Goal: Task Accomplishment & Management: Complete application form

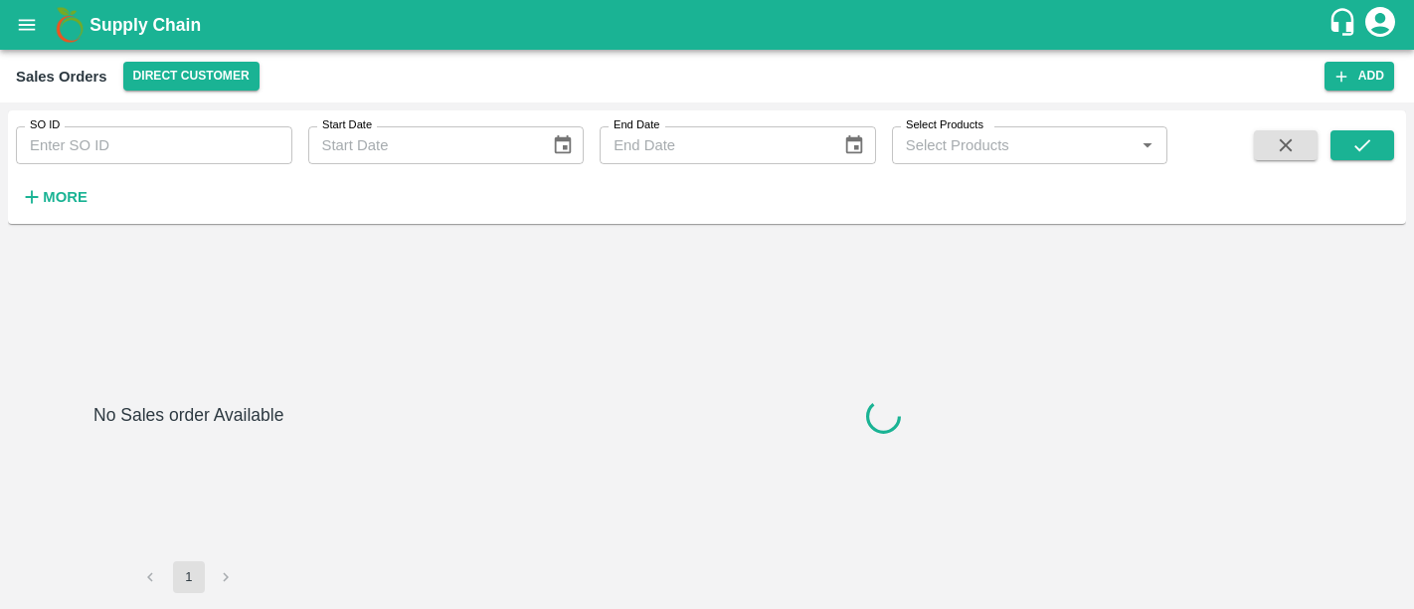
type input "602627"
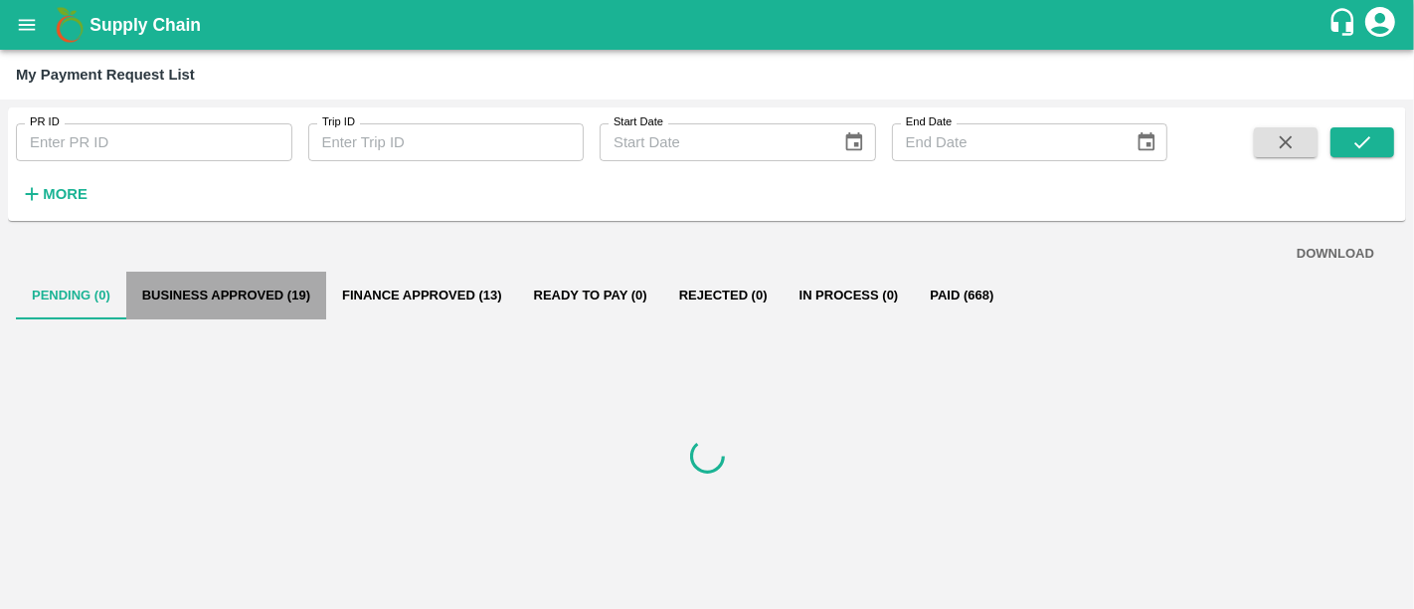
click at [270, 302] on button "Business Approved (19)" at bounding box center [226, 295] width 200 height 48
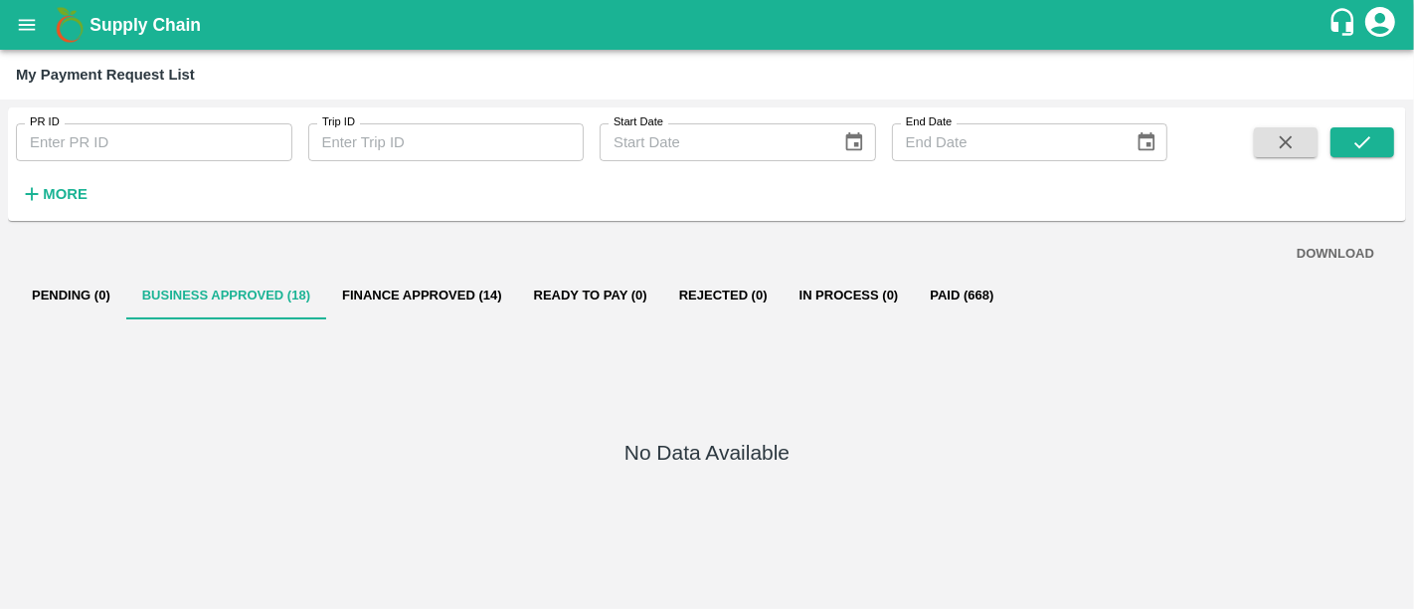
click at [406, 318] on button "Finance Approved (14)" at bounding box center [422, 295] width 192 height 48
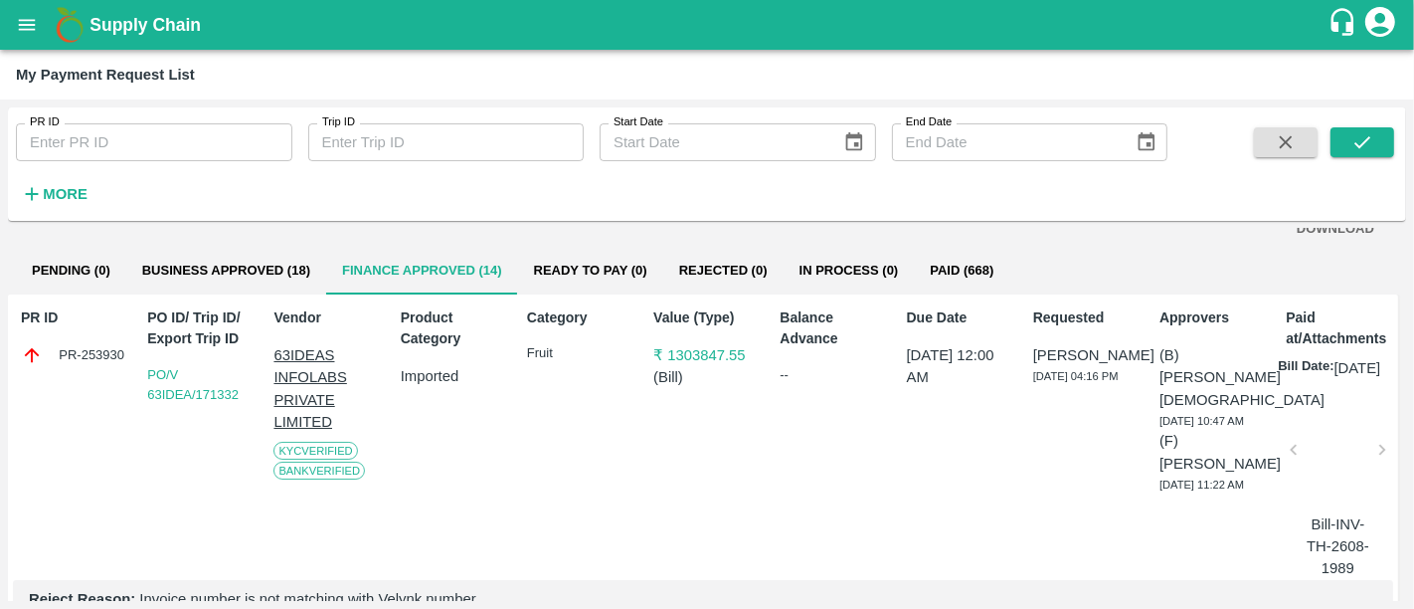
scroll to position [26, 0]
click at [706, 359] on p "₹ 1303847.55" at bounding box center [706, 354] width 107 height 22
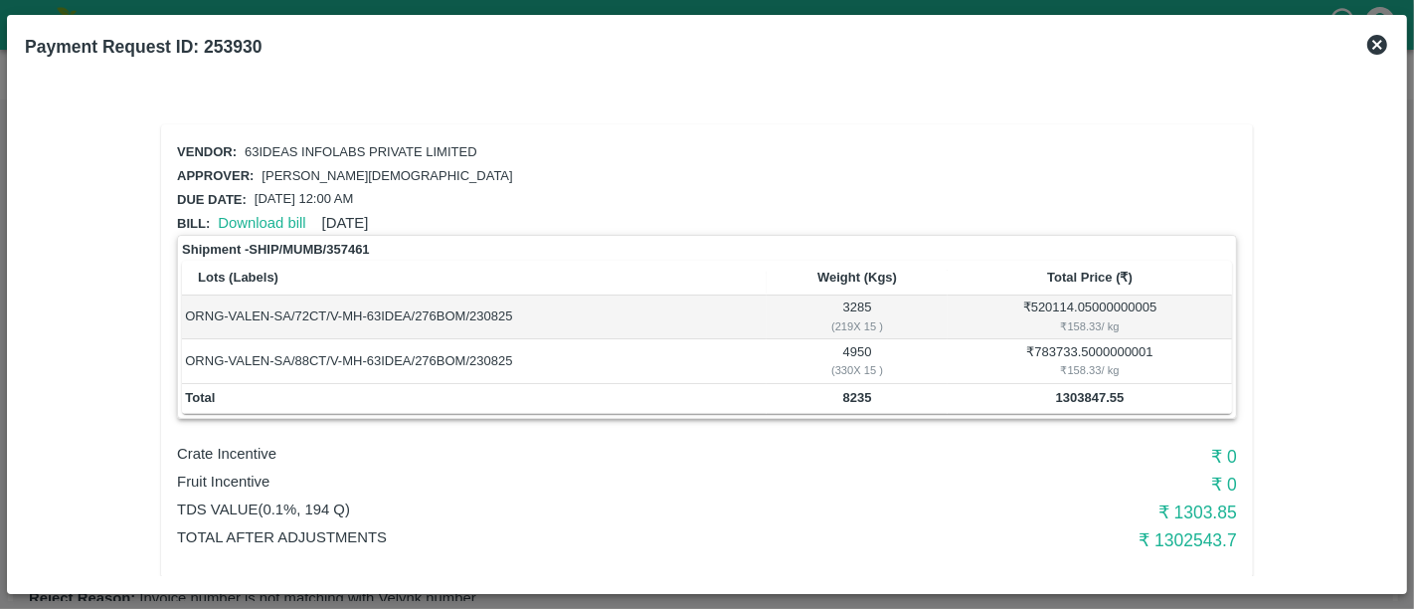
click at [1366, 44] on icon at bounding box center [1377, 45] width 24 height 24
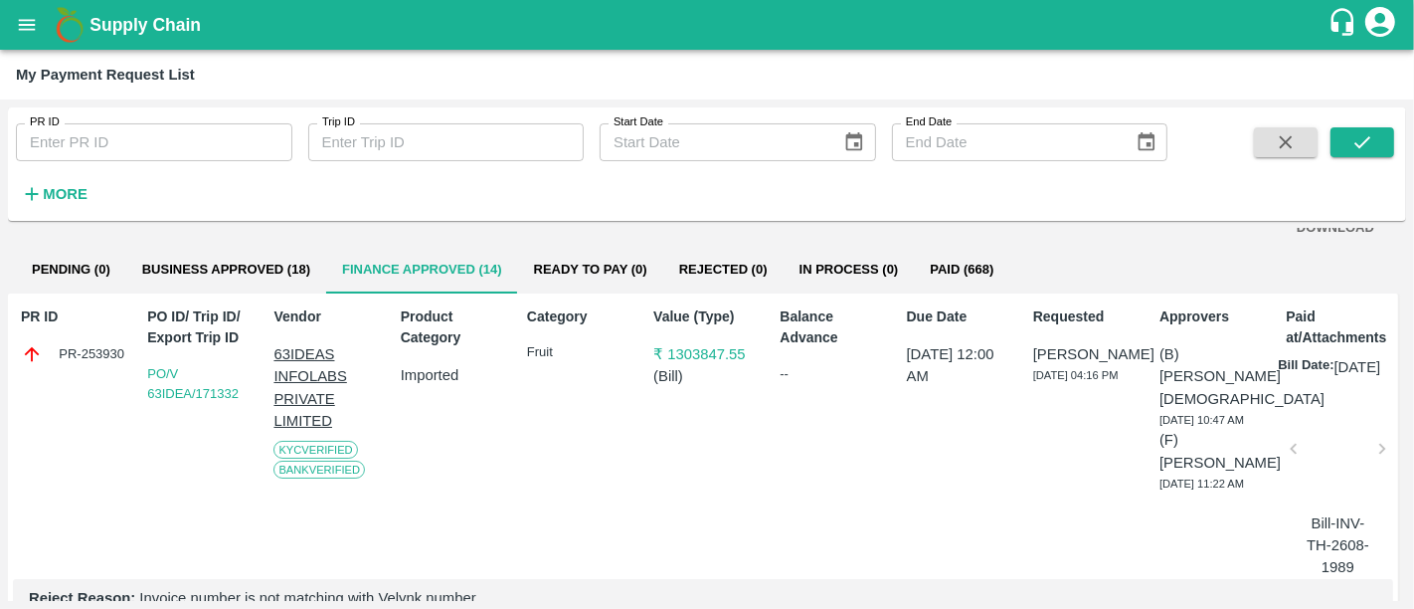
scroll to position [64, 0]
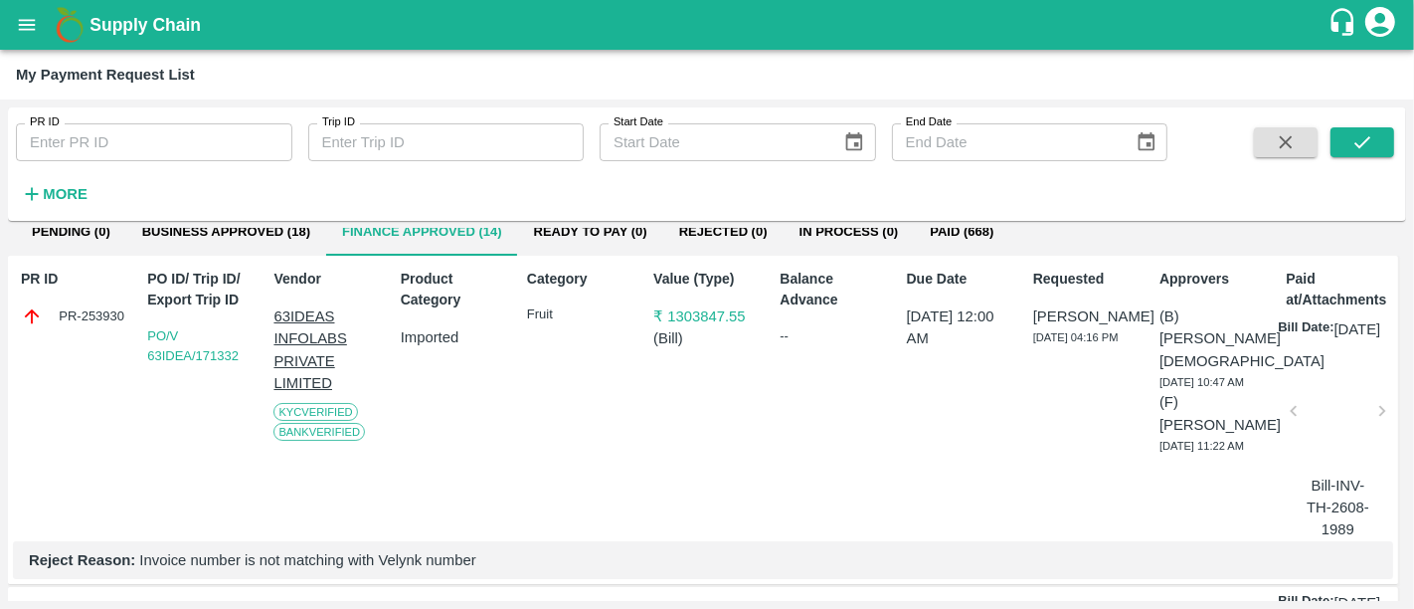
click at [1337, 423] on div at bounding box center [1338, 416] width 72 height 105
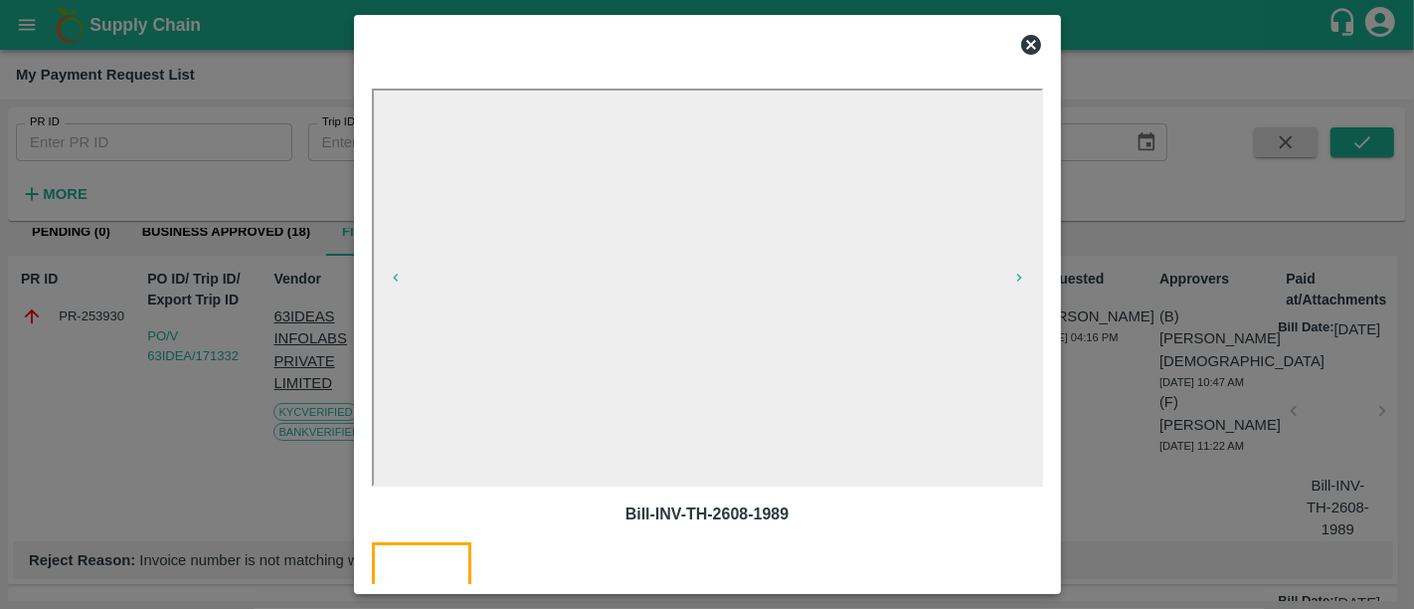
click at [1104, 393] on div at bounding box center [707, 304] width 1414 height 609
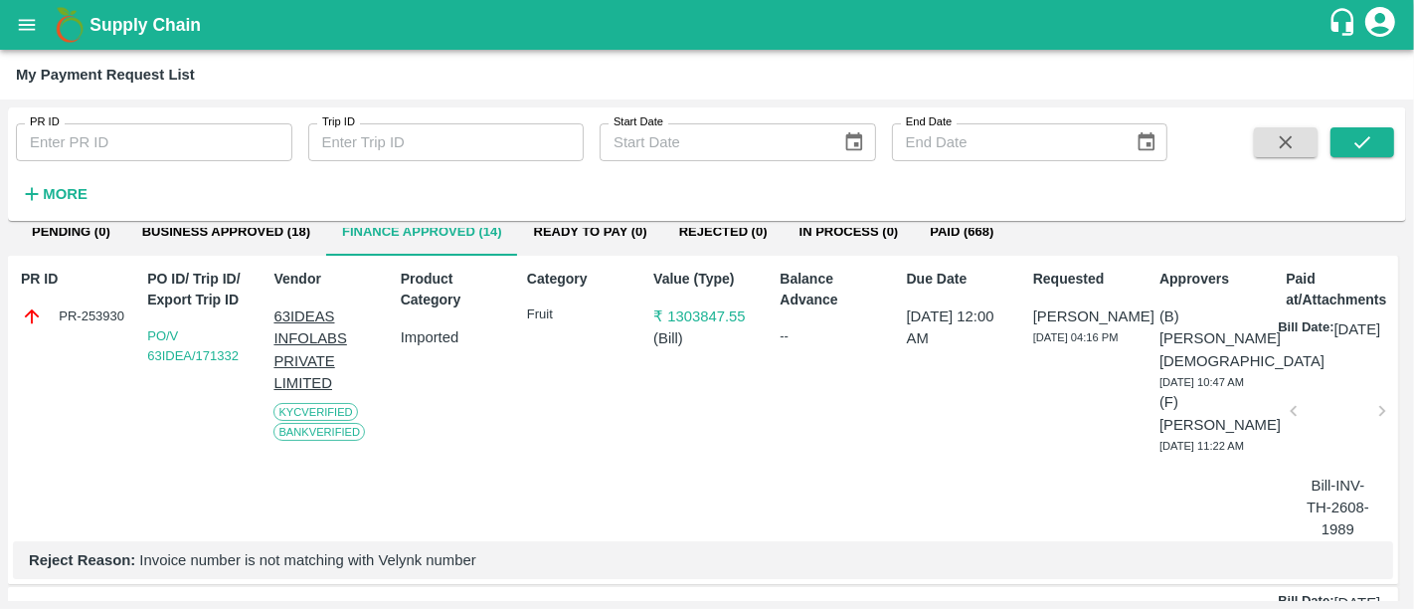
click at [689, 305] on p "₹ 1303847.55" at bounding box center [706, 316] width 107 height 22
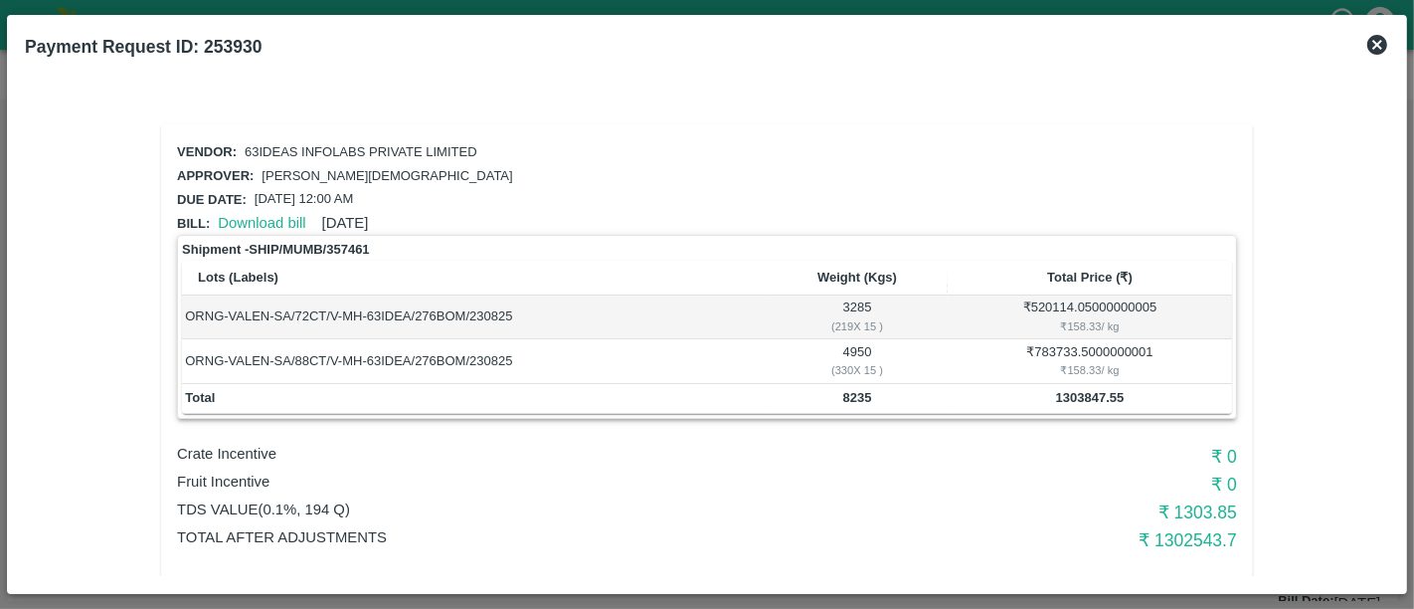
scroll to position [22, 0]
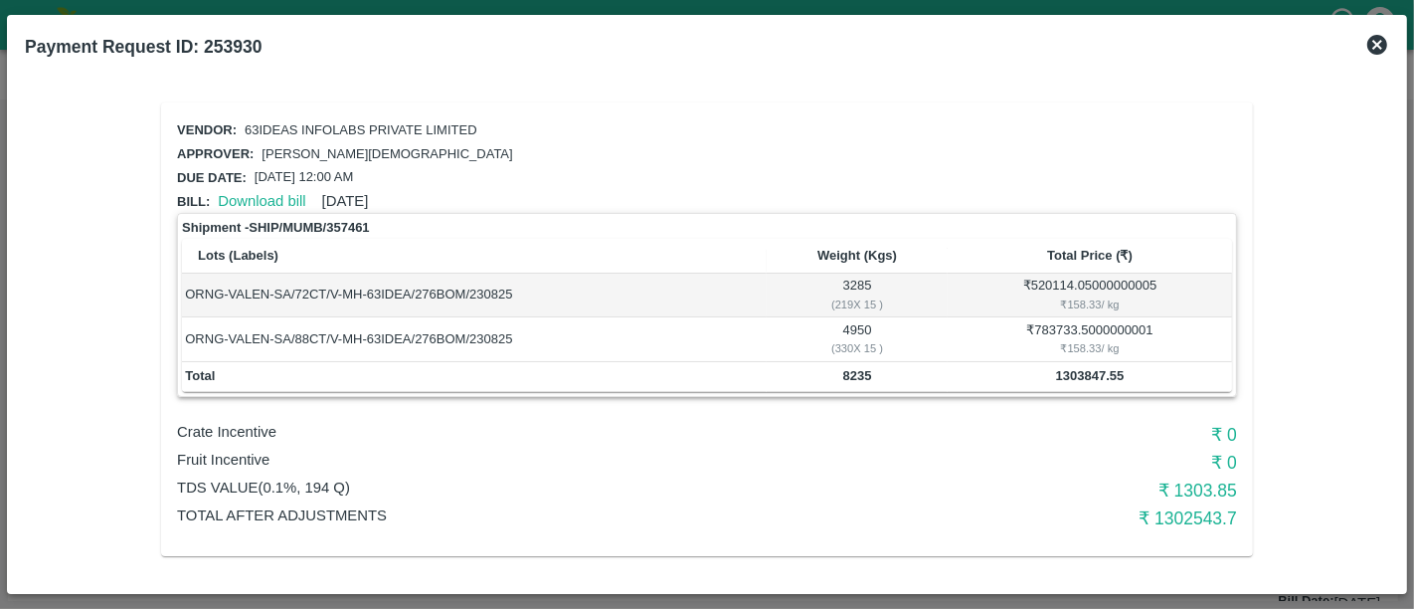
click at [1369, 50] on icon at bounding box center [1377, 45] width 20 height 20
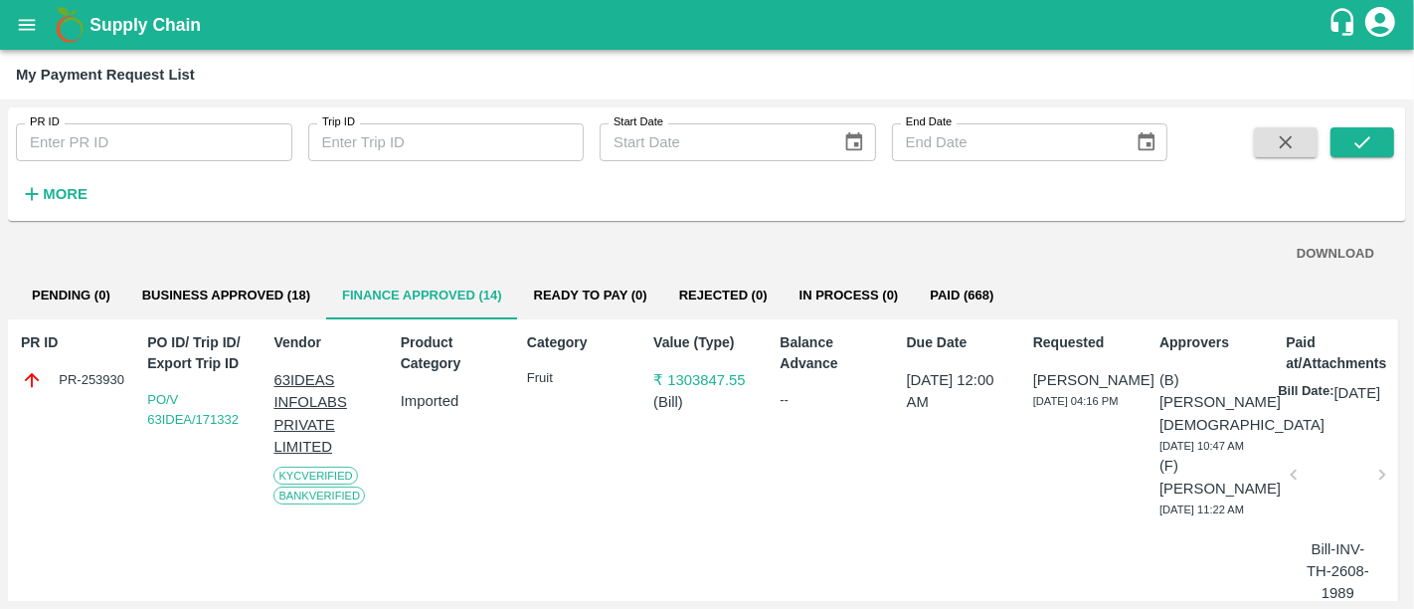
click at [110, 33] on b "Supply Chain" at bounding box center [144, 25] width 111 height 20
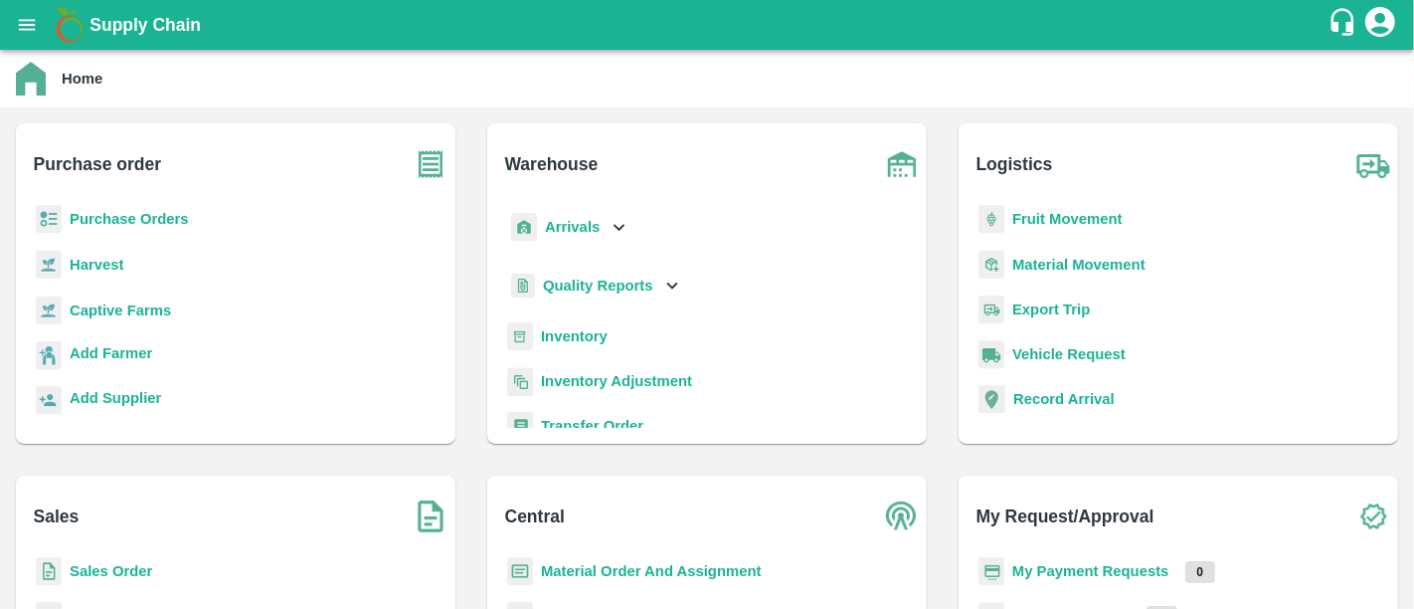
click at [1084, 578] on b "My Payment Requests" at bounding box center [1090, 571] width 157 height 16
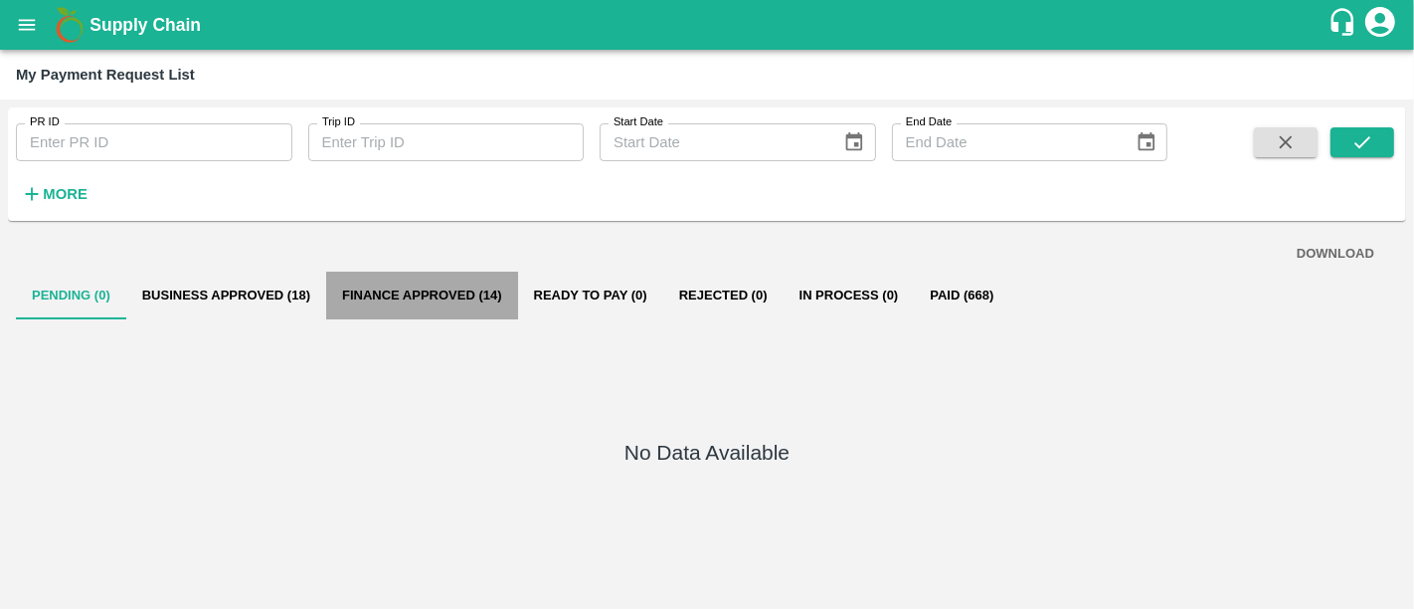
click at [442, 288] on button "Finance Approved (14)" at bounding box center [422, 295] width 192 height 48
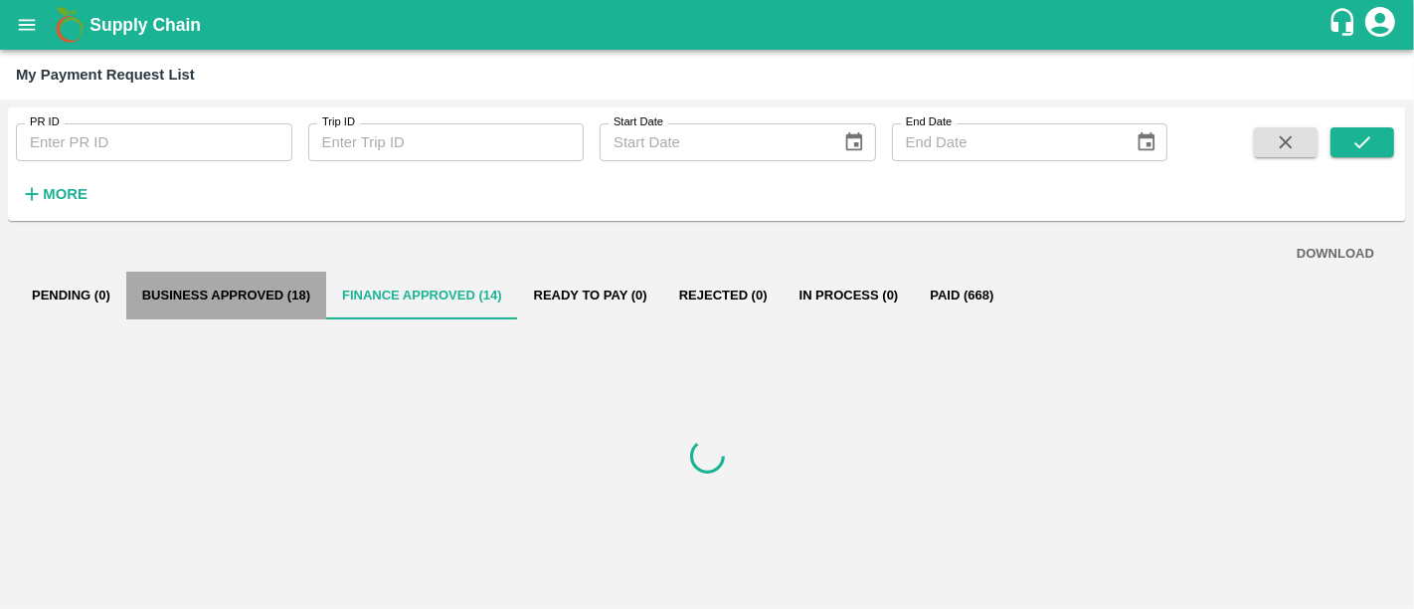
click at [279, 287] on button "Business Approved (18)" at bounding box center [226, 295] width 200 height 48
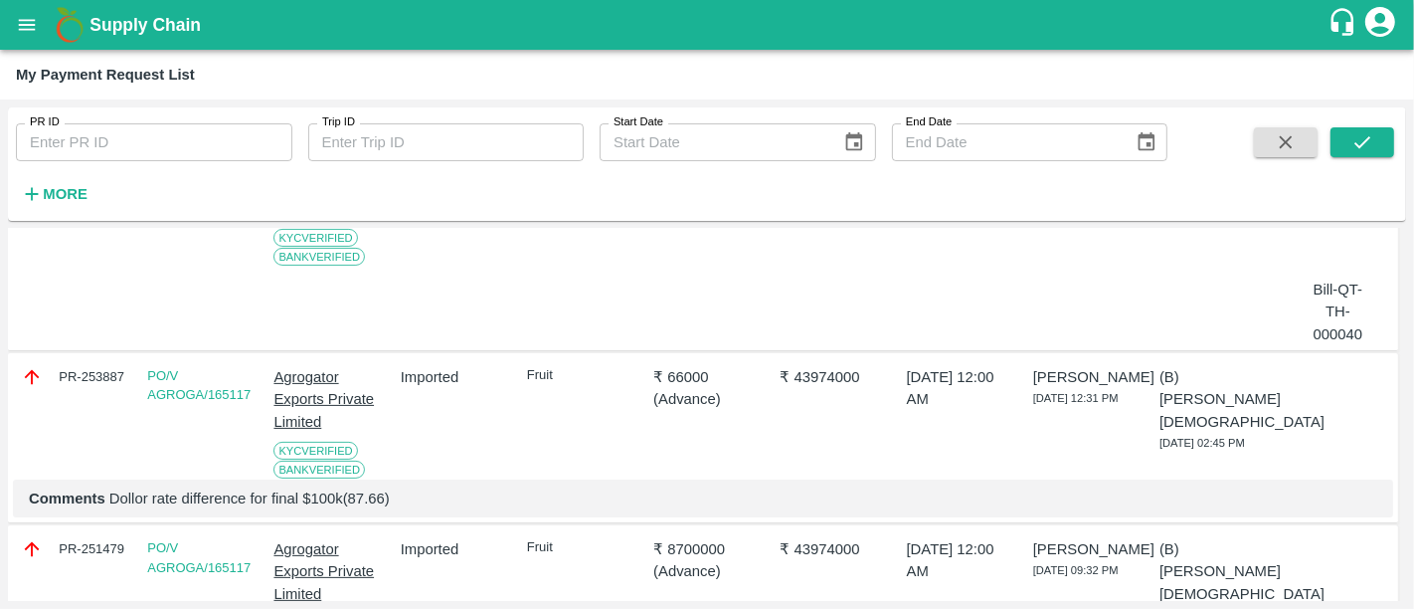
scroll to position [472, 0]
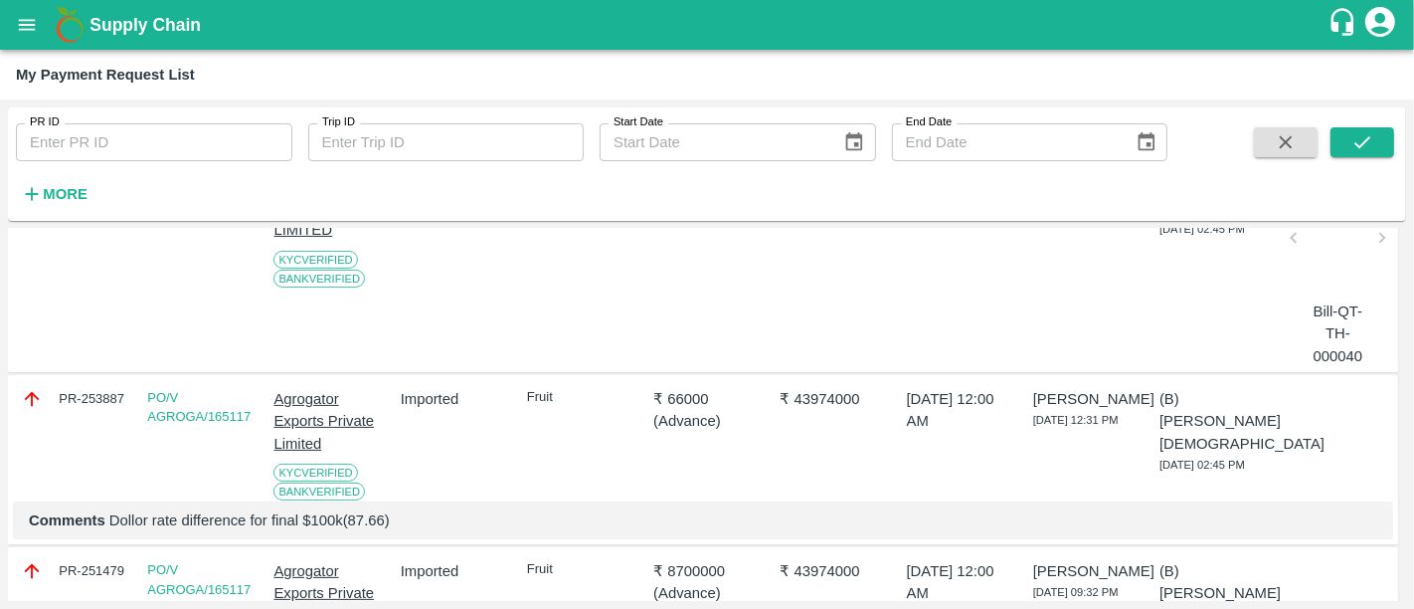
click at [174, 31] on b "Supply Chain" at bounding box center [144, 25] width 111 height 20
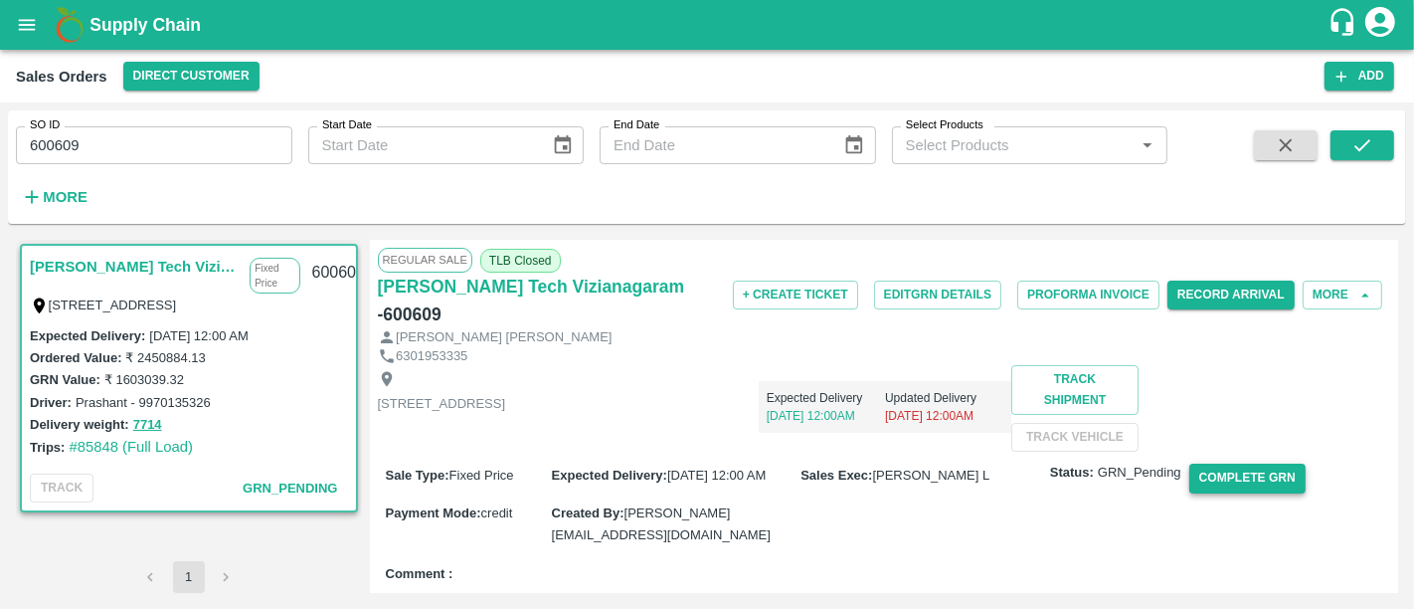
click at [1243, 492] on button "Complete GRN" at bounding box center [1247, 477] width 116 height 29
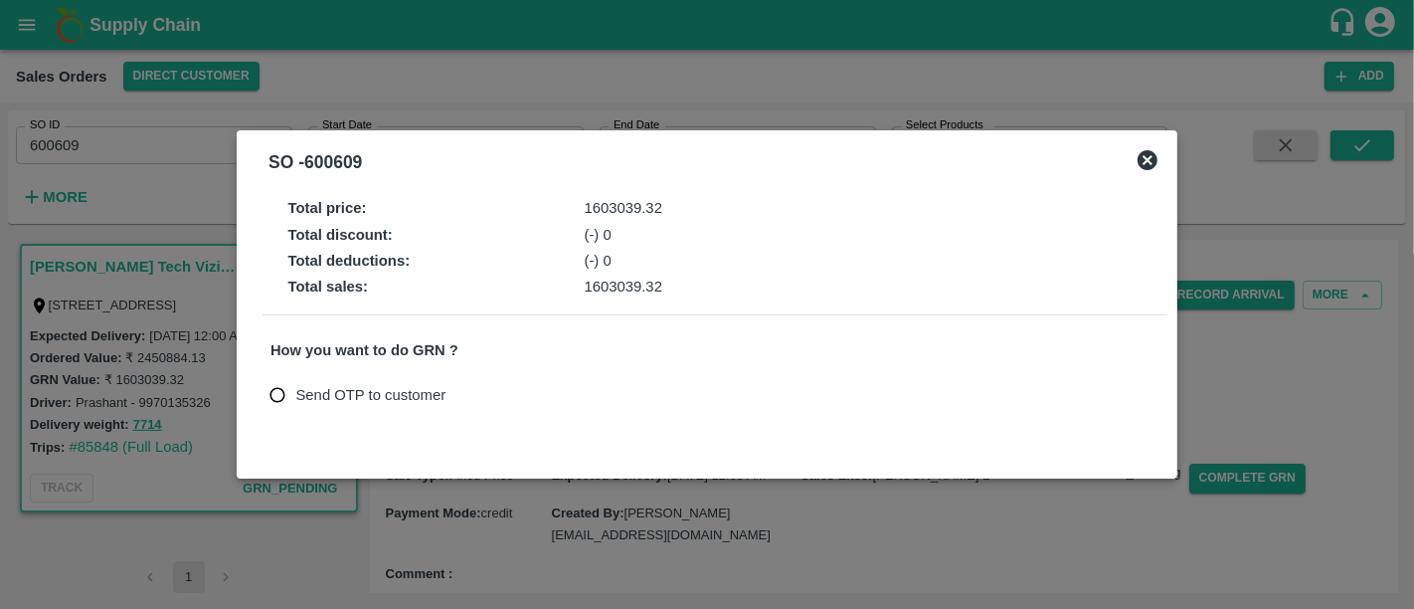
click at [365, 408] on label "Send OTP to customer" at bounding box center [353, 395] width 186 height 37
click at [296, 408] on input "Send OTP to customer" at bounding box center [278, 395] width 37 height 37
radio input "true"
click at [499, 402] on button "Send OTP" at bounding box center [502, 394] width 82 height 29
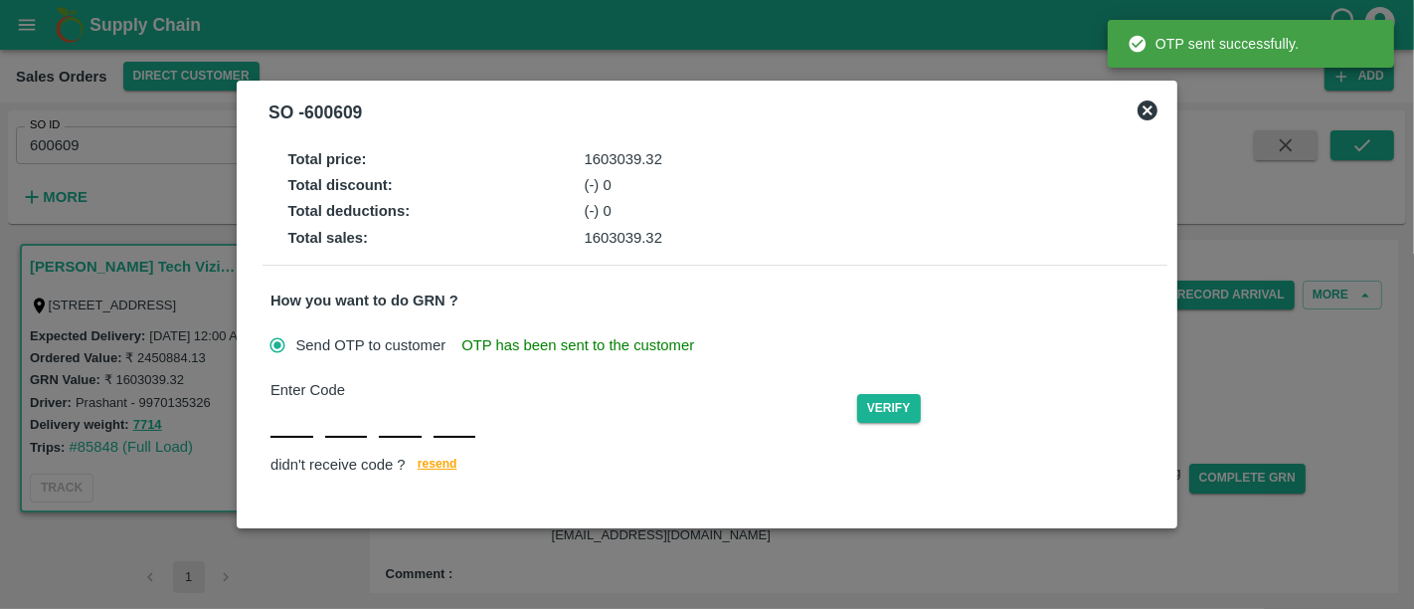
click at [274, 431] on div "Enter Code Verify didn't receive code ? resend" at bounding box center [714, 428] width 889 height 98
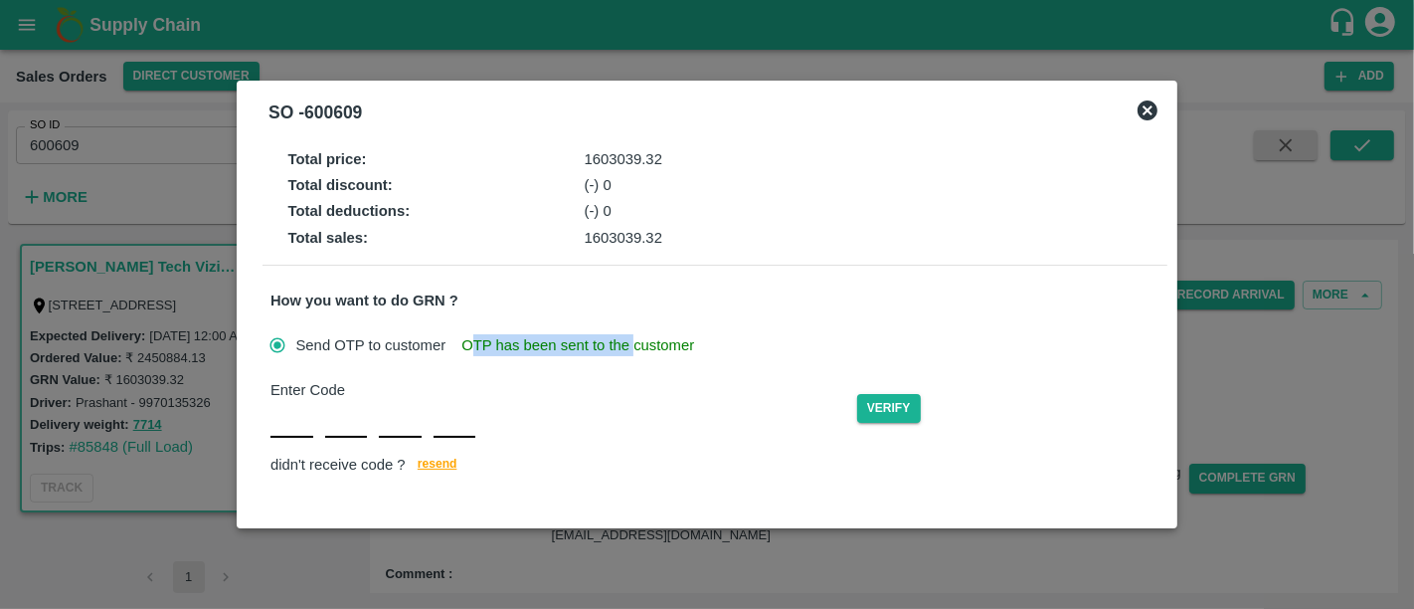
drag, startPoint x: 473, startPoint y: 356, endPoint x: 627, endPoint y: 339, distance: 155.0
click at [627, 339] on span "OTP has been sent to the customer" at bounding box center [577, 345] width 233 height 22
click at [293, 422] on input "text" at bounding box center [291, 420] width 43 height 36
drag, startPoint x: 691, startPoint y: 314, endPoint x: 616, endPoint y: 325, distance: 75.4
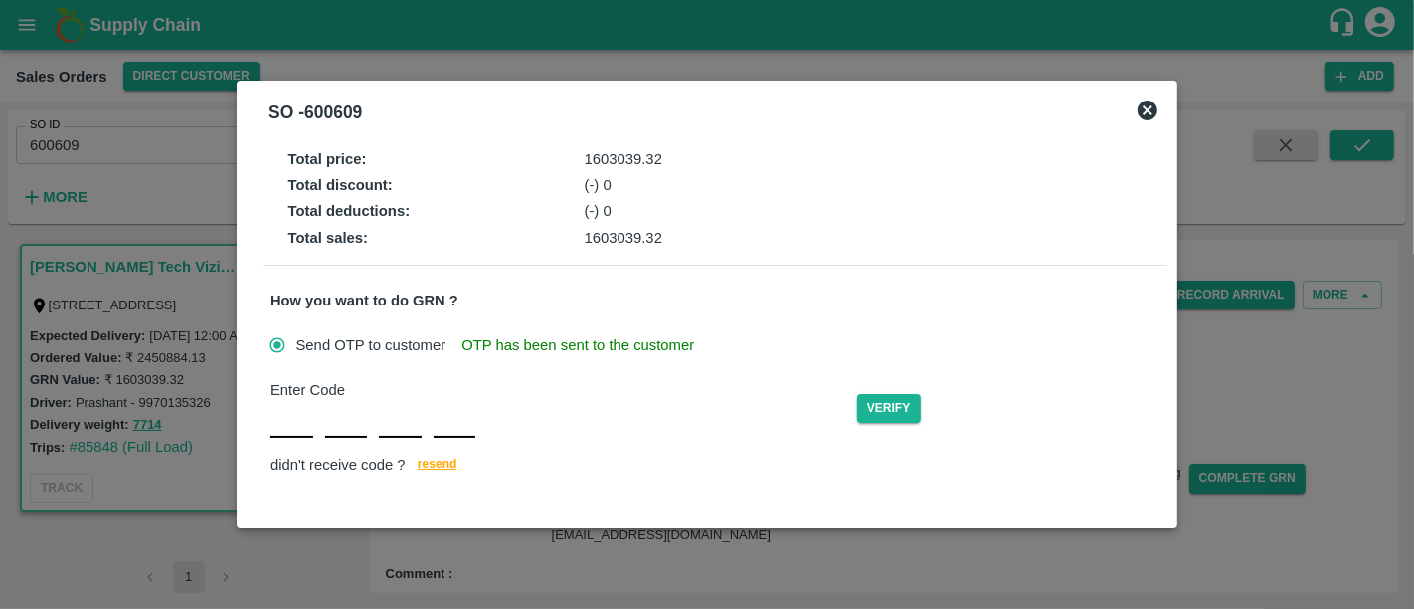
click at [616, 325] on div "Total price : 1603039.32 Total discount : (-) 0 Total deductions : (-) 0 Total …" at bounding box center [707, 318] width 905 height 352
click at [678, 325] on div "Total price : 1603039.32 Total discount : (-) 0 Total deductions : (-) 0 Total …" at bounding box center [707, 318] width 905 height 352
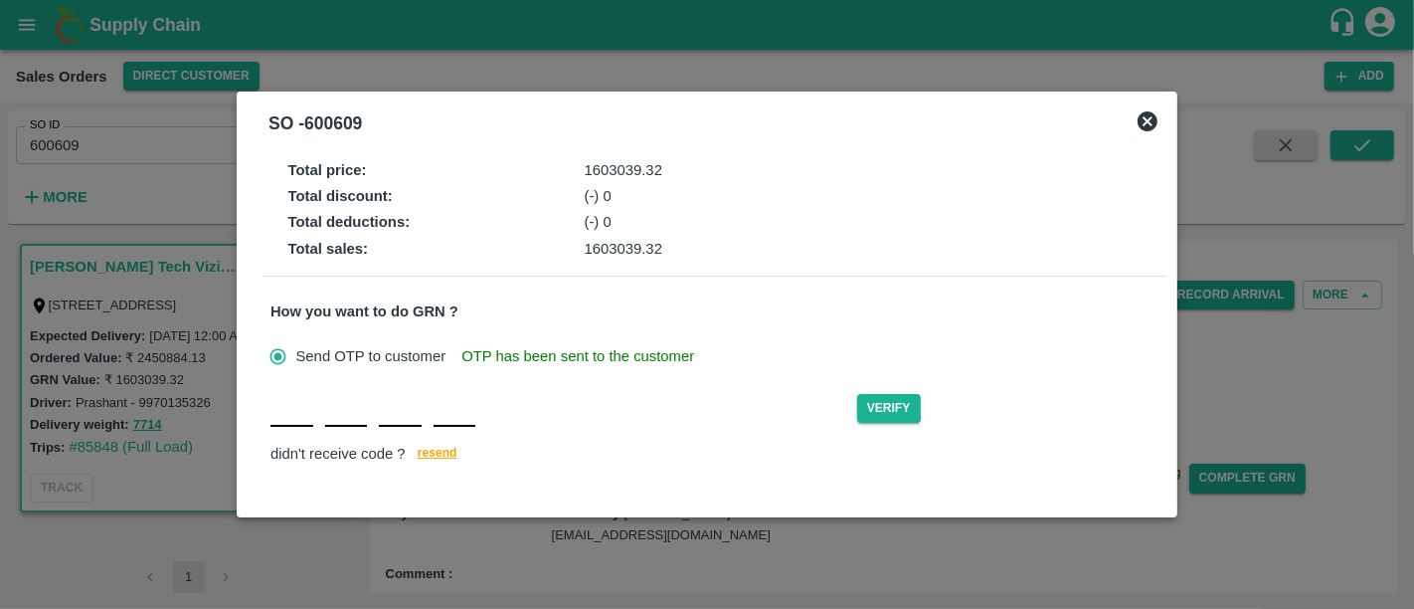
click at [271, 416] on input "text" at bounding box center [291, 409] width 43 height 36
type input "C"
type input "P"
type input "F"
type input "Q"
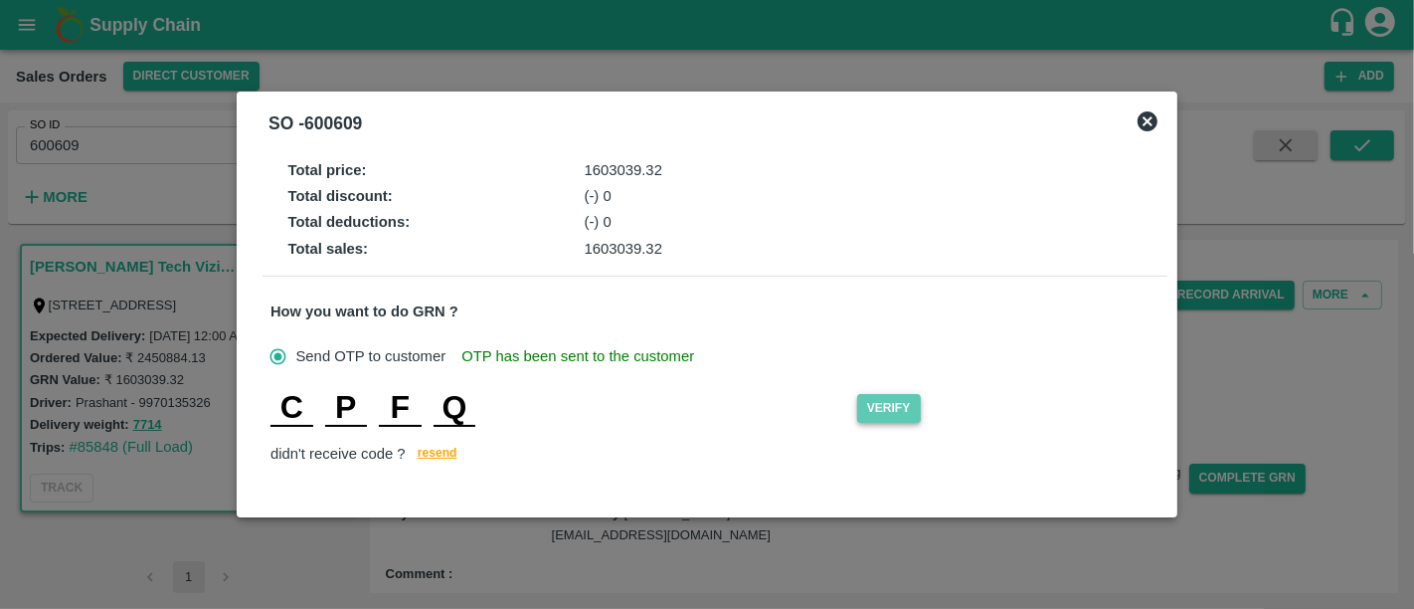
click at [875, 413] on button "Verify" at bounding box center [889, 408] width 64 height 29
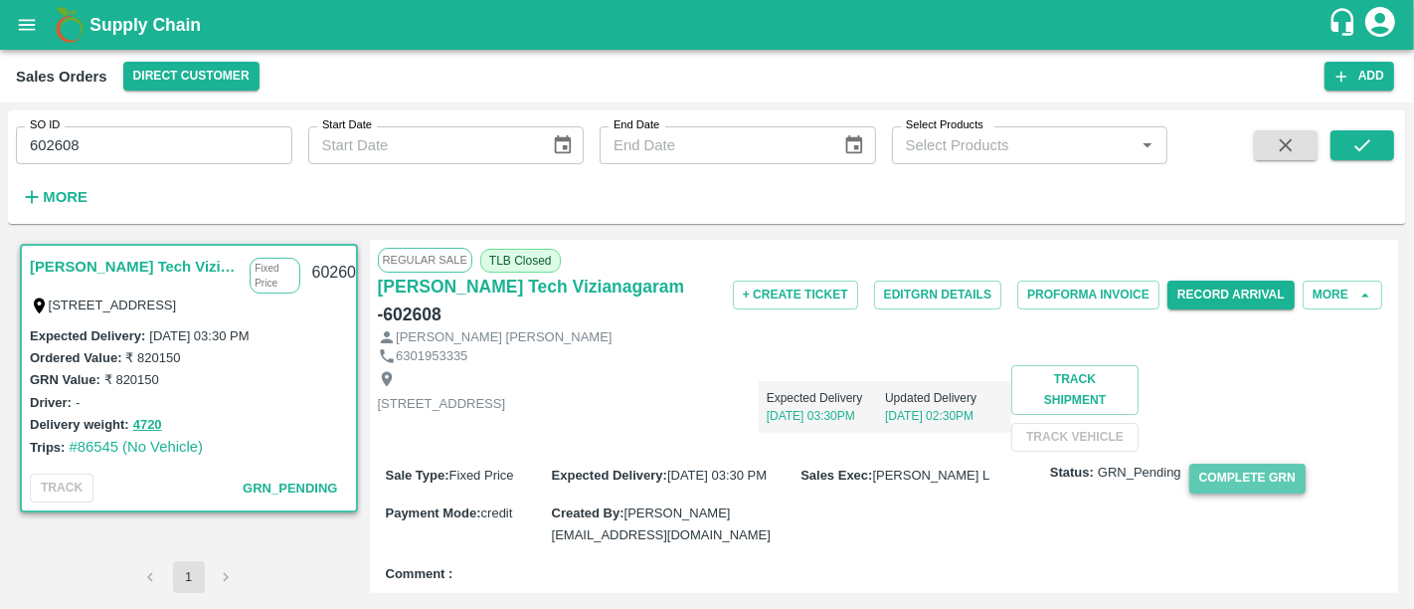
click at [1212, 492] on button "Complete GRN" at bounding box center [1247, 477] width 116 height 29
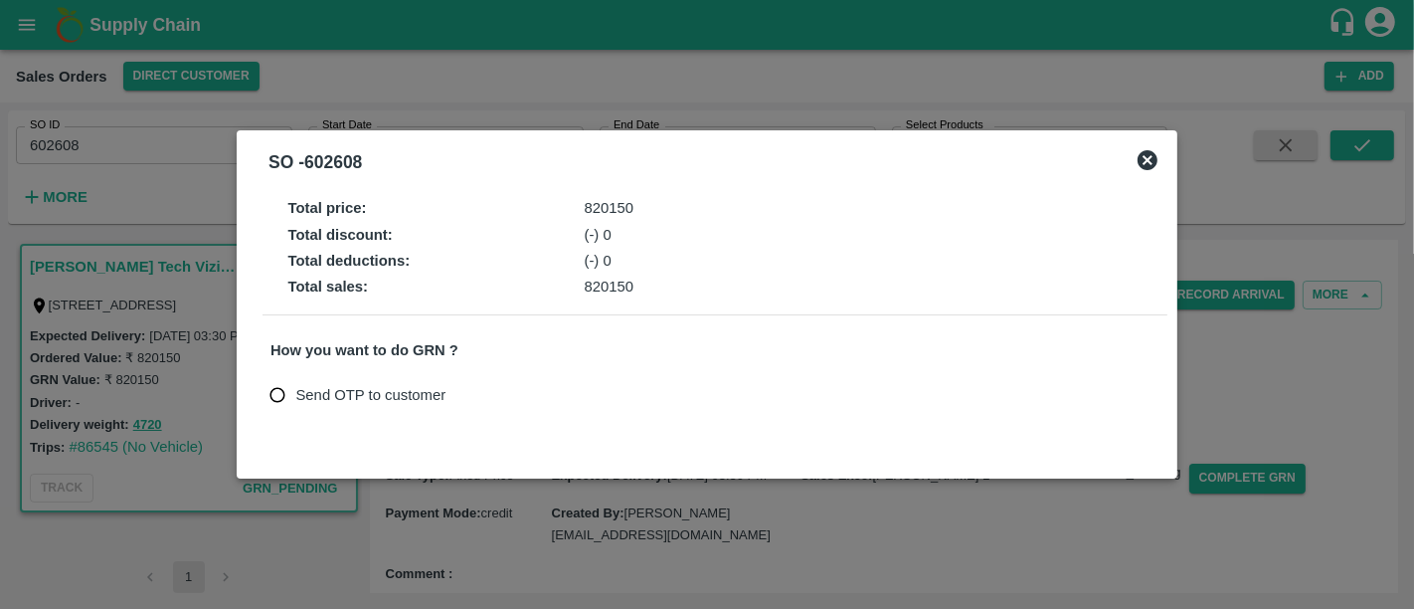
click at [405, 409] on label "Send OTP to customer" at bounding box center [353, 395] width 186 height 37
click at [296, 409] on input "Send OTP to customer" at bounding box center [278, 395] width 37 height 37
radio input "true"
click at [520, 400] on button "Send OTP" at bounding box center [502, 394] width 82 height 29
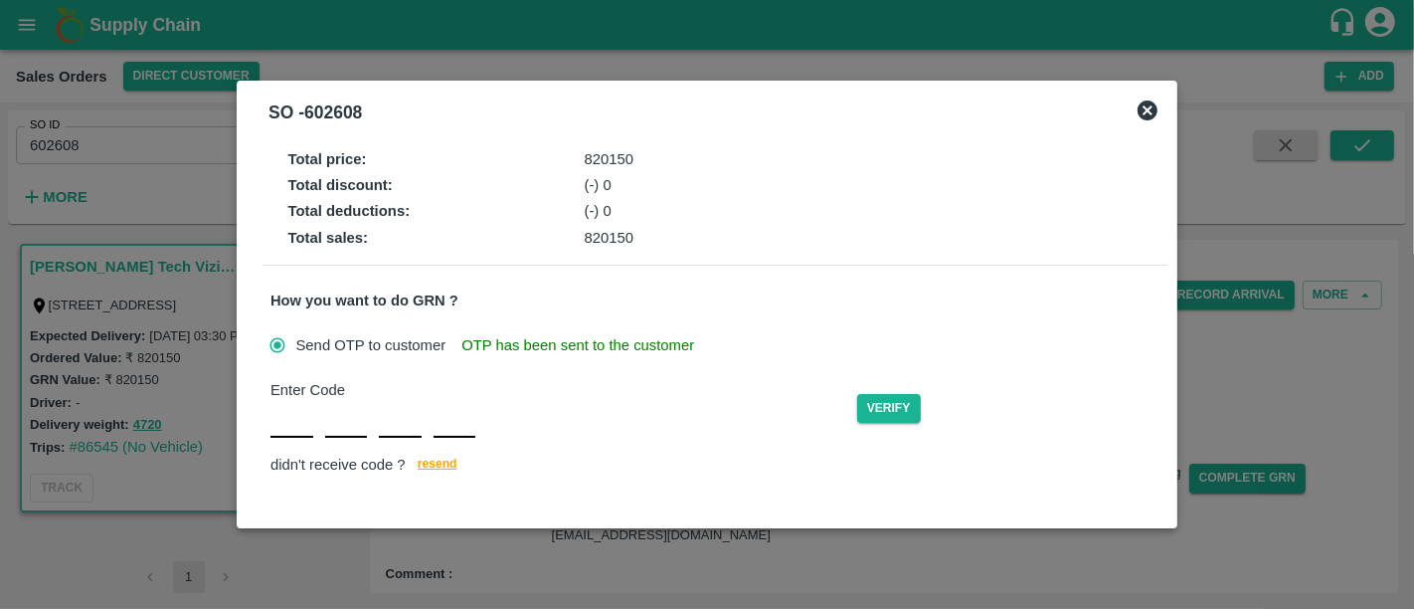
click at [285, 413] on input "text" at bounding box center [291, 420] width 43 height 36
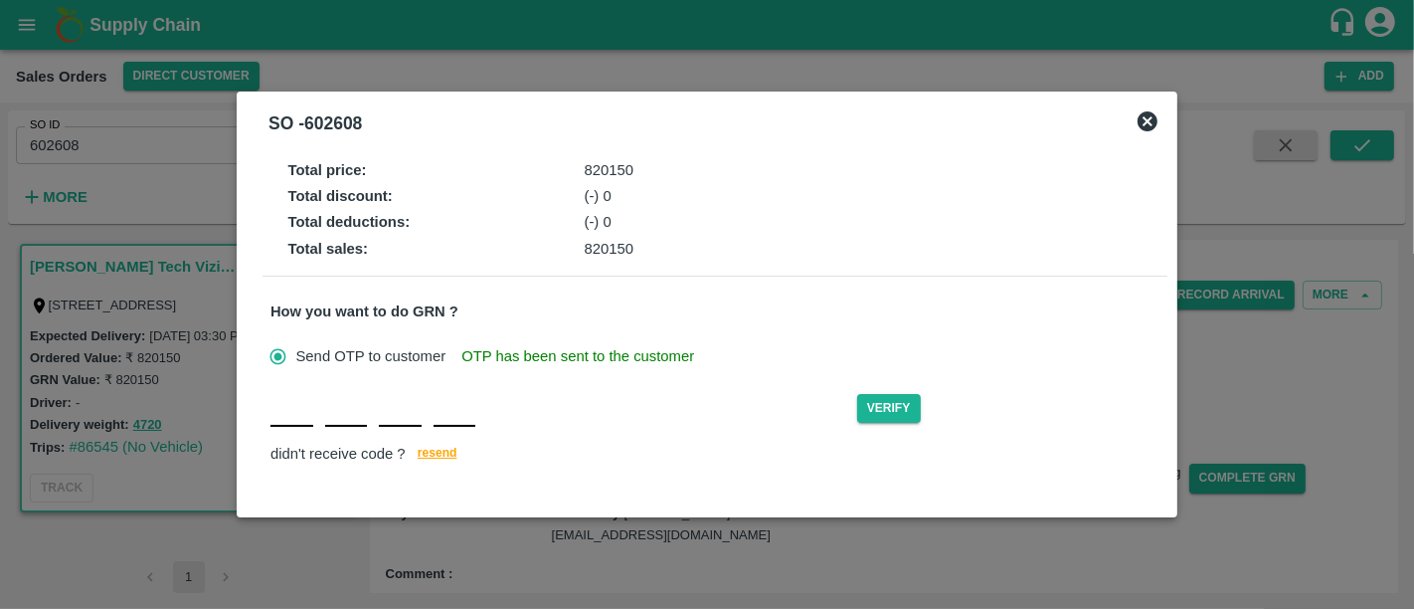
type input "C"
type input "P"
type input "F"
type input "Q"
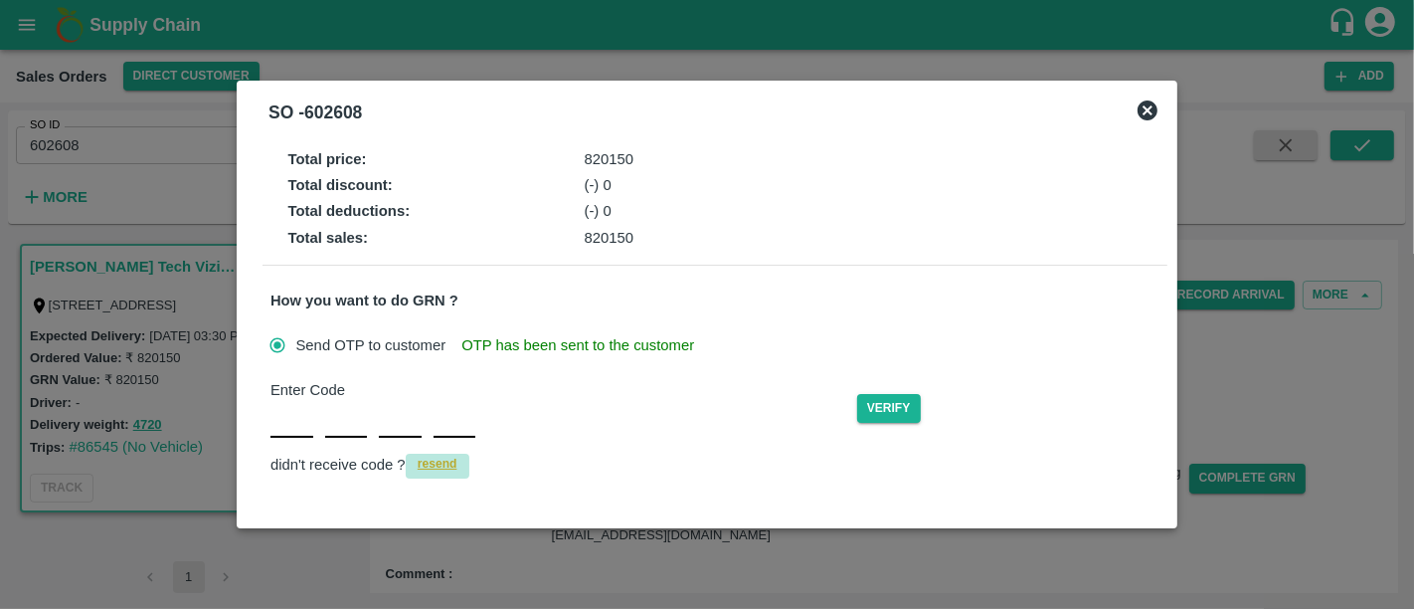
click at [435, 464] on span "resend" at bounding box center [438, 463] width 40 height 21
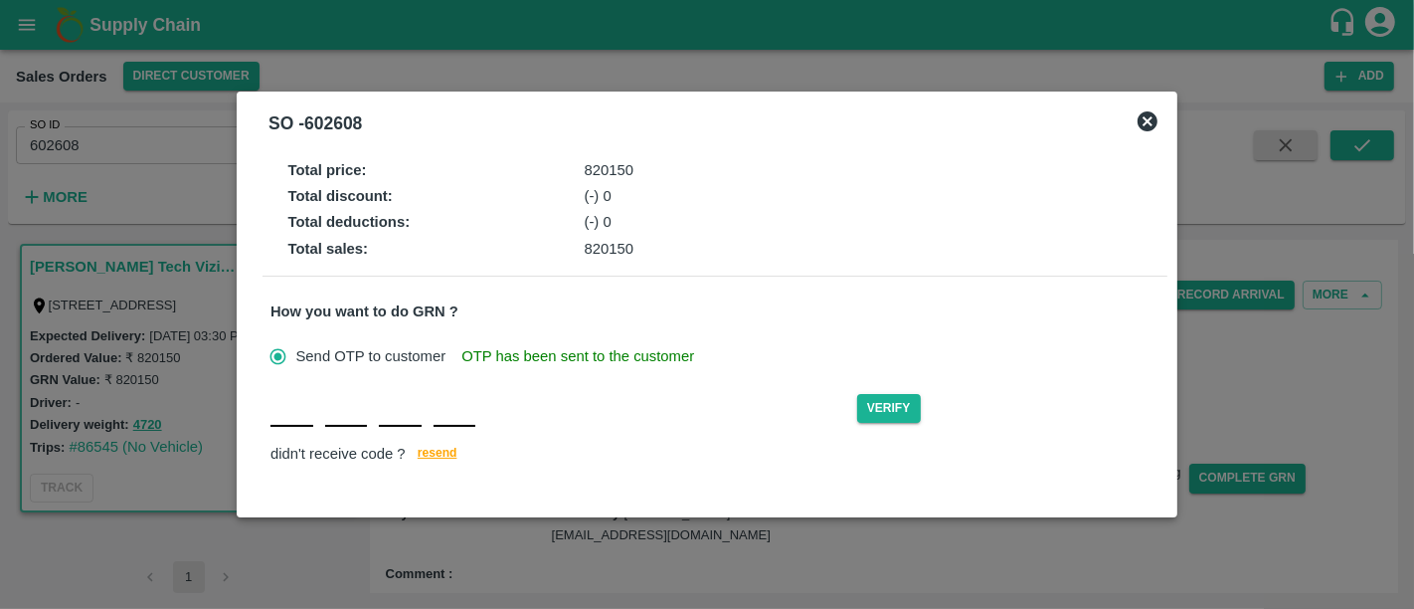
click at [294, 422] on input "text" at bounding box center [291, 409] width 43 height 36
type input "Q"
type input "M"
type input "K"
type input "T"
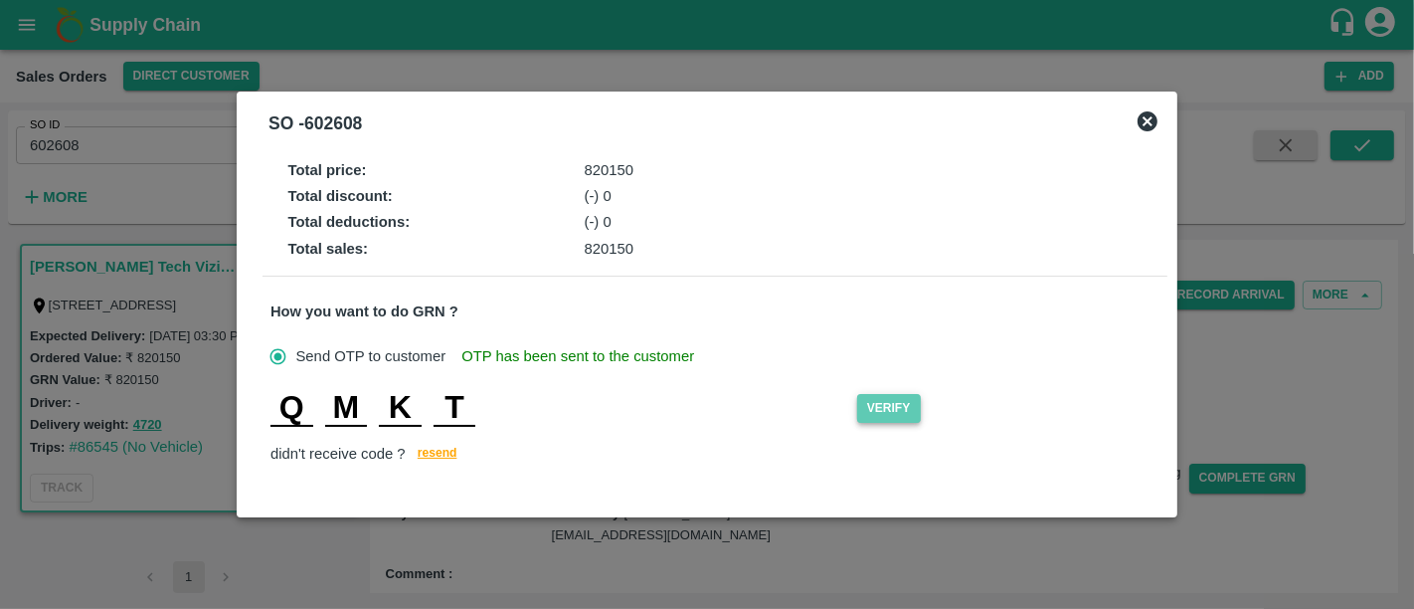
click at [886, 410] on button "Verify" at bounding box center [889, 408] width 64 height 29
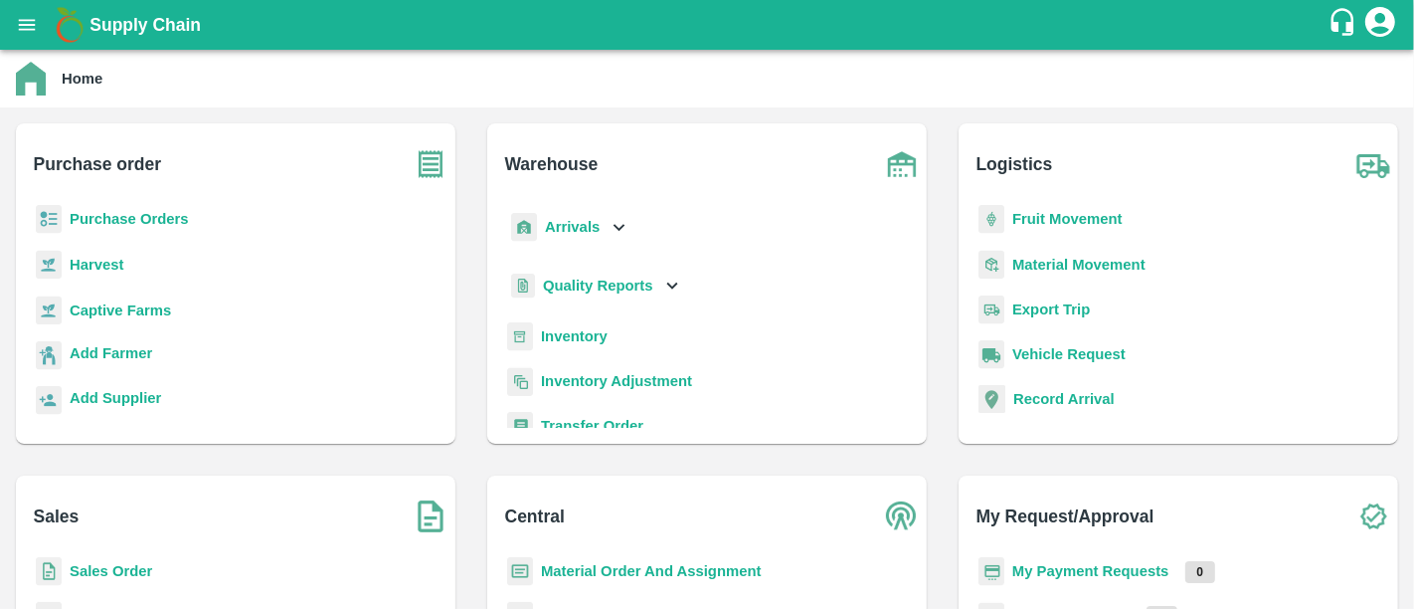
click at [97, 569] on b "Sales Order" at bounding box center [111, 571] width 83 height 16
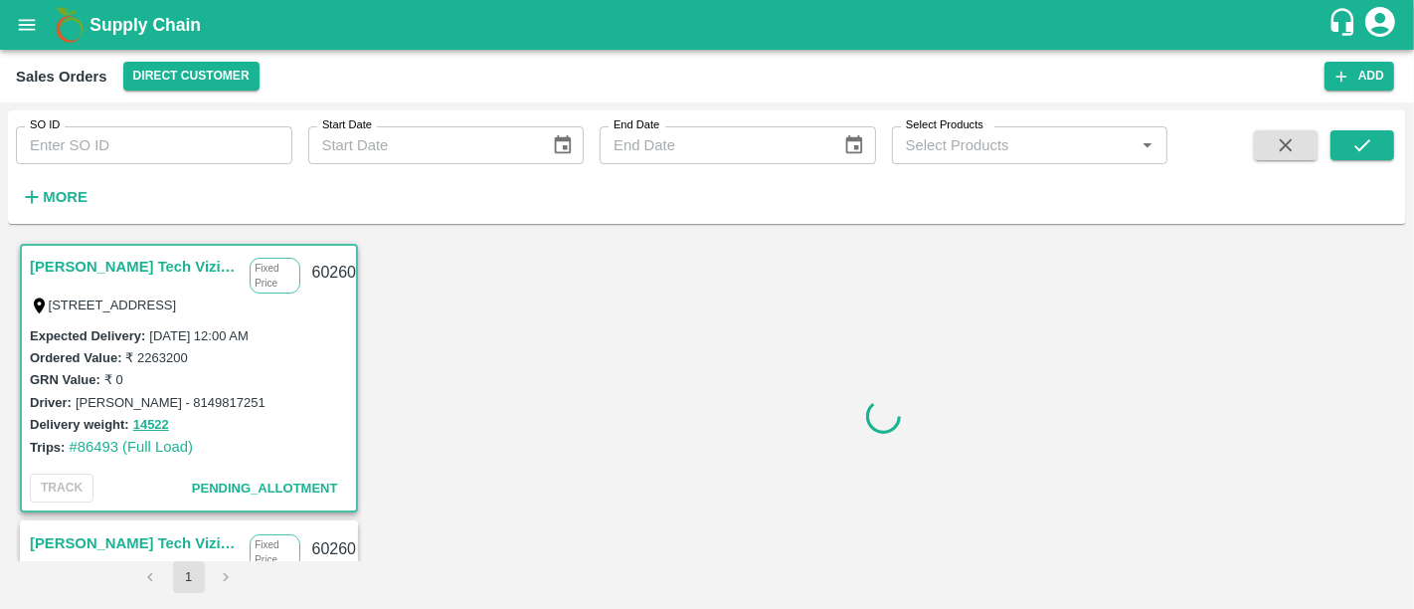
click at [48, 200] on strong "More" at bounding box center [65, 197] width 45 height 16
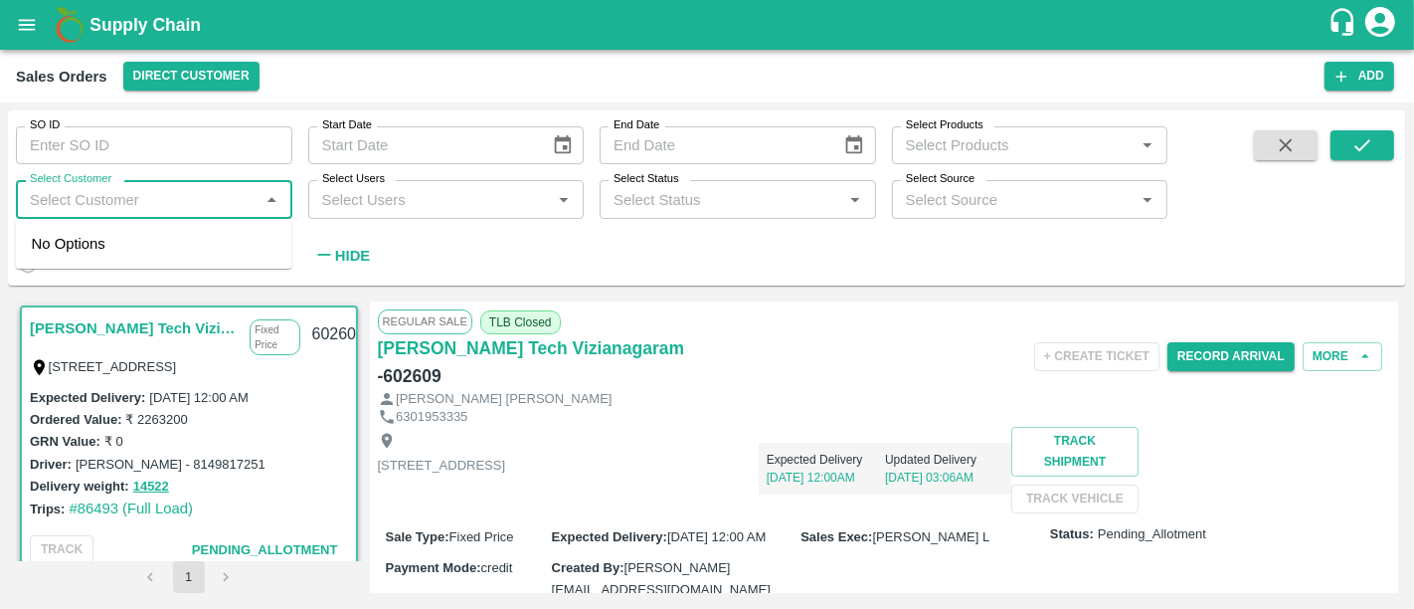
click at [176, 197] on input "Select Customer" at bounding box center [138, 199] width 232 height 26
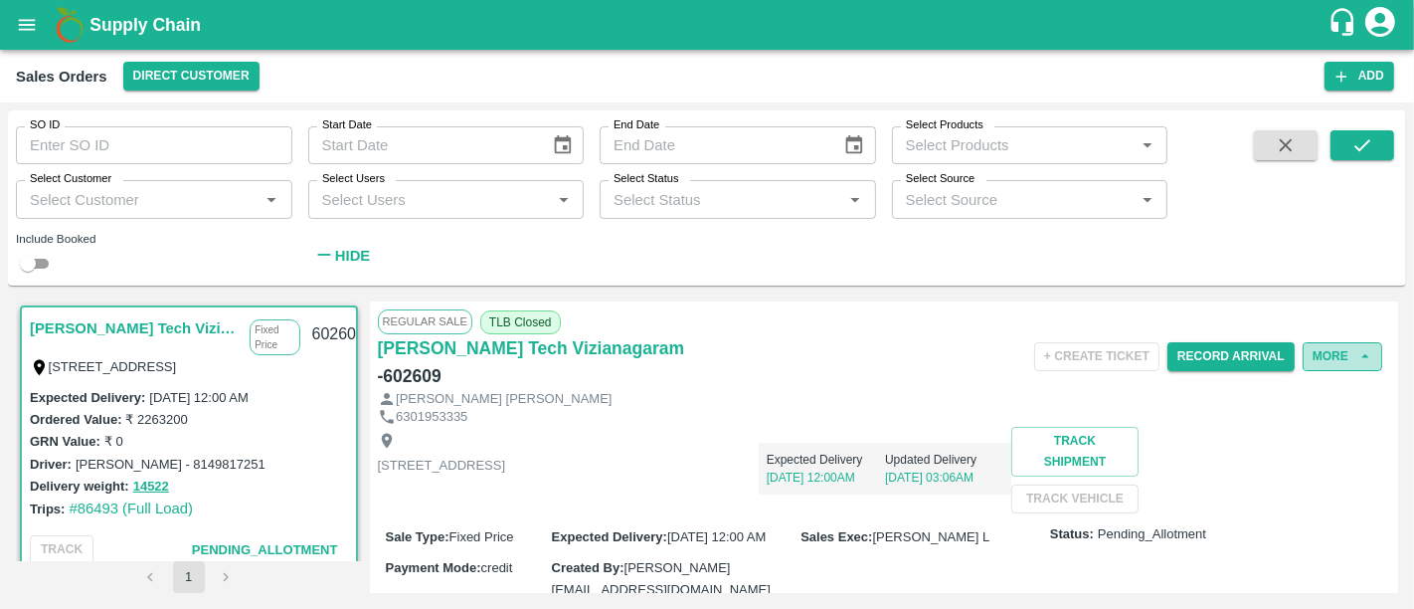
click at [1338, 356] on button "More" at bounding box center [1343, 356] width 80 height 29
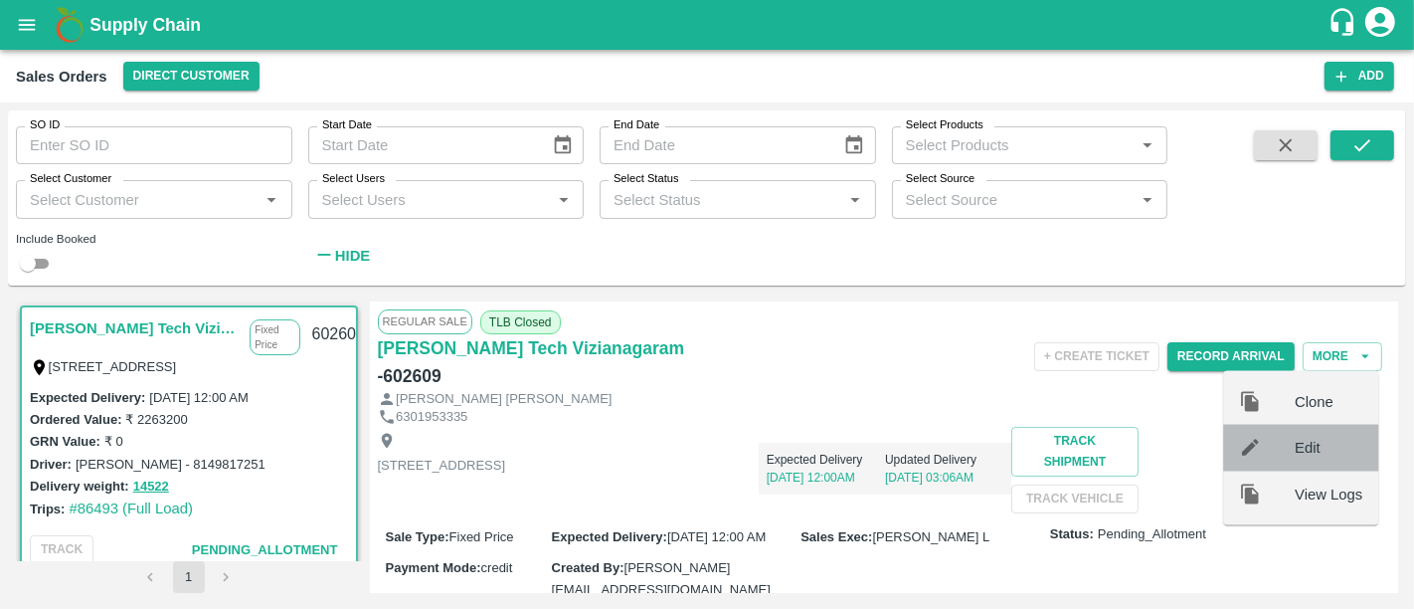
click at [1285, 443] on div at bounding box center [1267, 448] width 56 height 22
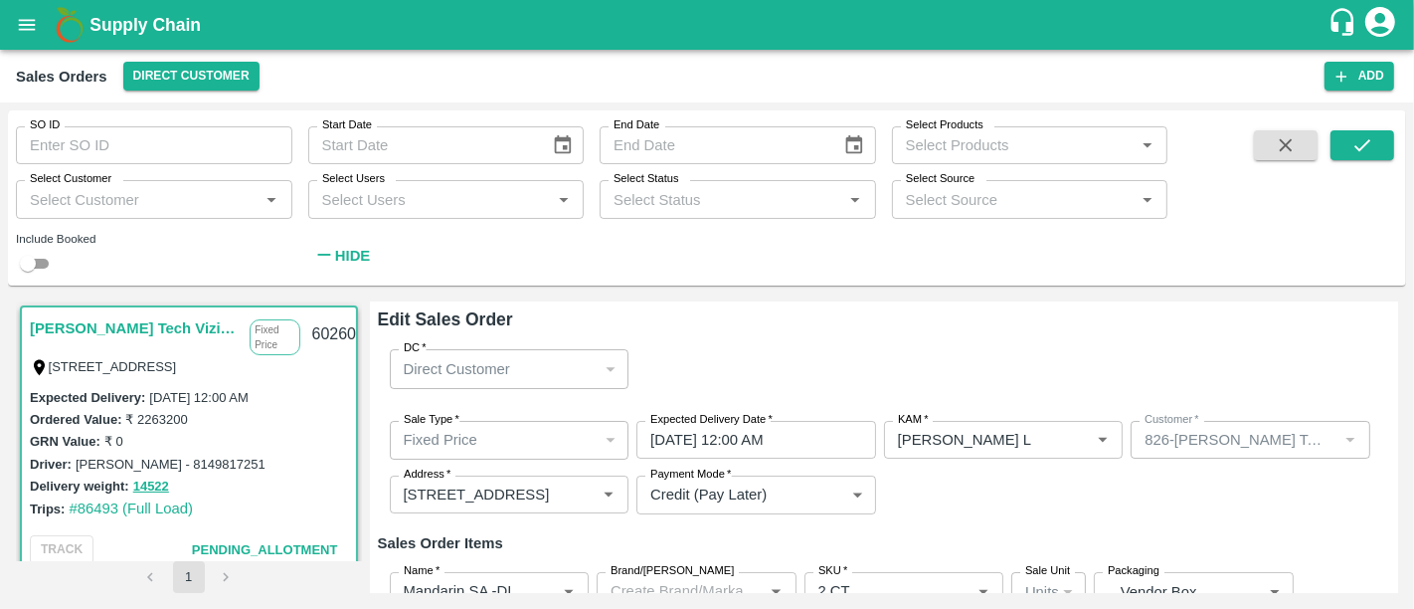
scroll to position [156, 0]
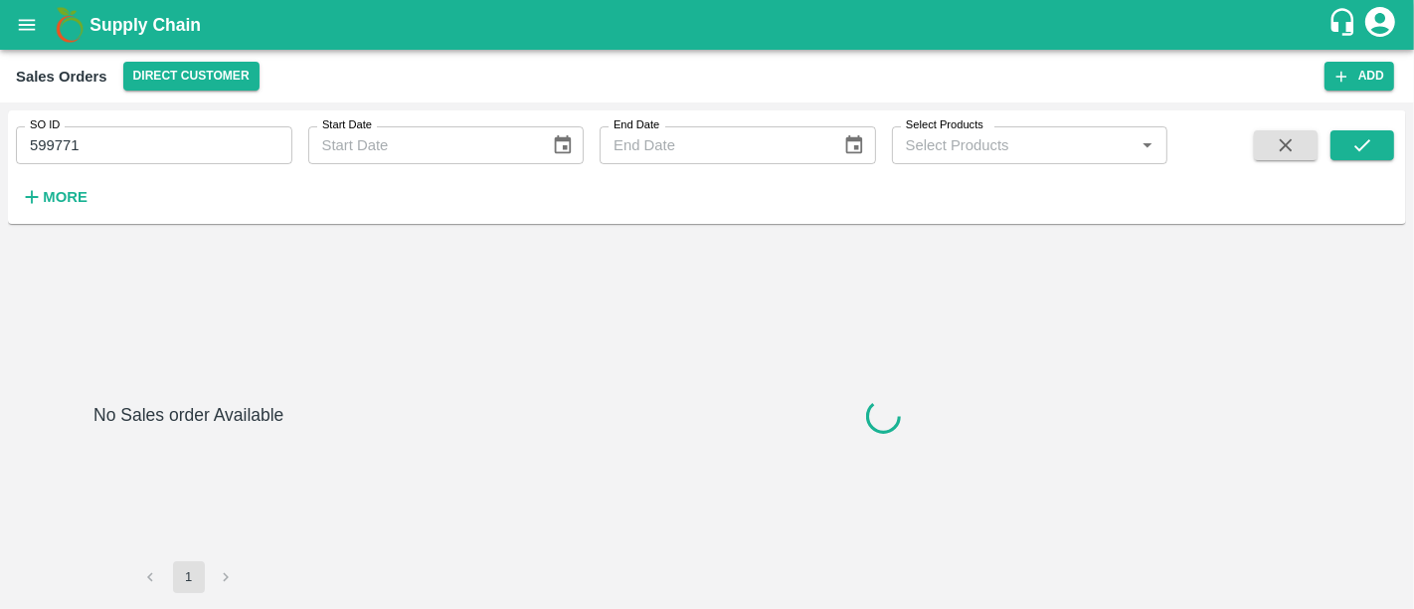
click at [180, 34] on h1 "Supply Chain" at bounding box center [708, 25] width 1238 height 28
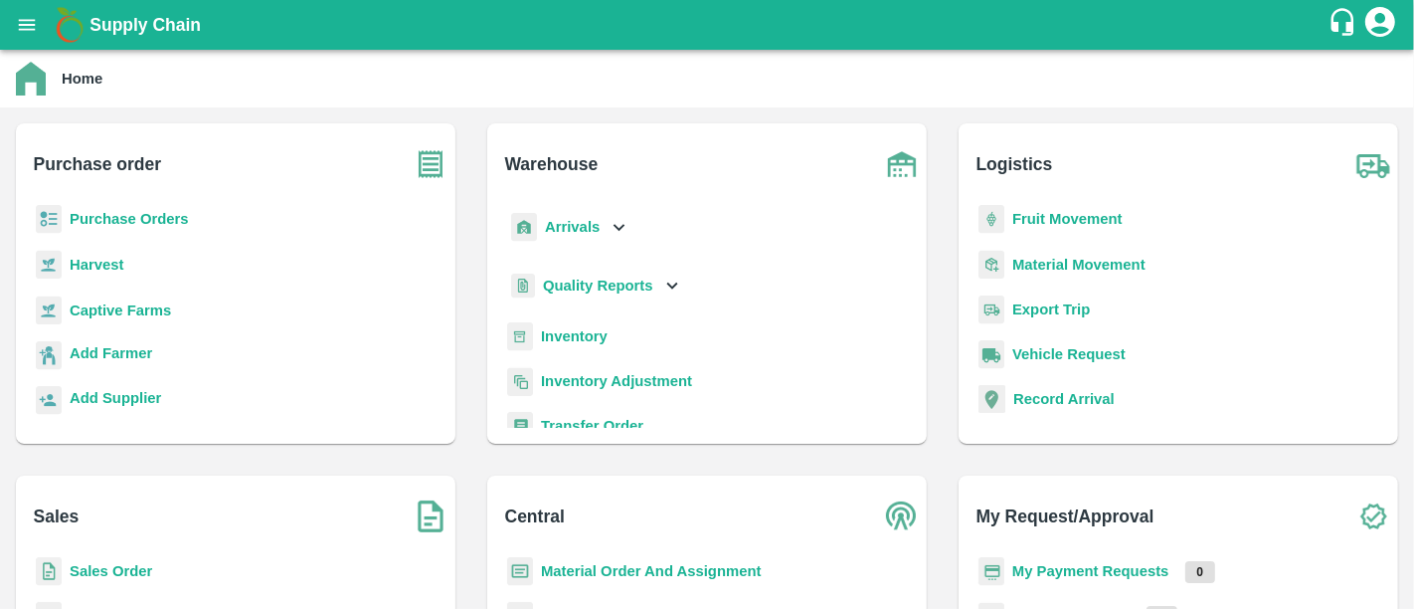
click at [170, 211] on b "Purchase Orders" at bounding box center [129, 219] width 119 height 16
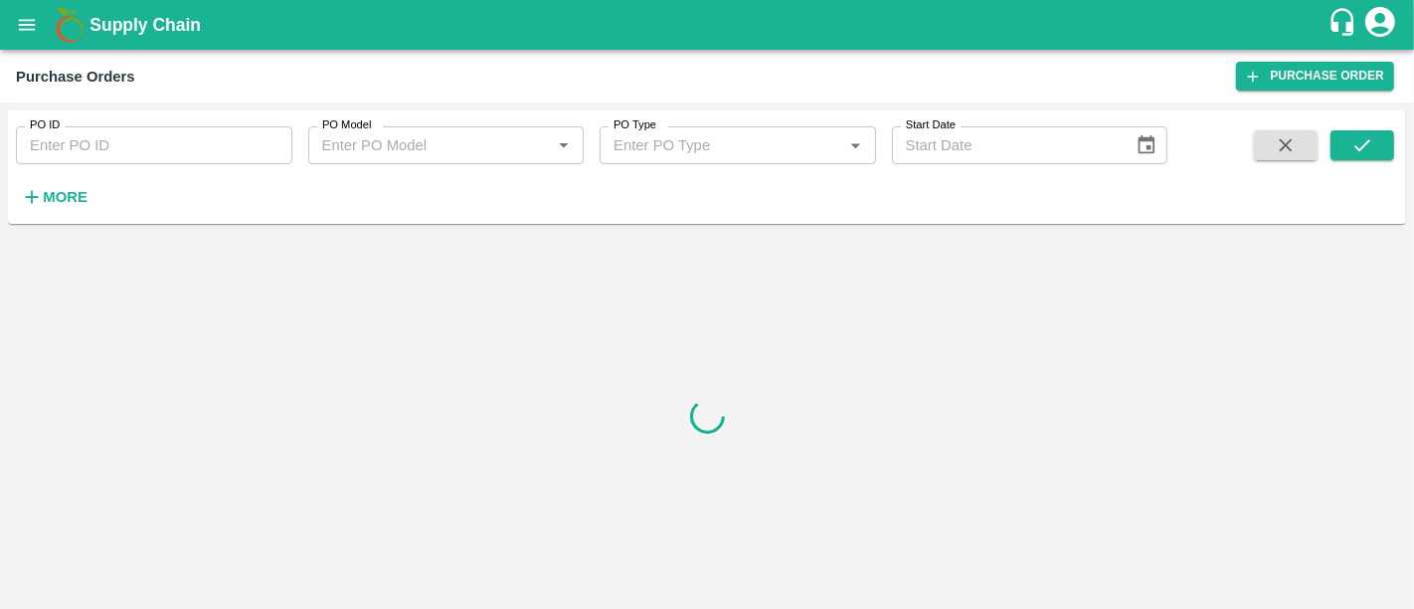
click at [1298, 94] on div "Purchase Orders Purchase Order" at bounding box center [707, 76] width 1414 height 53
click at [1290, 88] on link "Purchase Order" at bounding box center [1315, 76] width 158 height 29
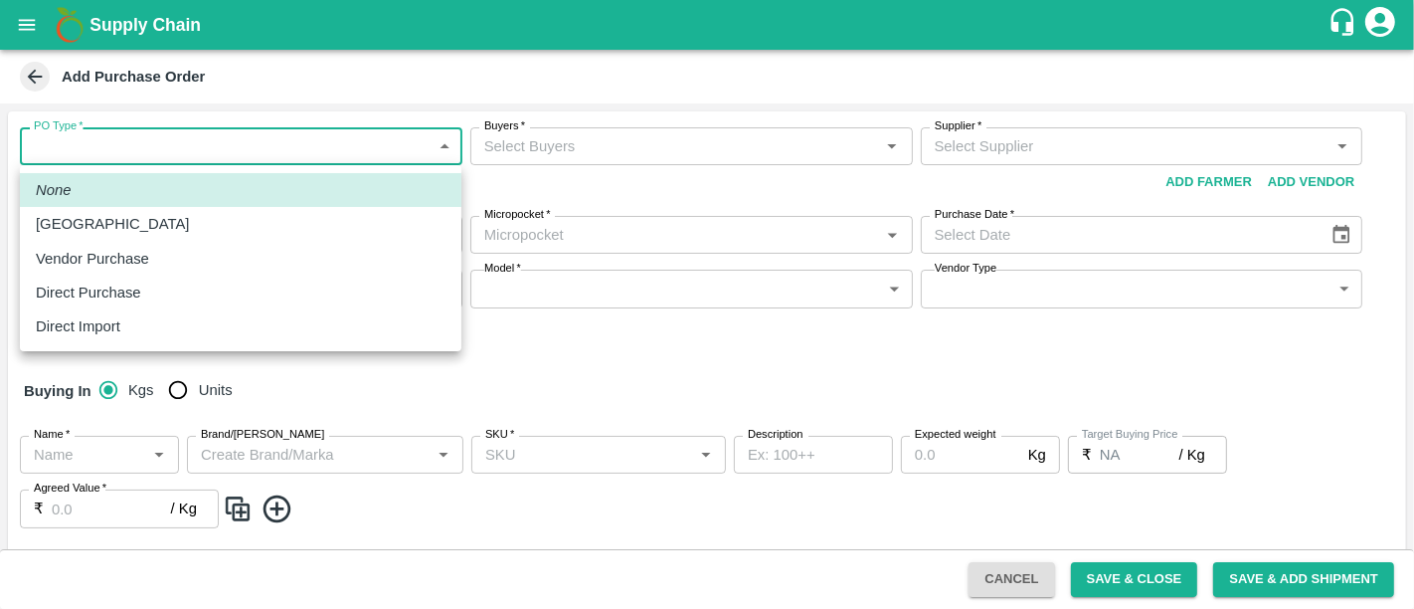
click at [168, 164] on body "Supply Chain Add Purchase Order PO Type   * ​ PO Type Buyers   * Buyers   * Sup…" at bounding box center [707, 304] width 1414 height 609
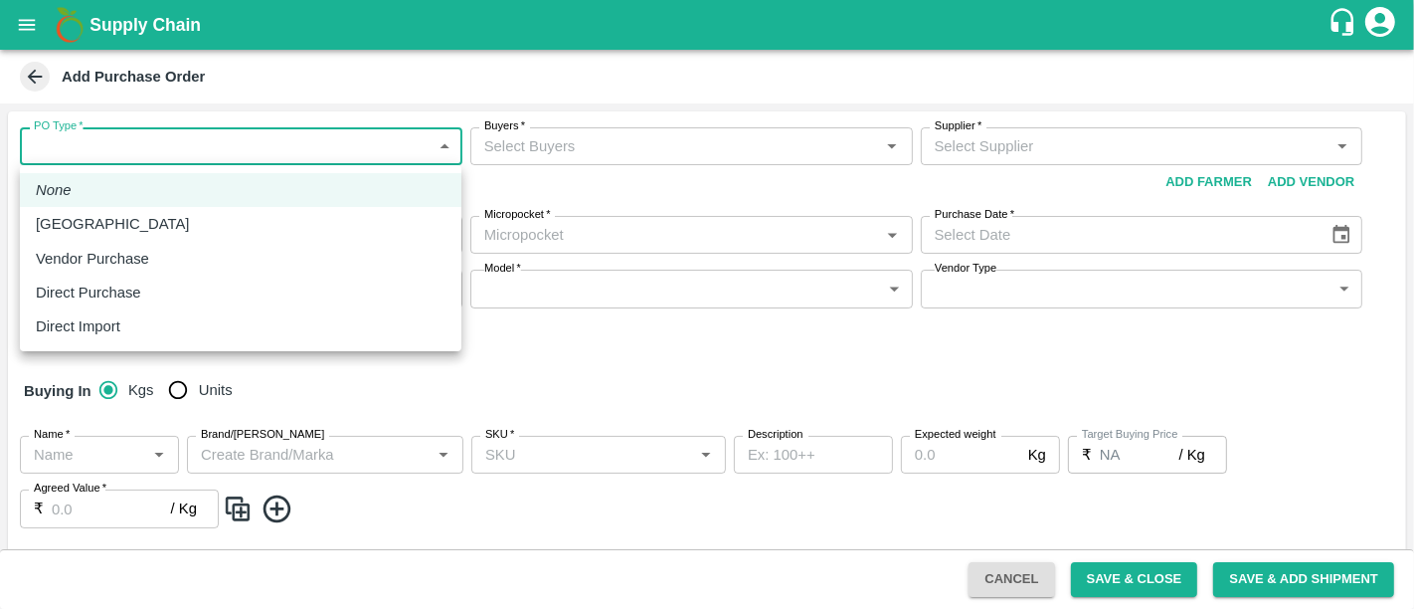
drag, startPoint x: 74, startPoint y: 252, endPoint x: 353, endPoint y: 257, distance: 279.5
click at [353, 257] on div "Vendor Purchase" at bounding box center [241, 259] width 410 height 22
type input "2"
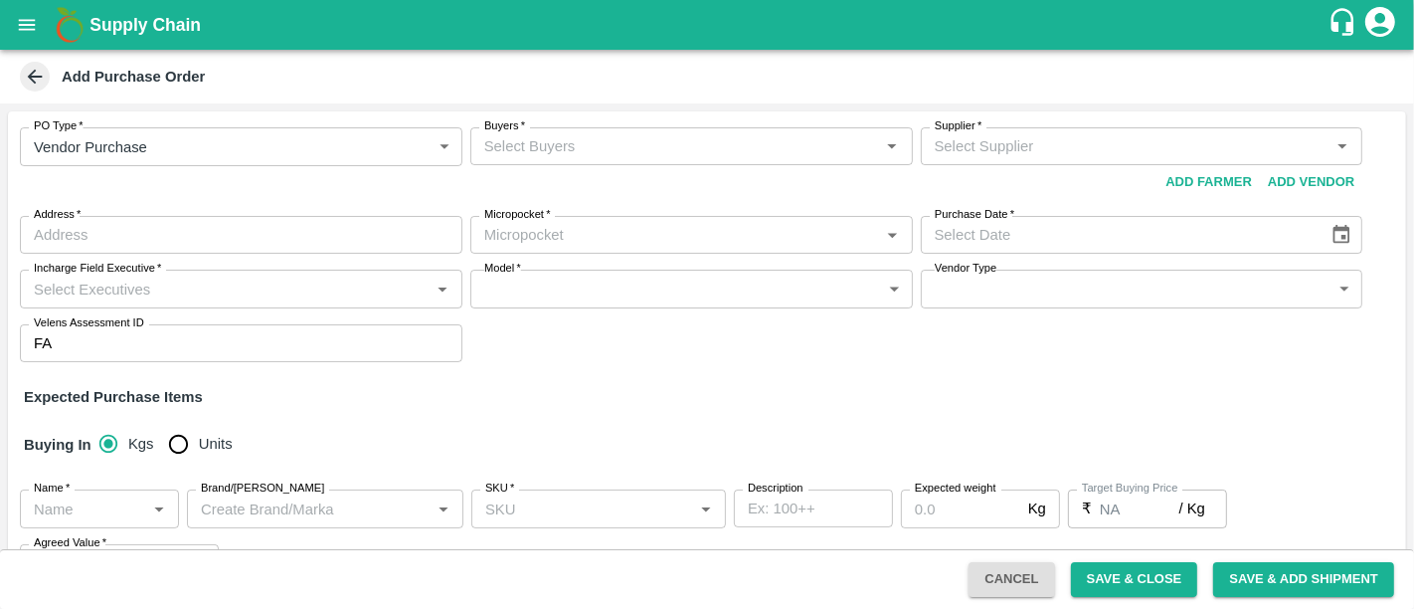
click at [599, 140] on input "Buyers   *" at bounding box center [675, 146] width 398 height 26
drag, startPoint x: 562, startPoint y: 118, endPoint x: 558, endPoint y: 151, distance: 33.1
click at [558, 151] on div "PO Type   * Vendor Purchase 2 PO Type Buyers   * Buyers   * Required Supplier  …" at bounding box center [707, 244] width 1398 height 266
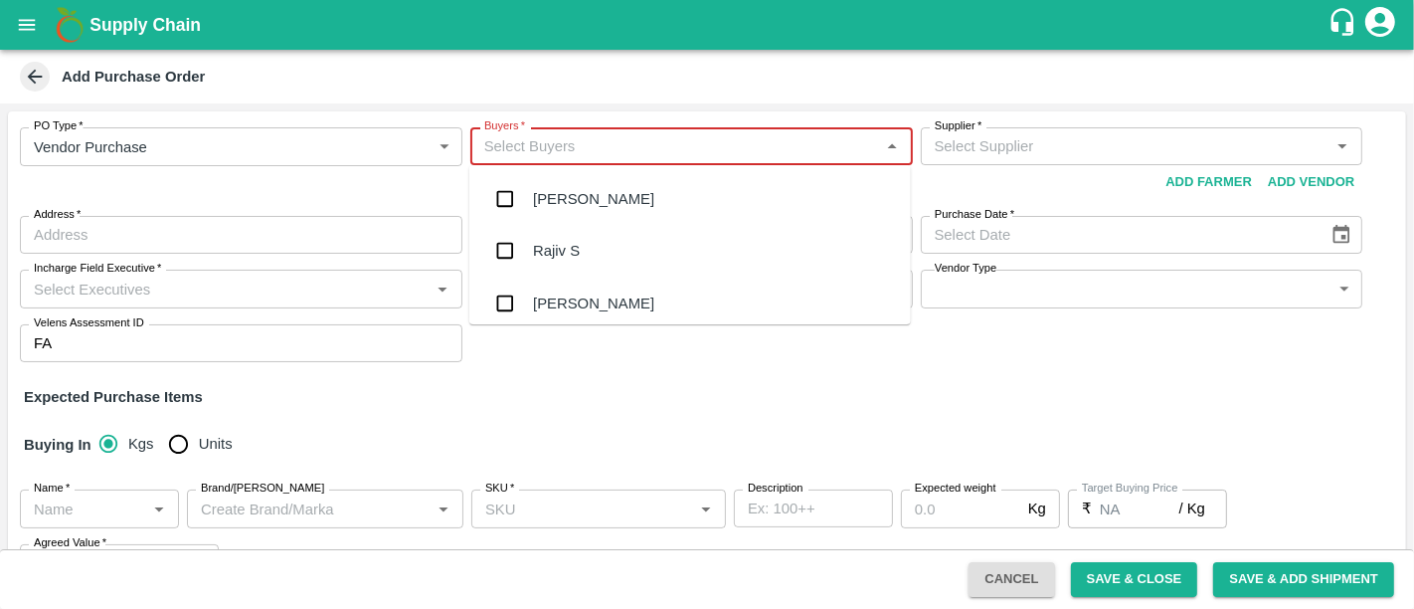
click at [558, 151] on input "Buyers   *" at bounding box center [675, 146] width 398 height 26
type input "c"
click at [559, 178] on div "Chetan S" at bounding box center [689, 199] width 441 height 52
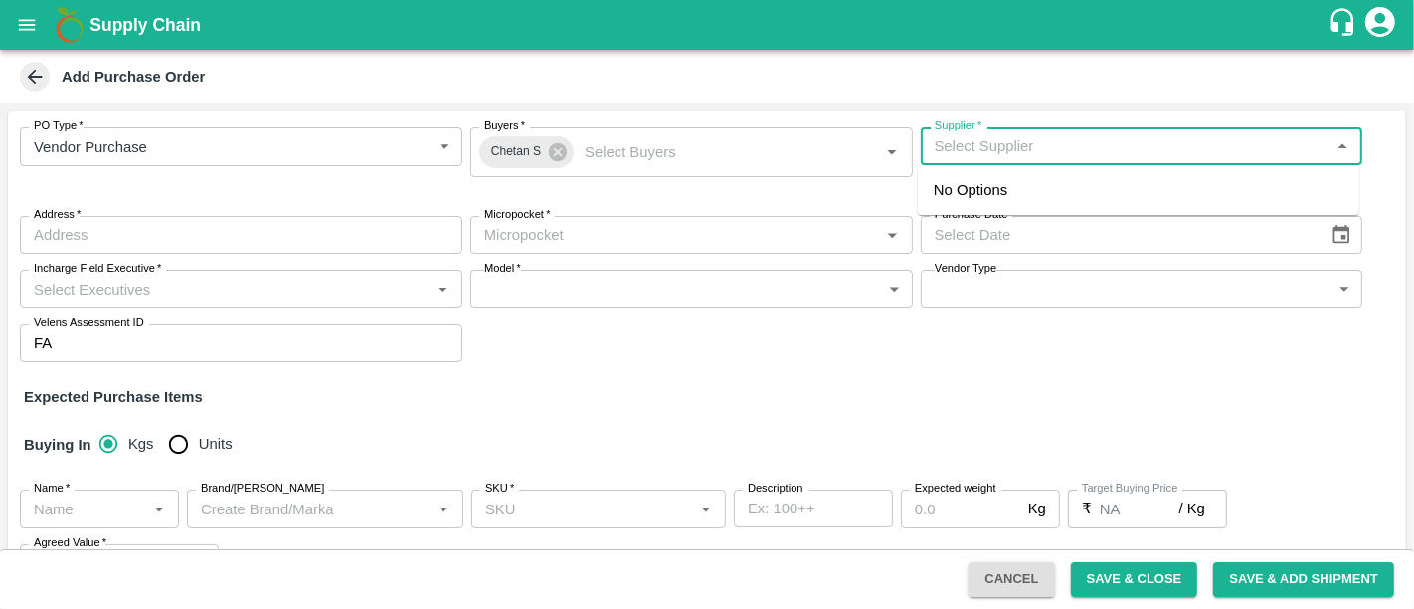
click at [1047, 140] on input "Supplier   *" at bounding box center [1126, 146] width 398 height 26
click at [1045, 183] on div "BIG BAAG AGRO PRIVATE LIMITED-, -9922131988(Supplier)" at bounding box center [1138, 190] width 409 height 22
type input "BIG BAAG AGRO PRIVATE LIMITED-, -9922131988(Supplier)"
type input ", , ,"
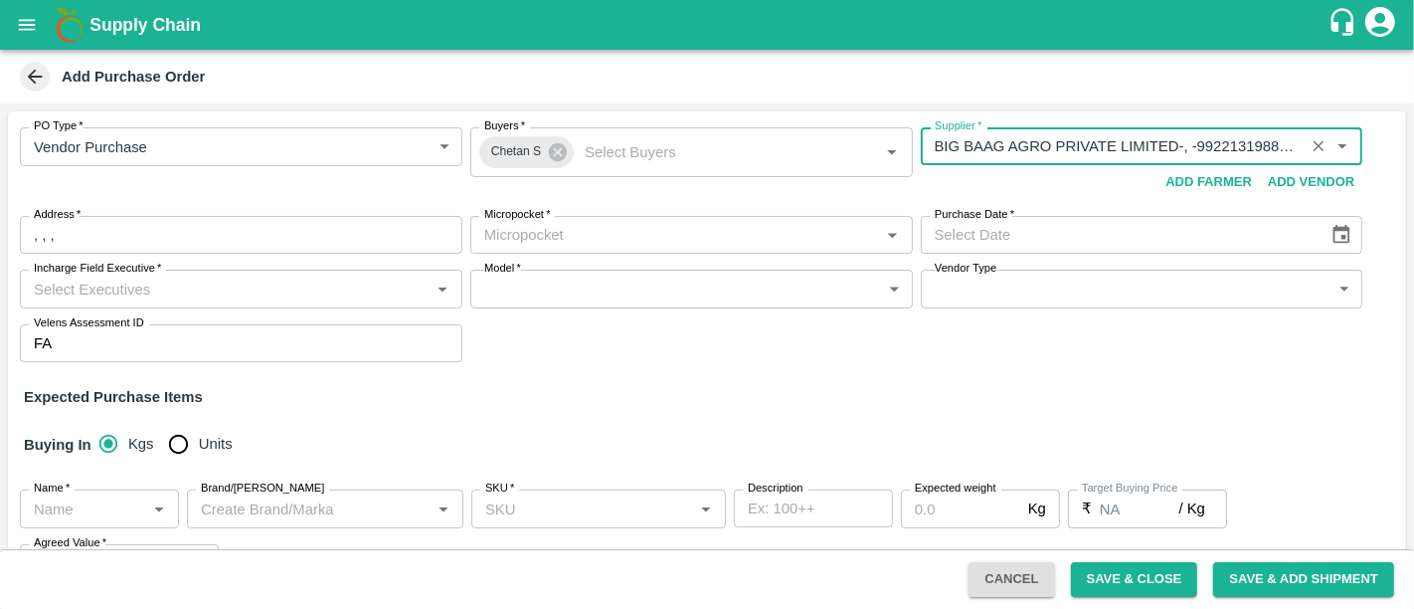
type input "BIG BAAG AGRO PRIVATE LIMITED-, -9922131988(Supplier)"
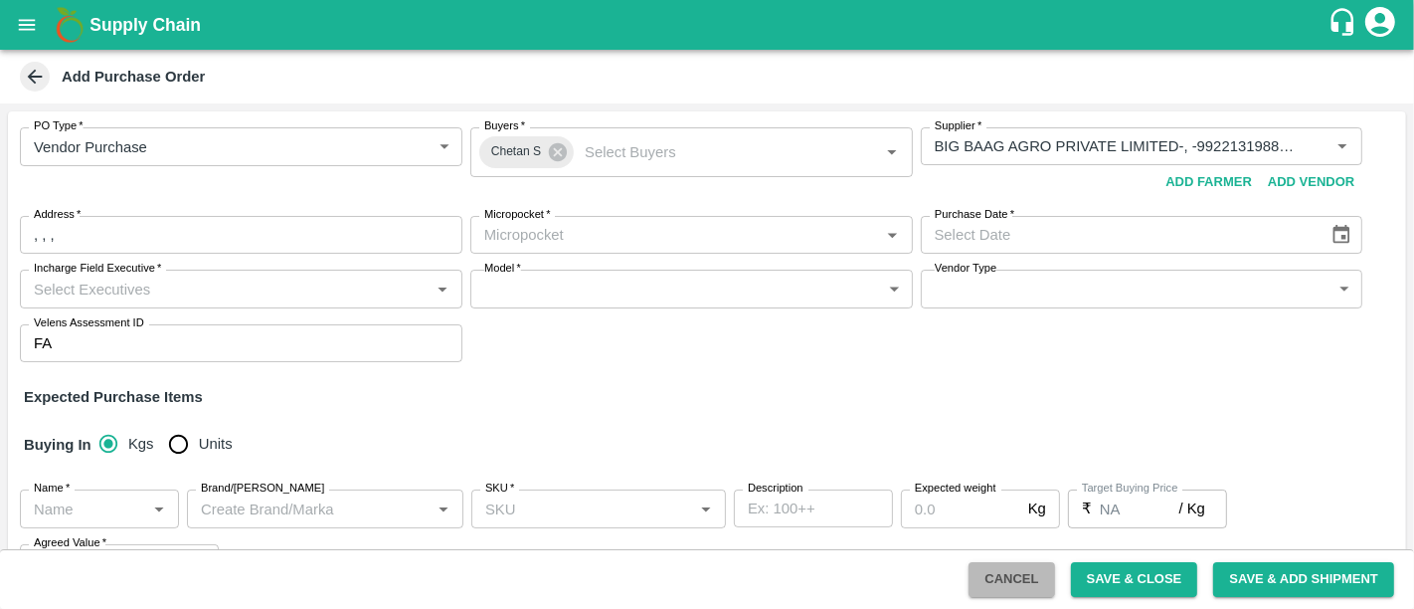
click at [1016, 593] on button "Cancel" at bounding box center [1011, 579] width 86 height 35
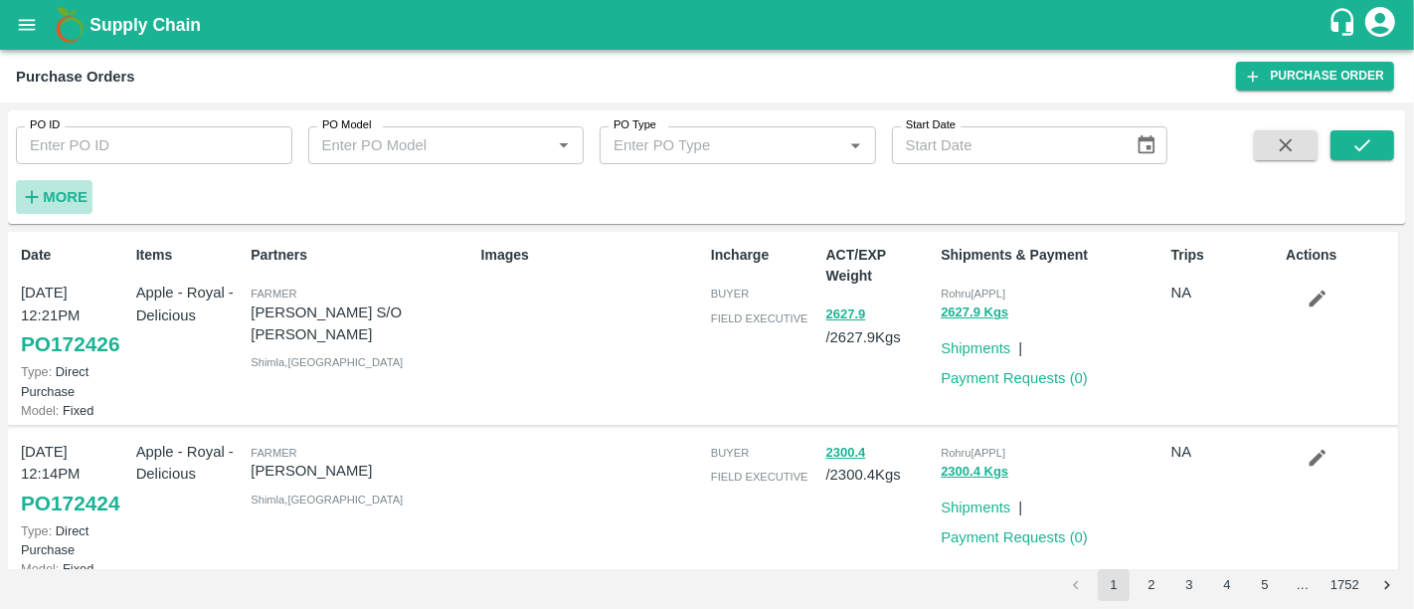
click at [74, 180] on button "More" at bounding box center [54, 197] width 77 height 34
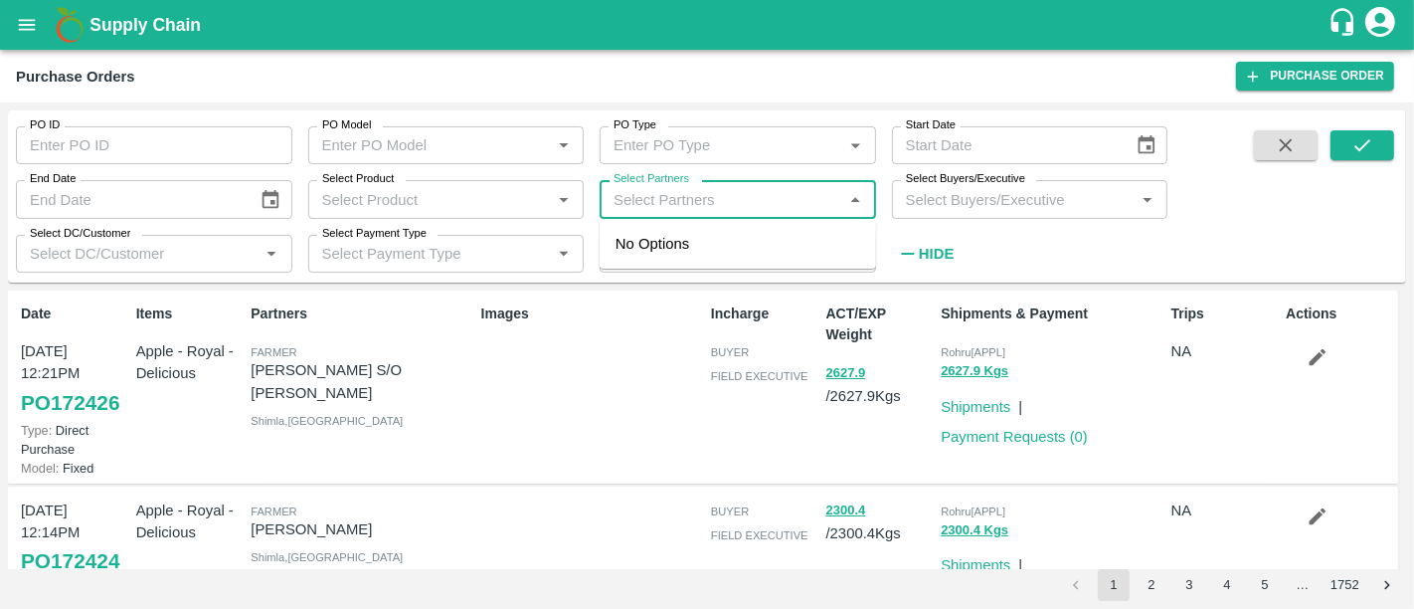
click at [639, 191] on input "Select Partners" at bounding box center [722, 199] width 232 height 26
type input "big baa"
click at [707, 237] on div "BIG BAAG AGRO PRIVATE LIMITED-, -9922131988" at bounding box center [765, 255] width 189 height 45
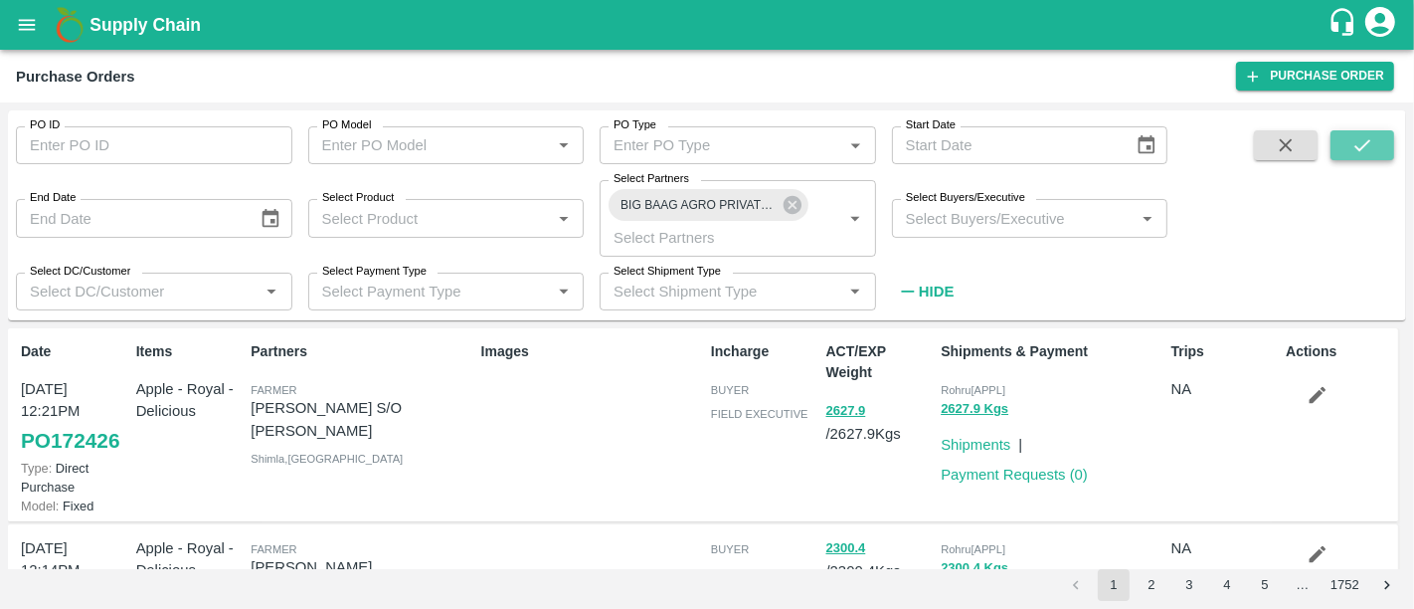
click at [1339, 149] on button "submit" at bounding box center [1362, 145] width 64 height 30
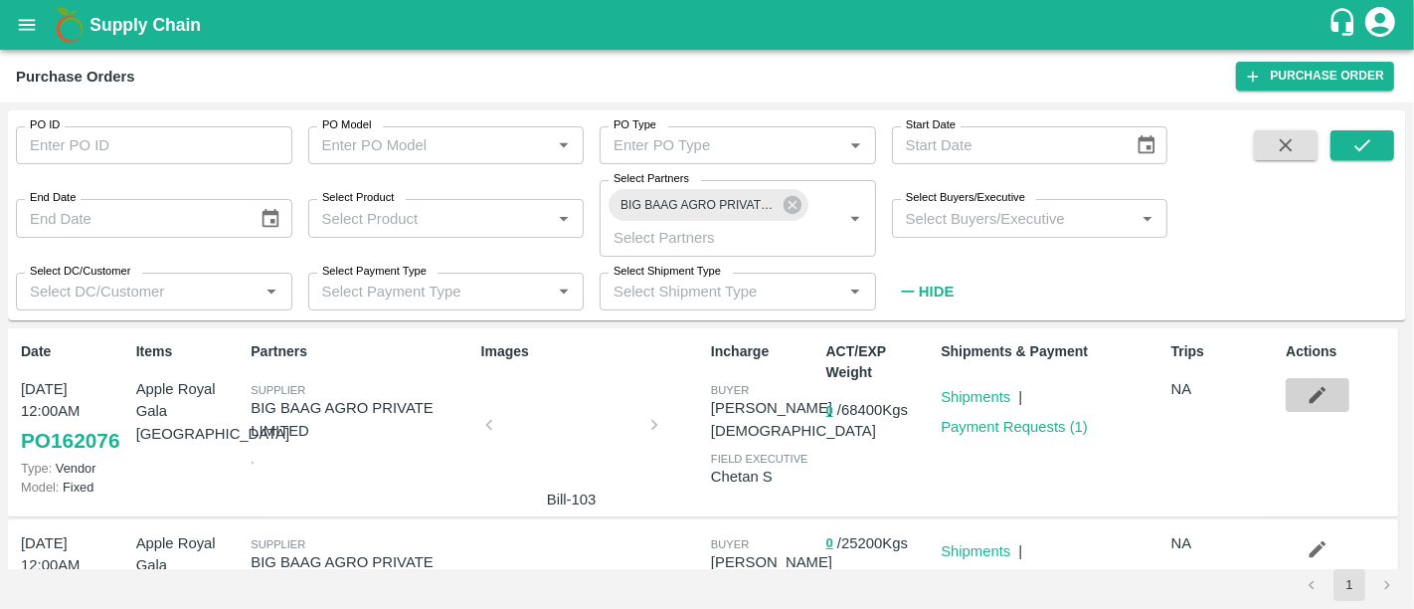
click at [1307, 400] on icon "button" at bounding box center [1318, 395] width 22 height 22
click at [788, 211] on icon at bounding box center [793, 205] width 18 height 18
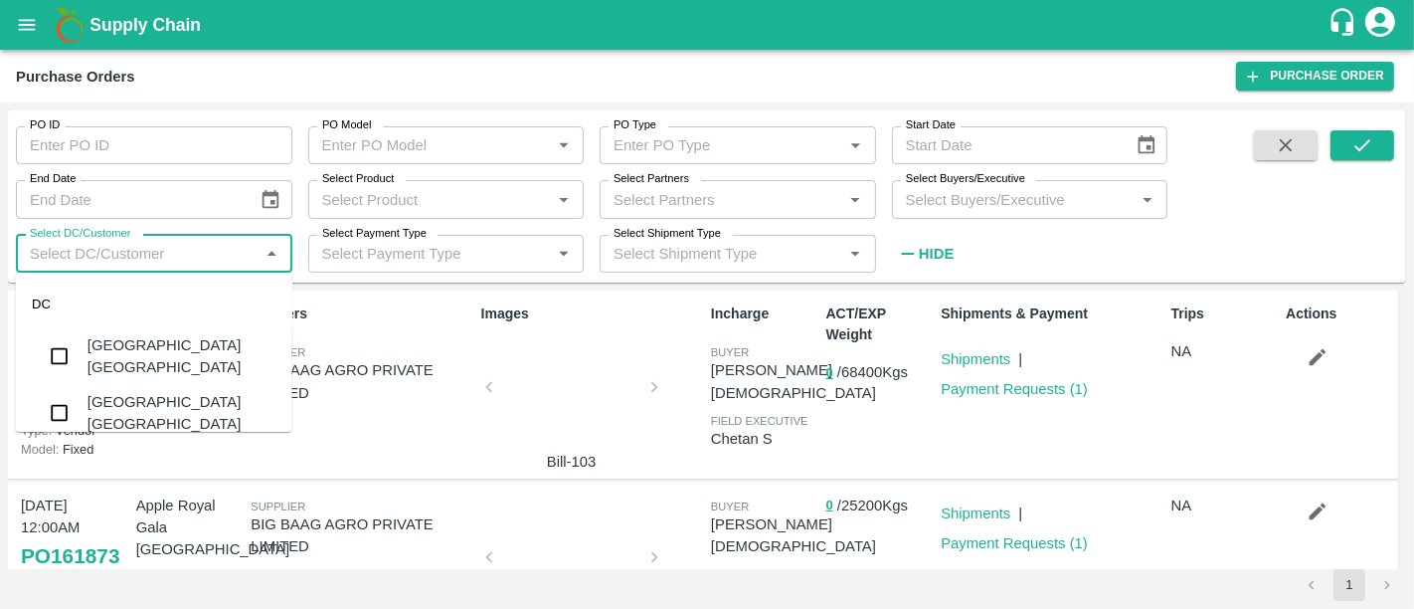
click at [186, 265] on input "Select DC/Customer" at bounding box center [138, 254] width 232 height 26
click at [423, 200] on input "Select Product" at bounding box center [430, 199] width 232 height 26
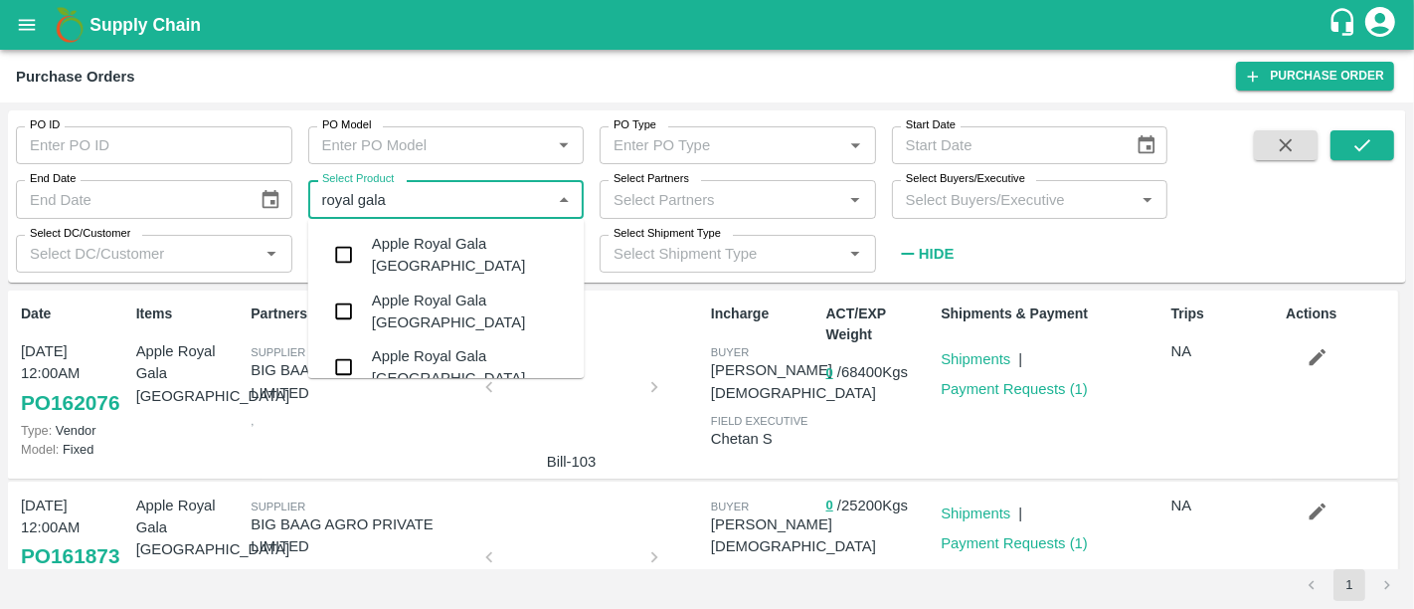
type input "royal gala n"
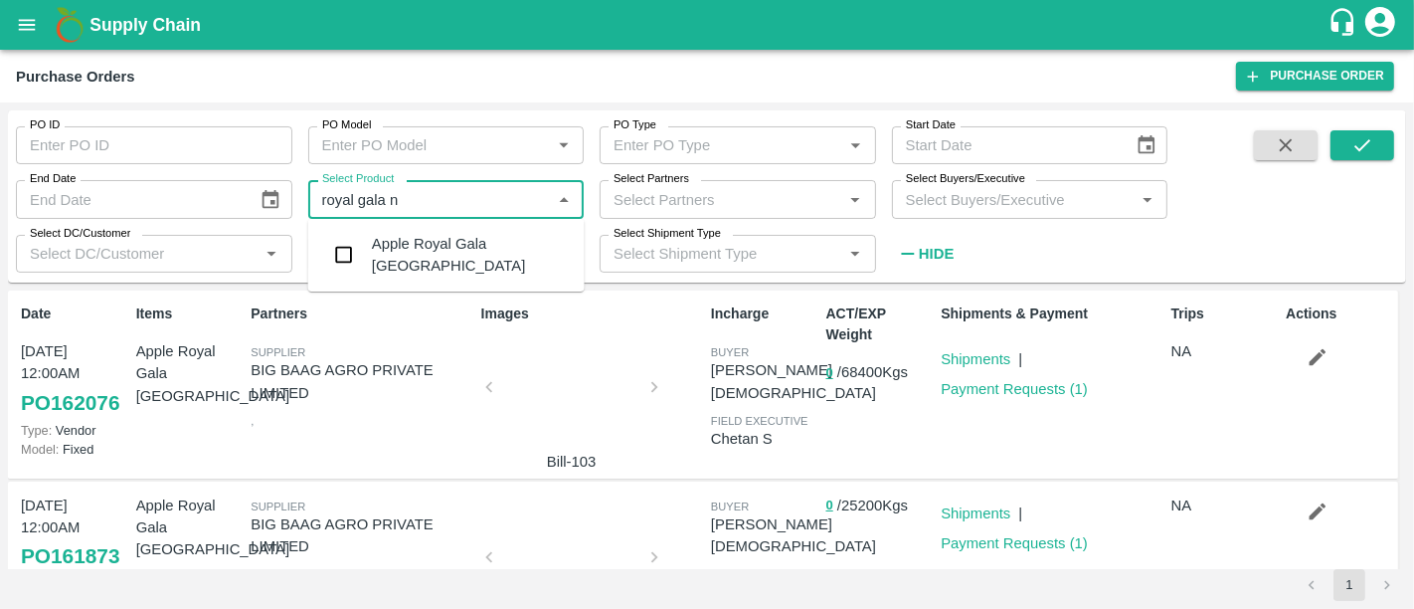
click at [443, 249] on div "Apple Royal Gala [GEOGRAPHIC_DATA]" at bounding box center [470, 255] width 197 height 45
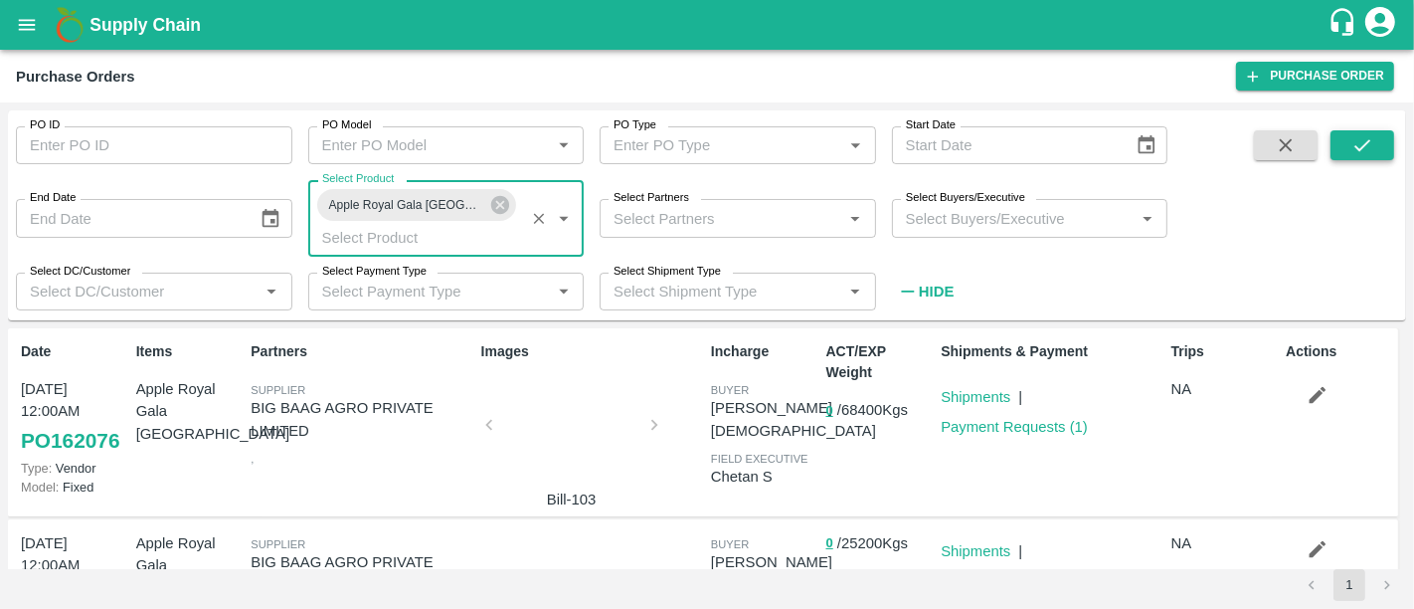
click at [1360, 134] on icon "submit" at bounding box center [1362, 145] width 22 height 22
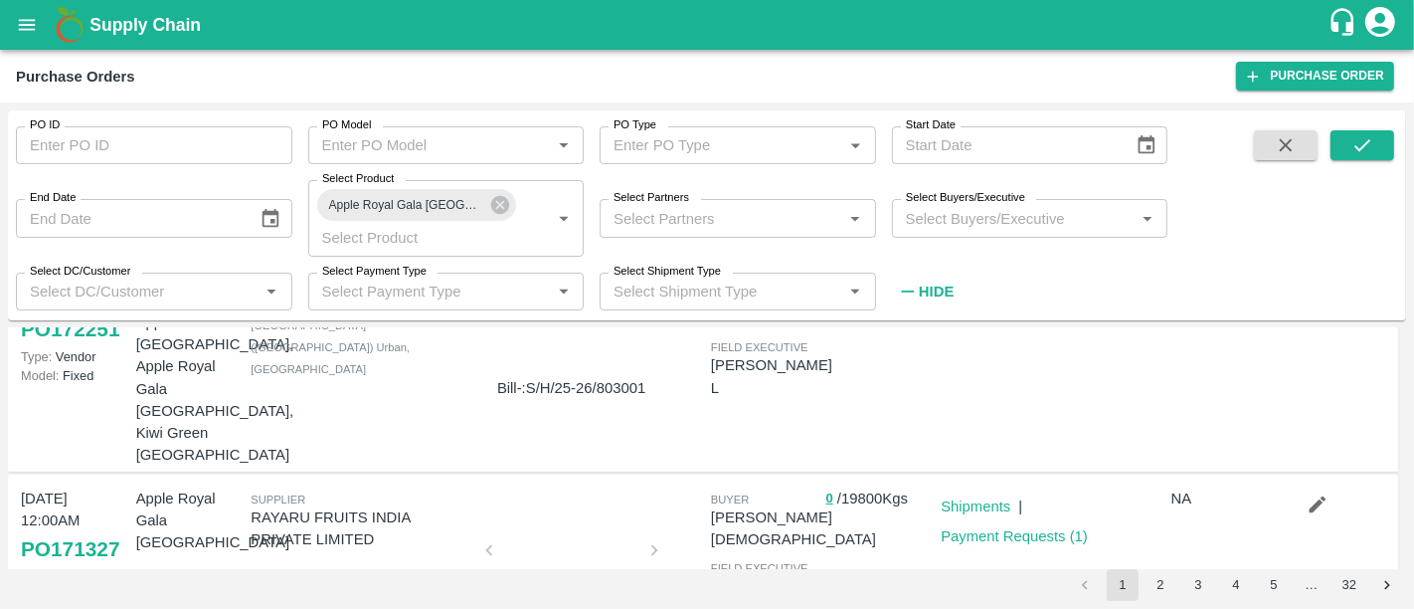
scroll to position [112, 0]
click at [599, 502] on div at bounding box center [571, 554] width 149 height 105
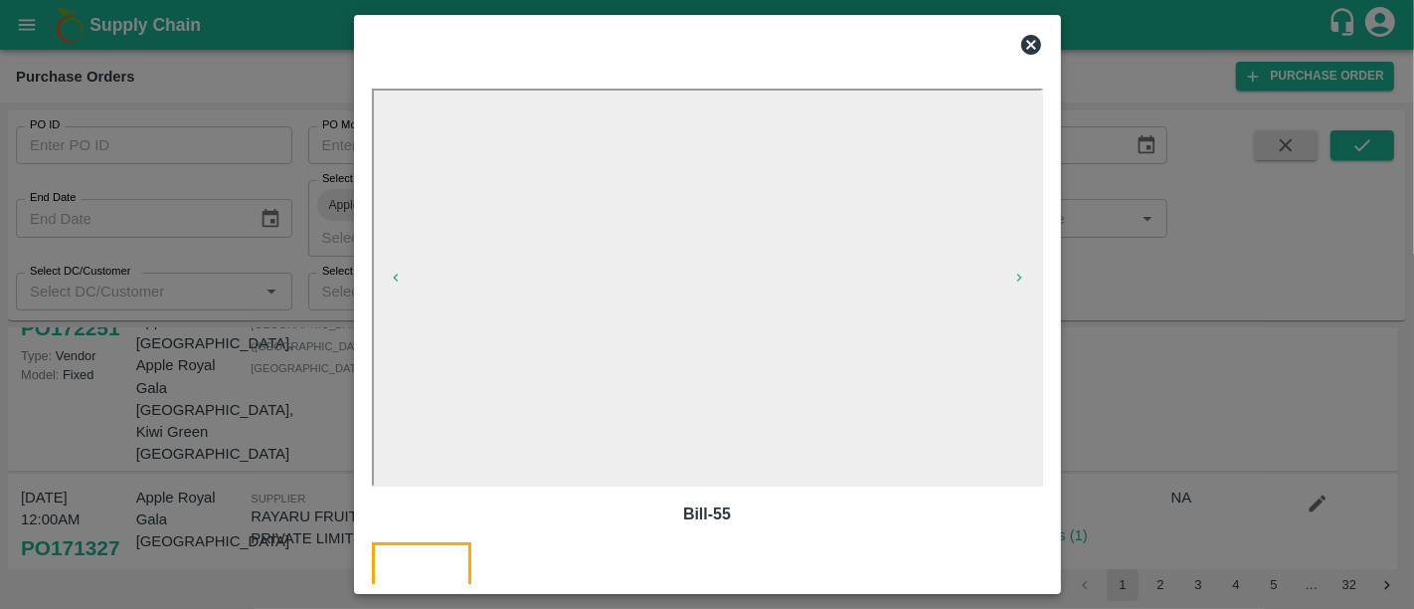
click at [1198, 421] on div at bounding box center [707, 304] width 1414 height 609
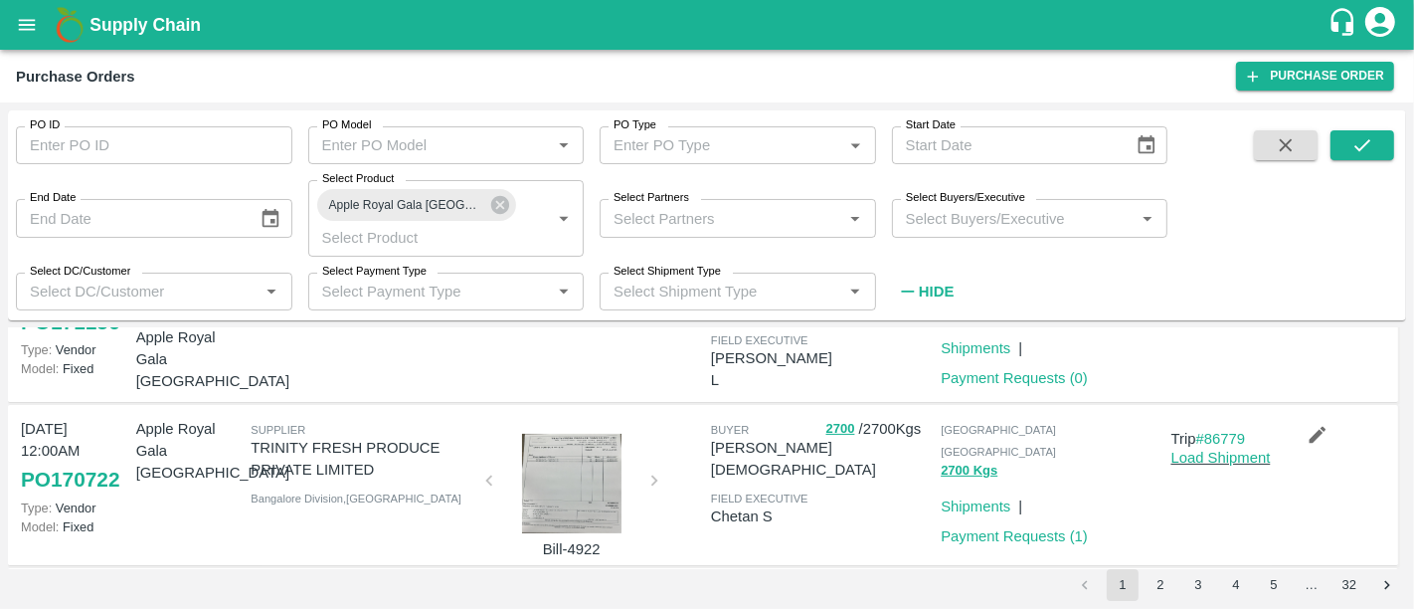
scroll to position [505, 0]
click at [572, 437] on div at bounding box center [571, 486] width 149 height 99
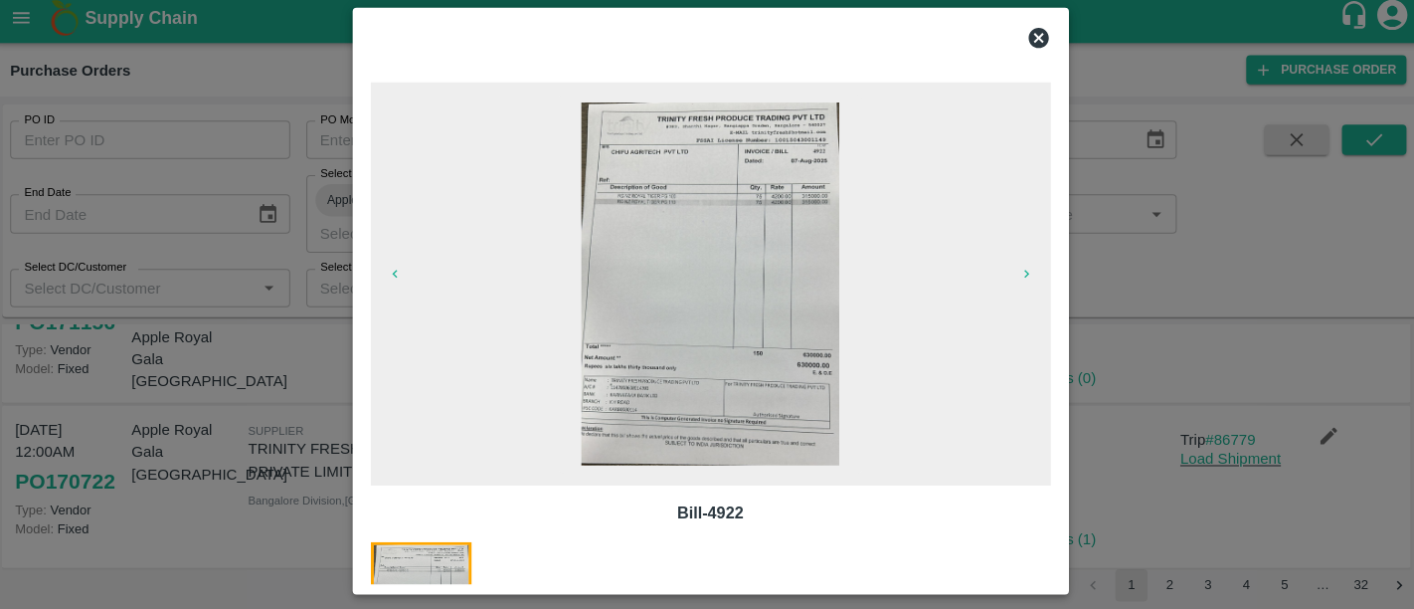
scroll to position [0, 0]
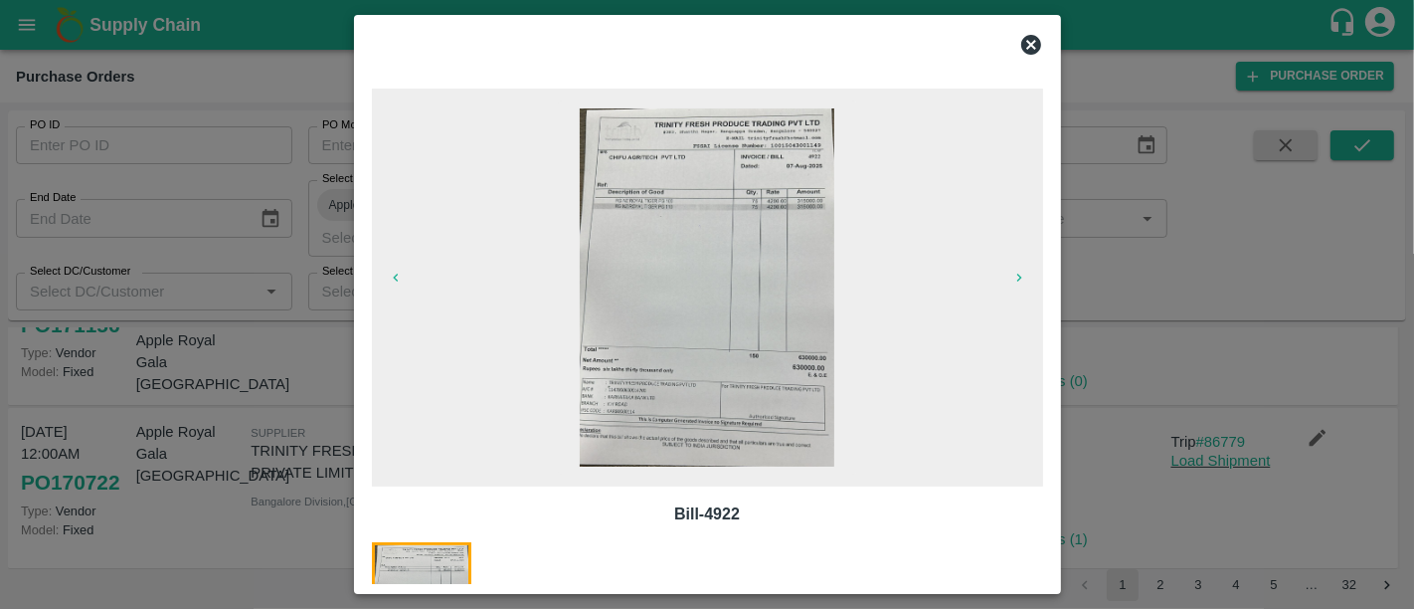
click at [269, 299] on div at bounding box center [707, 304] width 1414 height 609
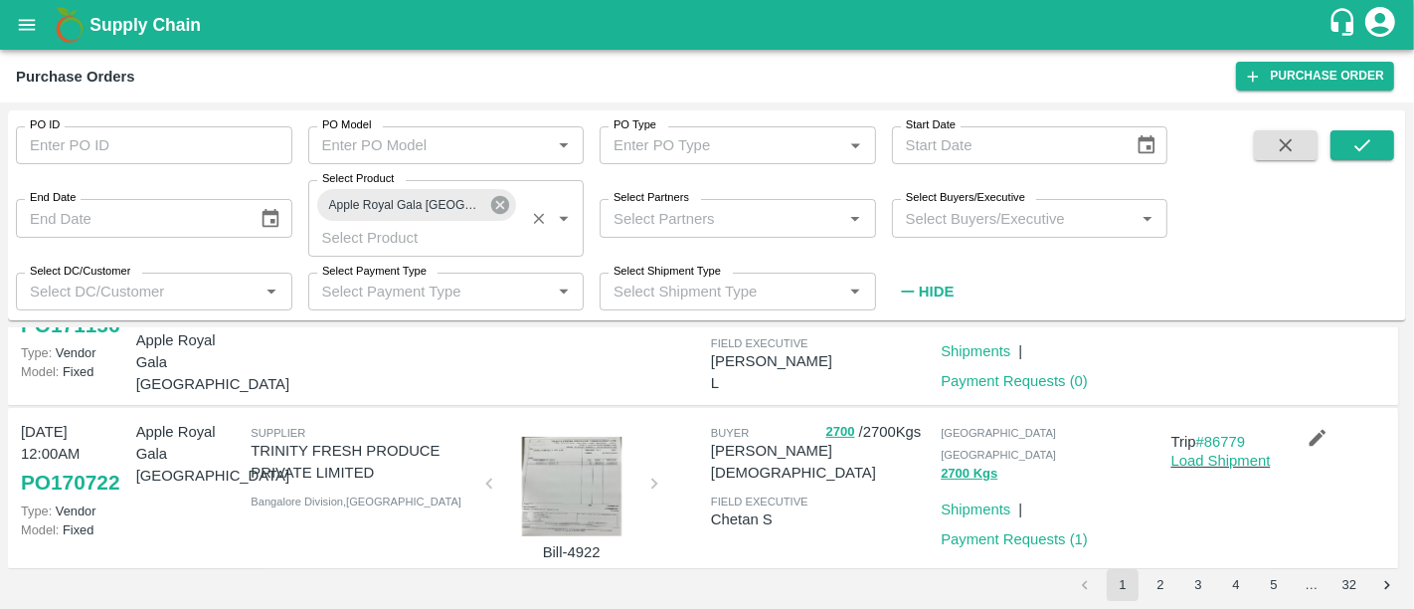
click at [468, 209] on div "Apple Royal Gala [GEOGRAPHIC_DATA]" at bounding box center [417, 205] width 200 height 32
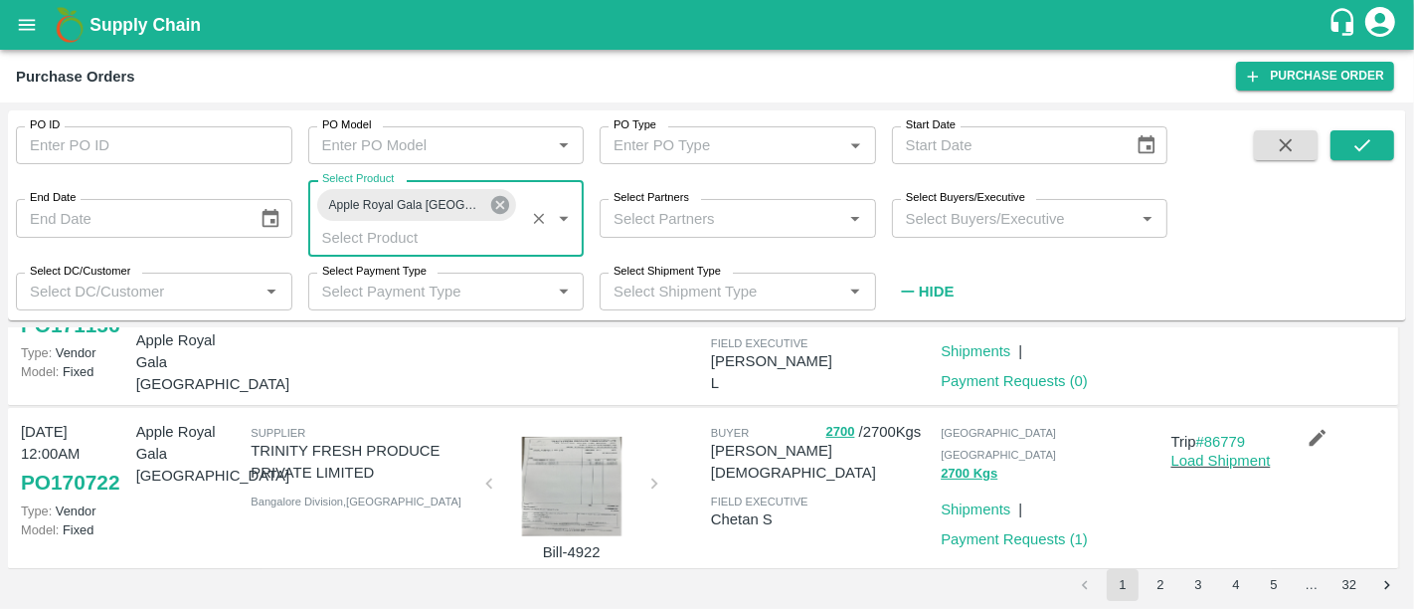
click at [489, 209] on icon at bounding box center [500, 205] width 22 height 22
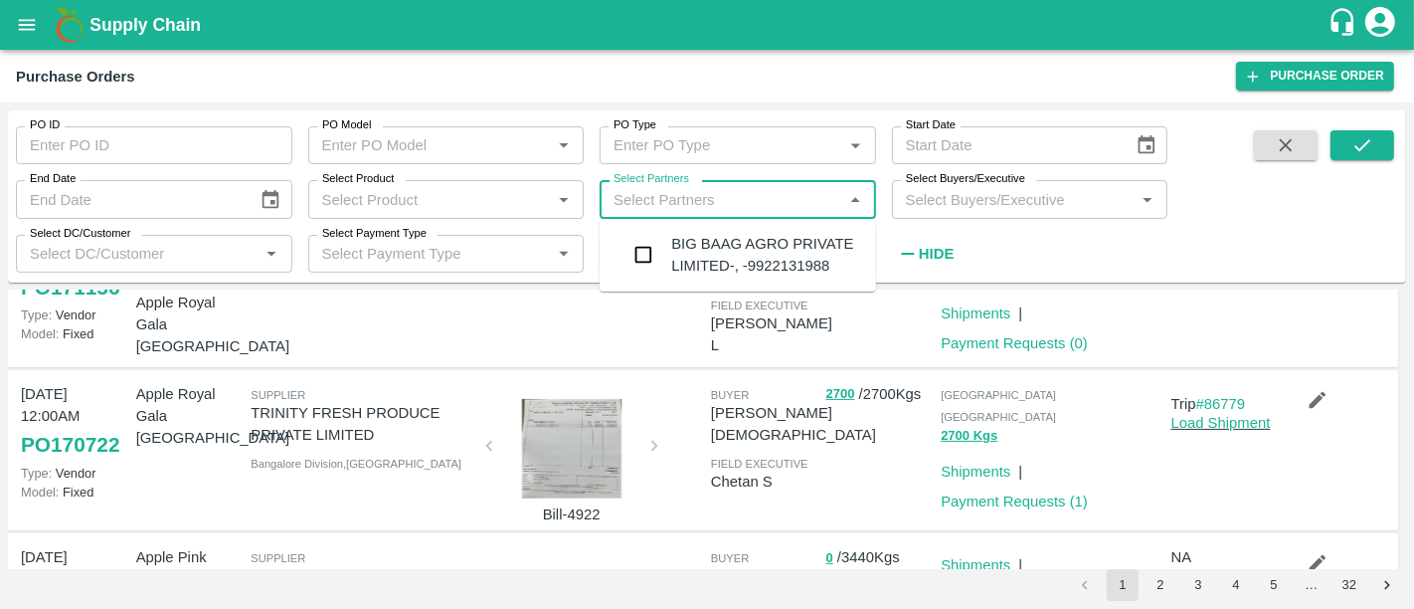
click at [743, 204] on input "Select Partners" at bounding box center [722, 199] width 232 height 26
click at [730, 277] on div "BIG BAAG AGRO PRIVATE LIMITED-, -9922131988" at bounding box center [738, 255] width 276 height 57
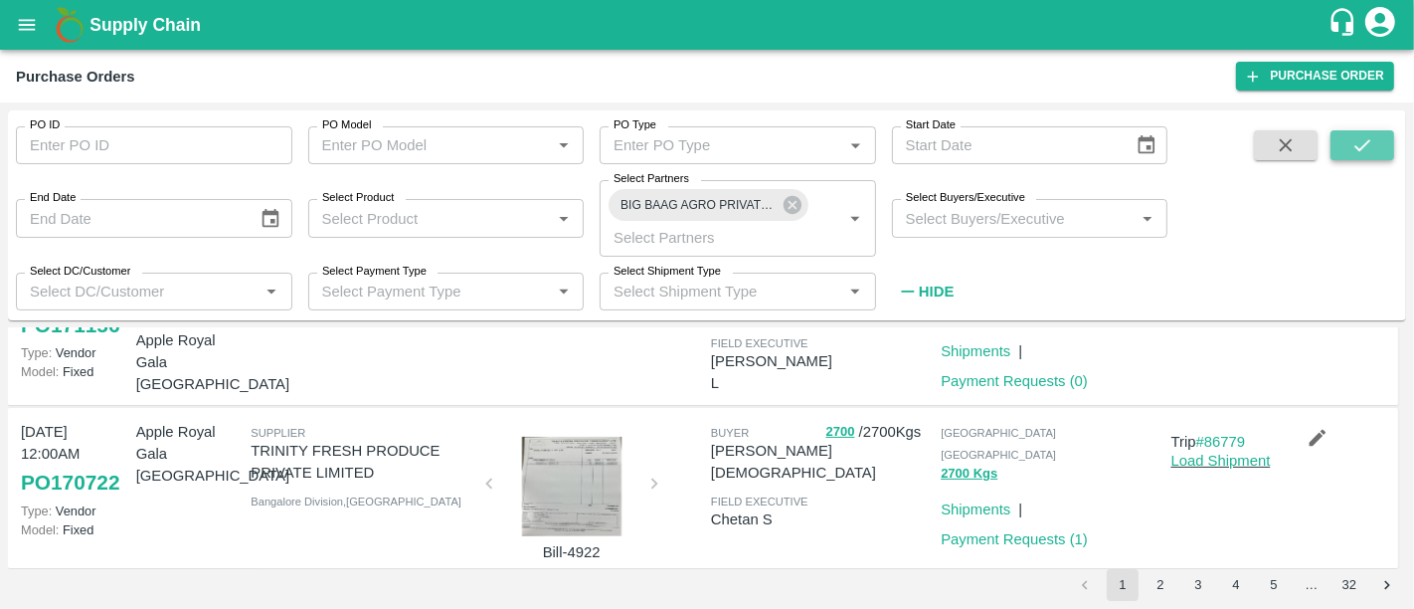
click at [1374, 148] on button "submit" at bounding box center [1362, 145] width 64 height 30
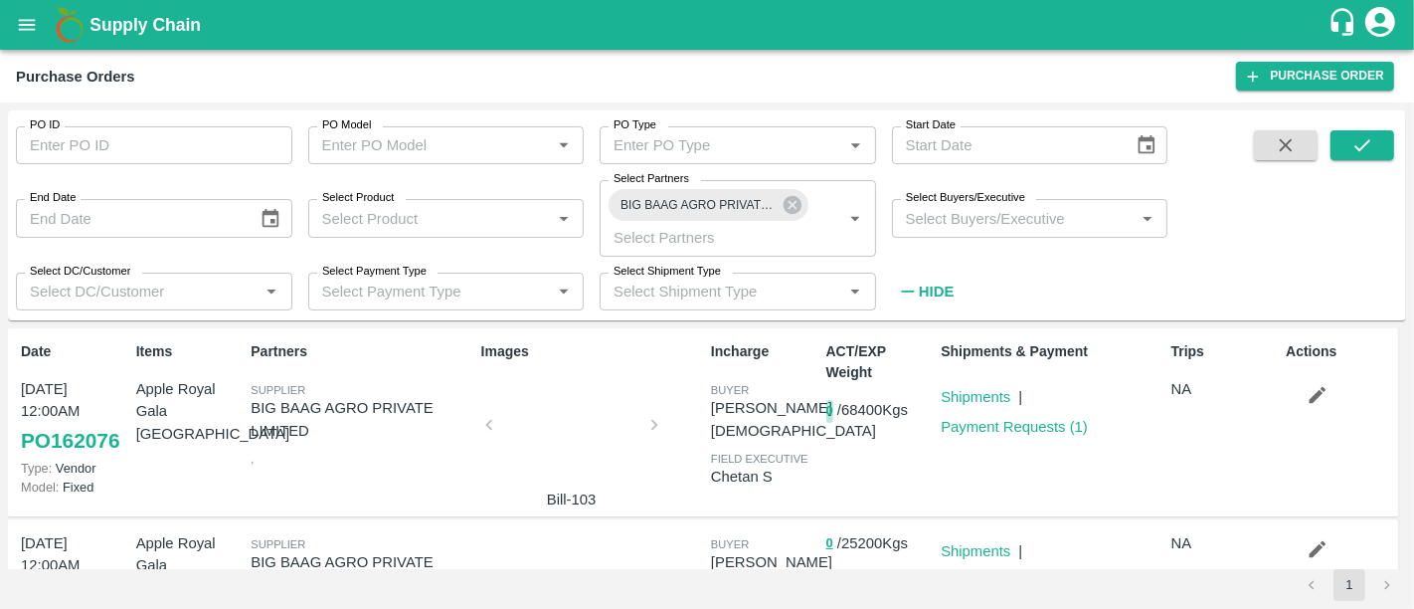
click at [827, 414] on button "0" at bounding box center [829, 411] width 7 height 23
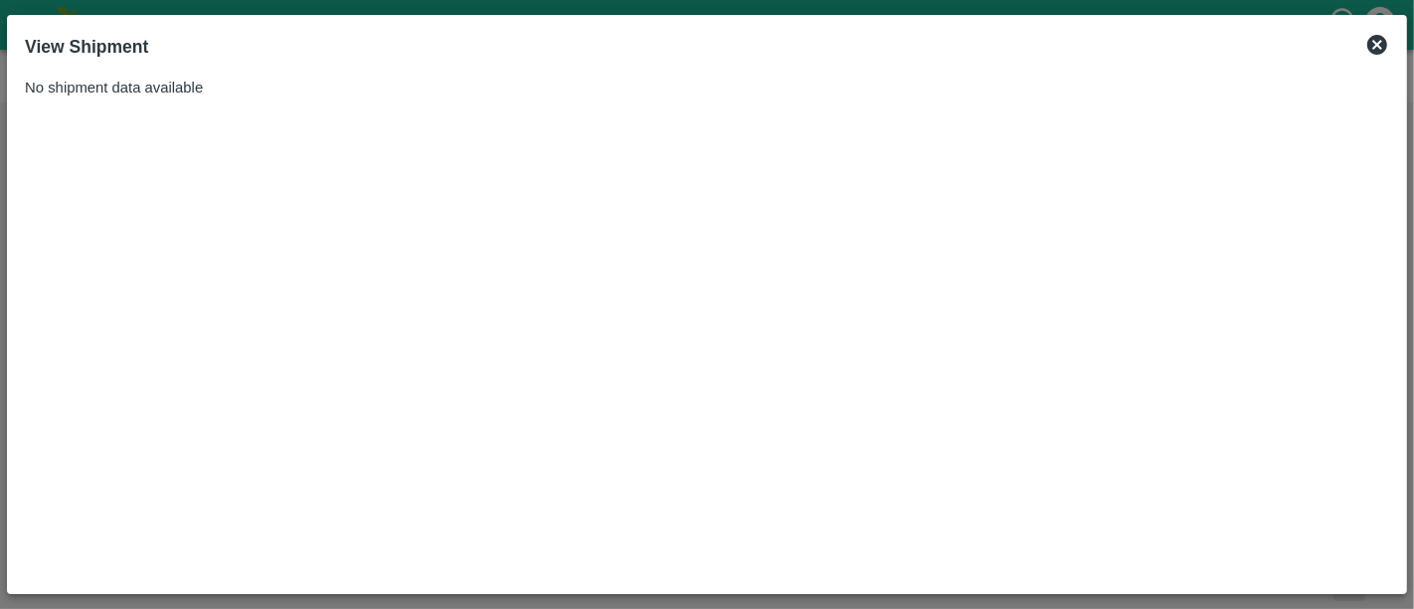
click at [1379, 42] on icon at bounding box center [1377, 45] width 24 height 24
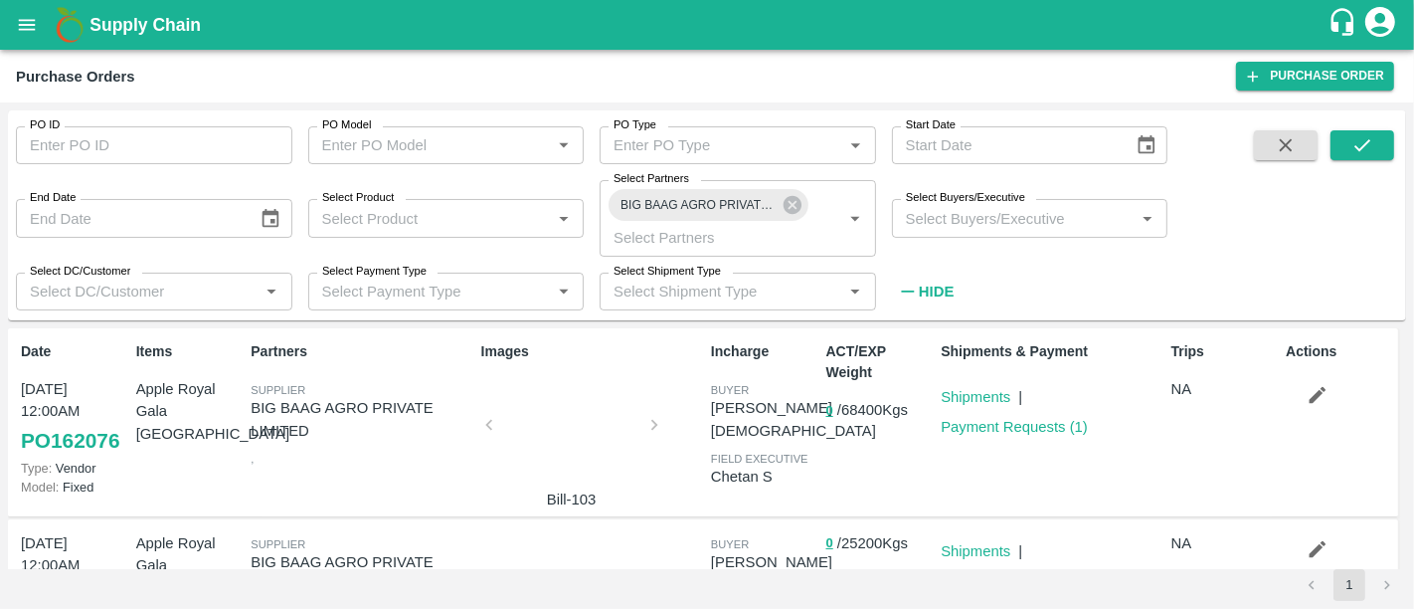
click at [620, 396] on div at bounding box center [571, 430] width 149 height 105
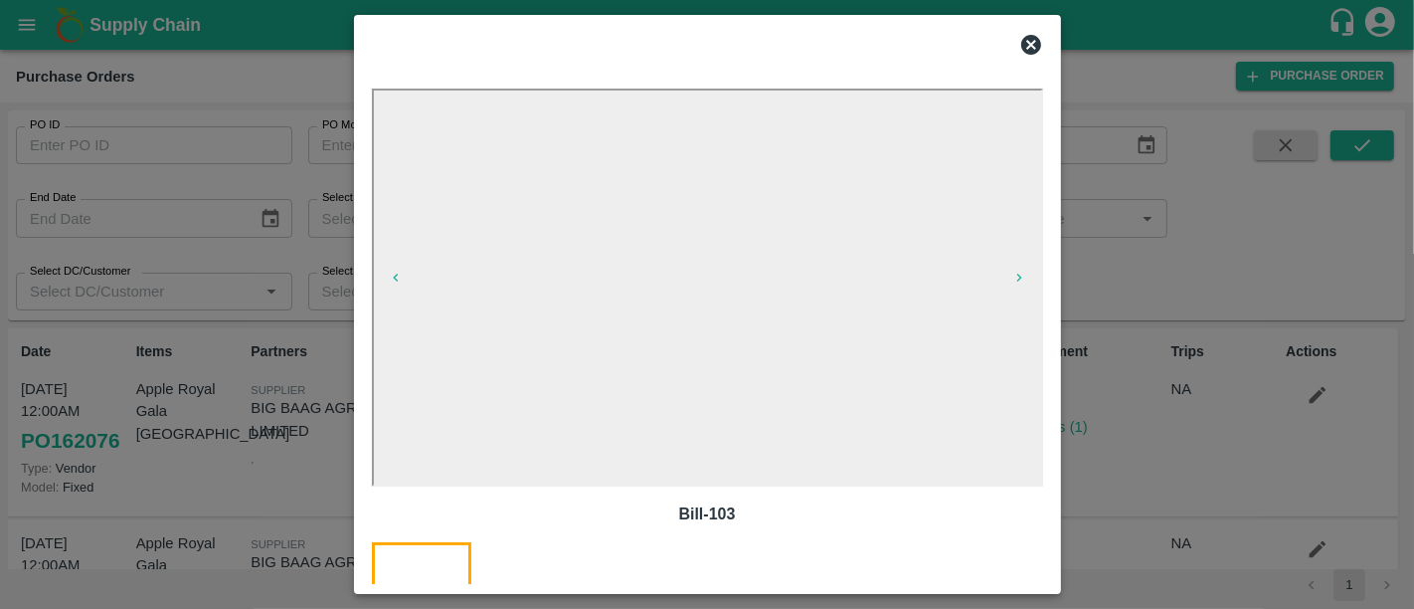
click at [1204, 441] on div at bounding box center [707, 304] width 1414 height 609
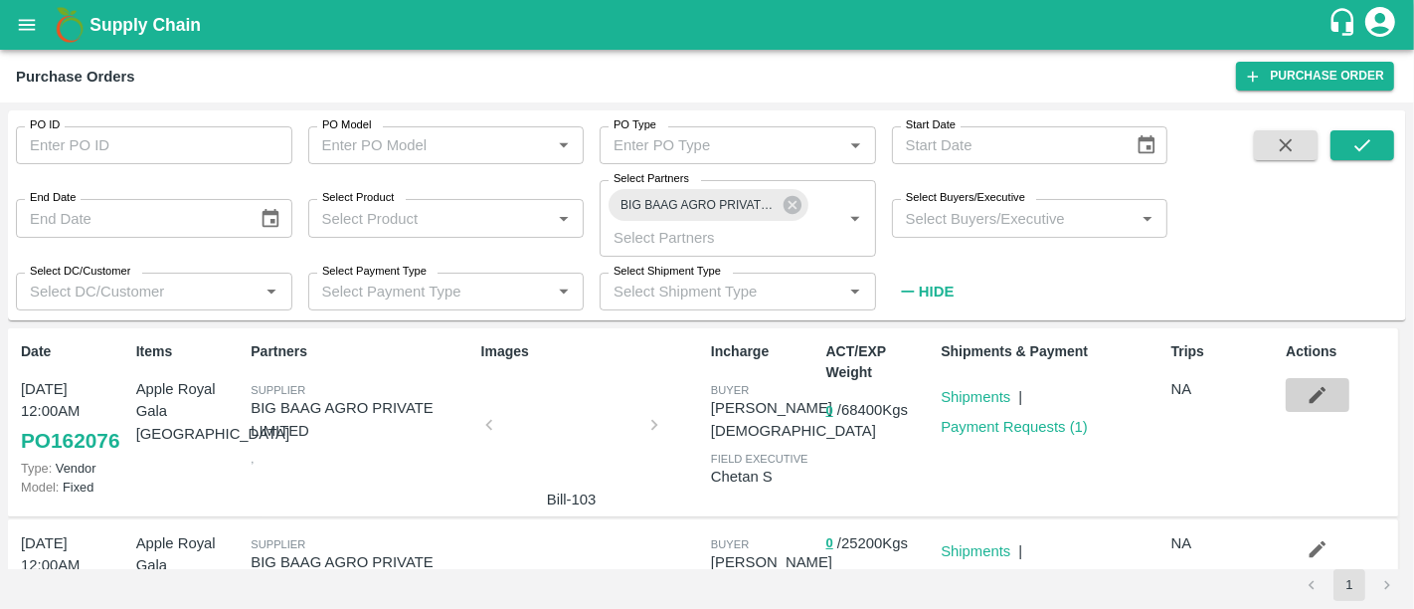
click at [1296, 385] on button "button" at bounding box center [1318, 395] width 64 height 34
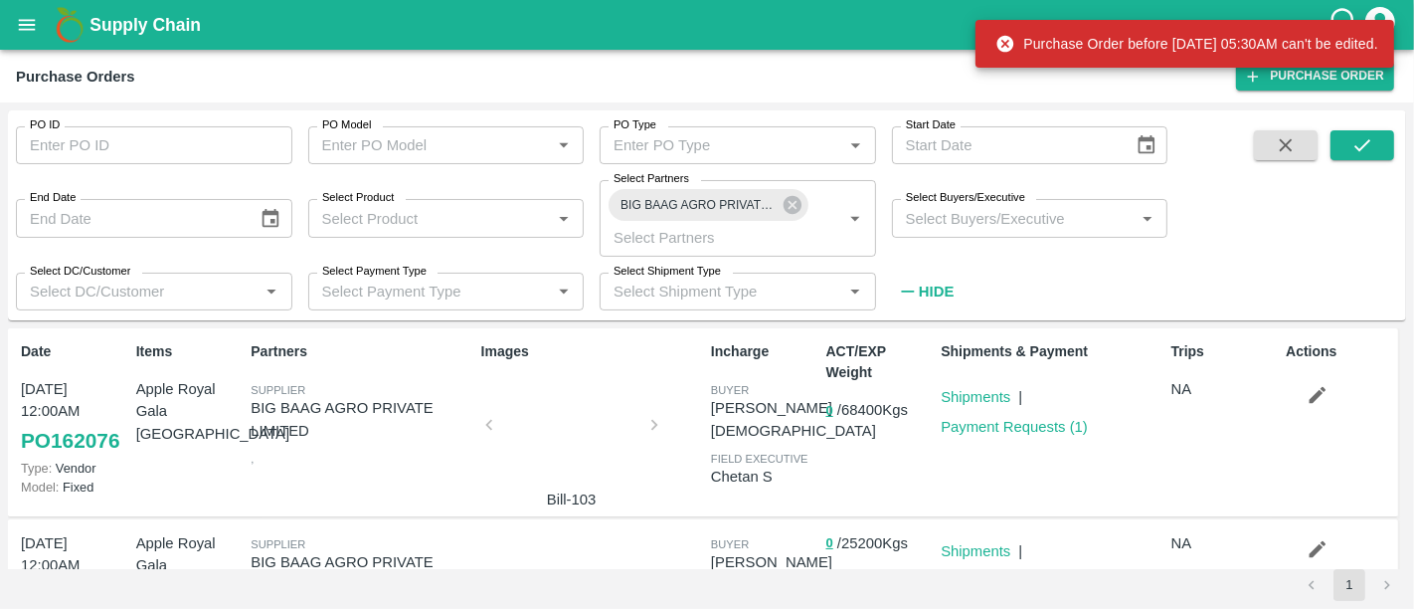
click at [1296, 385] on button "button" at bounding box center [1318, 395] width 64 height 34
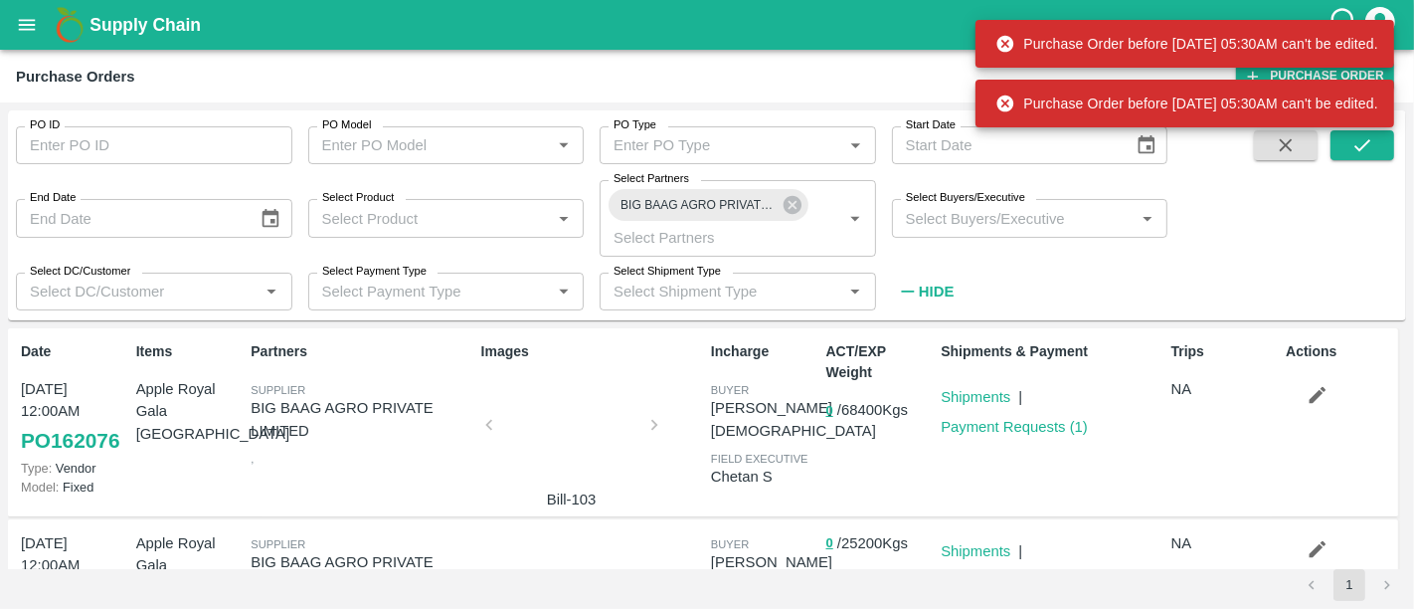
click at [1296, 385] on button "button" at bounding box center [1318, 395] width 64 height 34
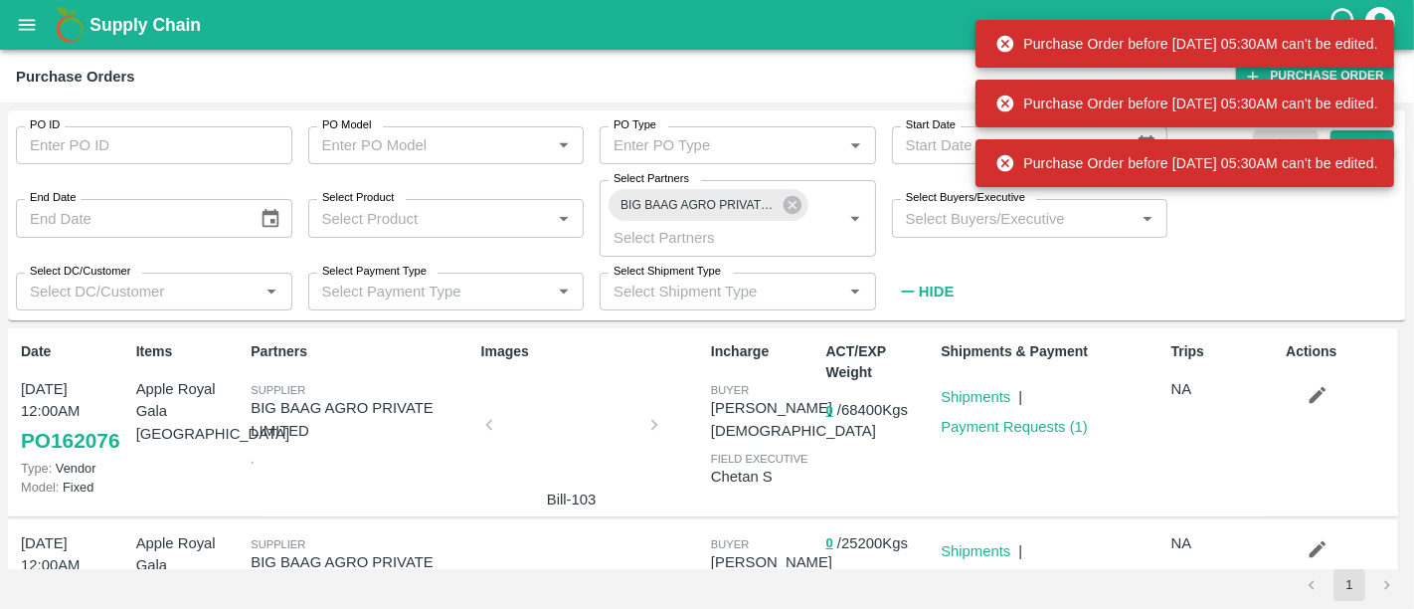
click at [1296, 385] on button "button" at bounding box center [1318, 395] width 64 height 34
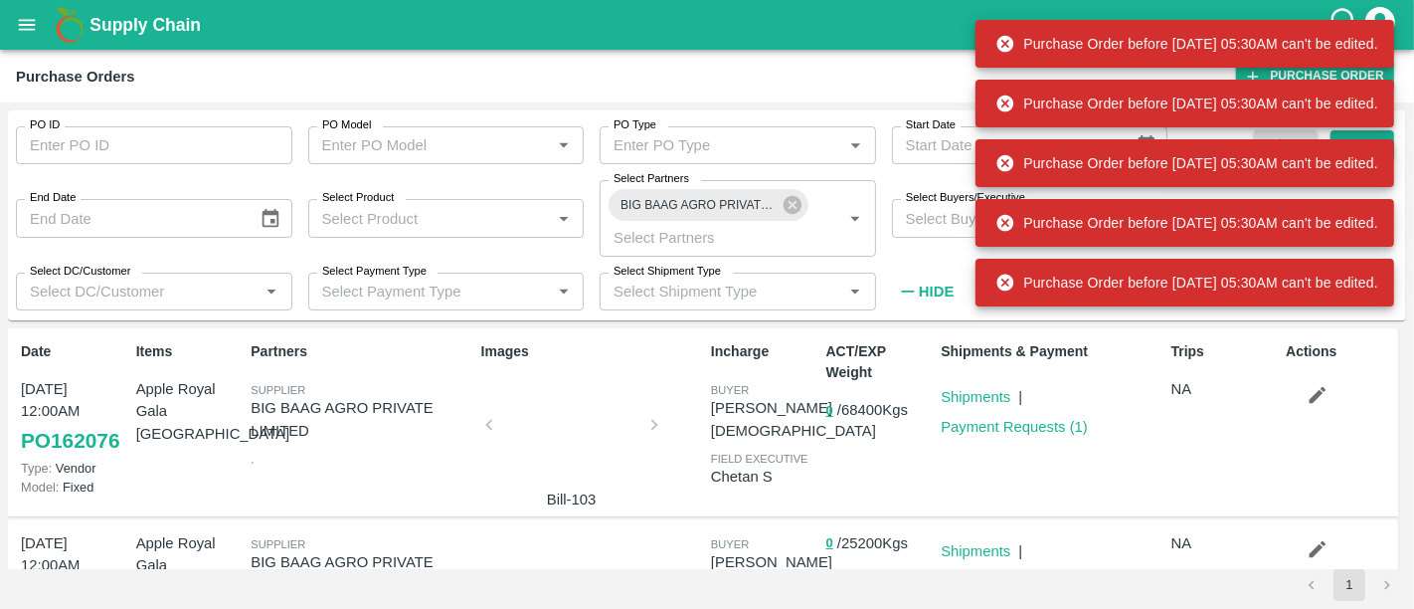
click at [1296, 385] on button "button" at bounding box center [1318, 395] width 64 height 34
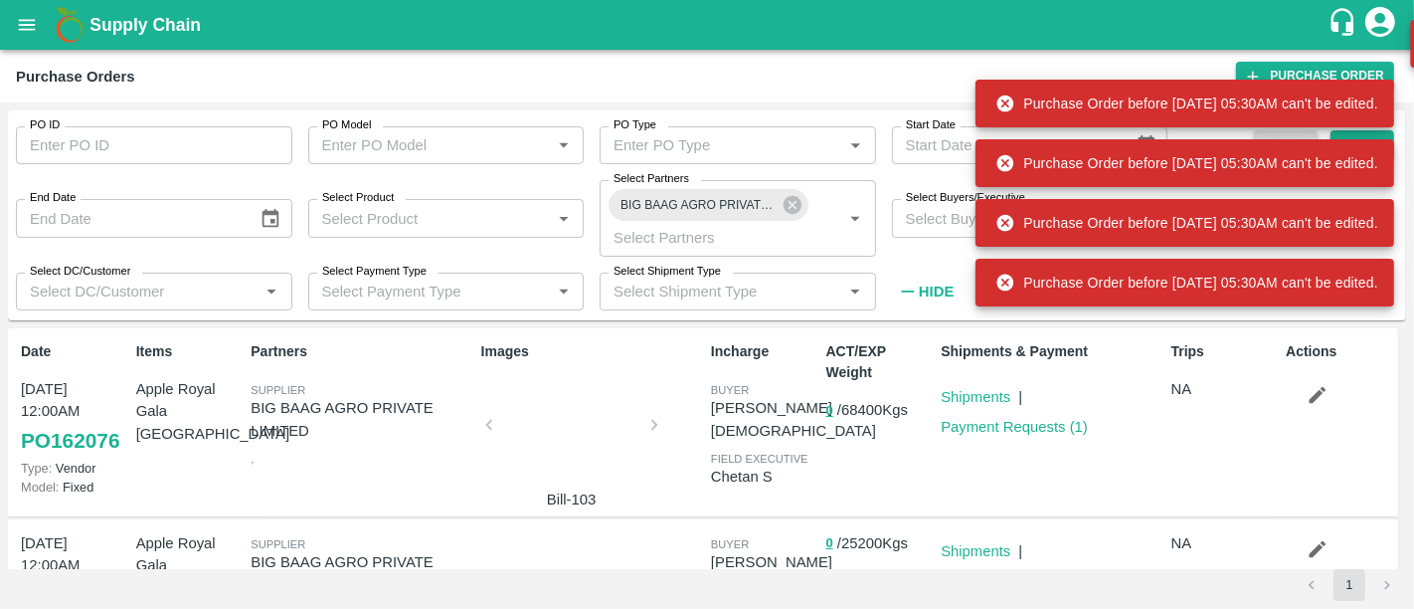
click at [1296, 385] on button "button" at bounding box center [1318, 395] width 64 height 34
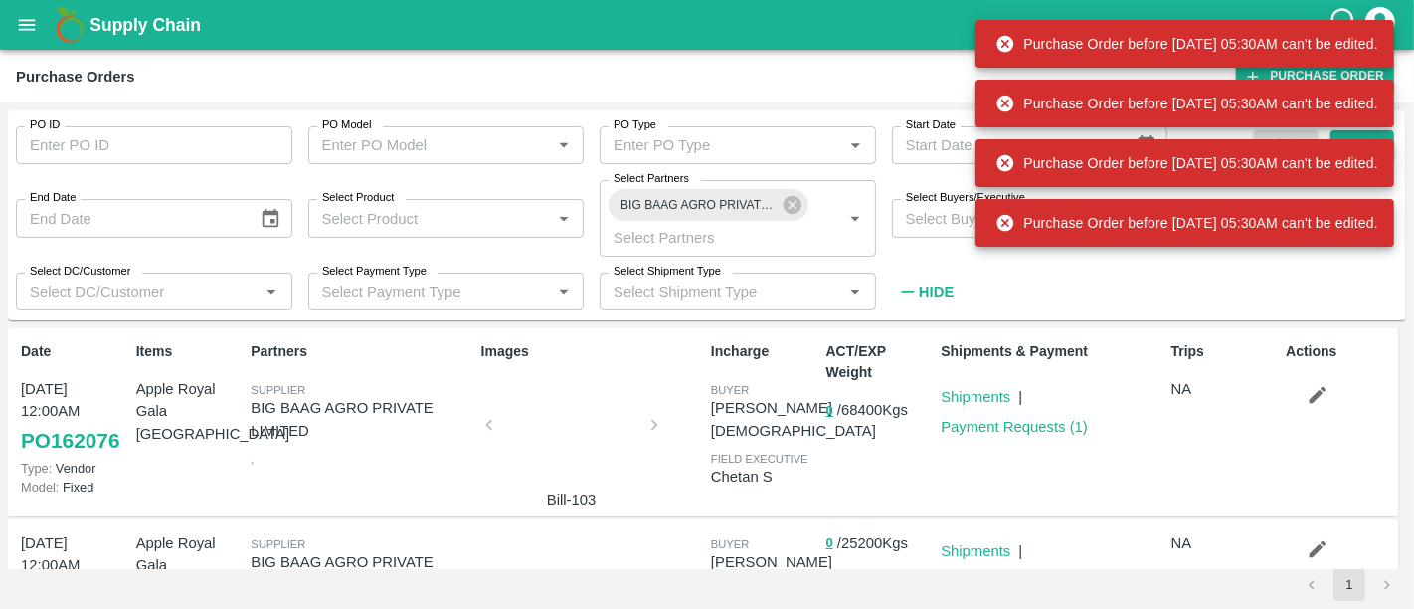
click at [1296, 385] on button "button" at bounding box center [1318, 395] width 64 height 34
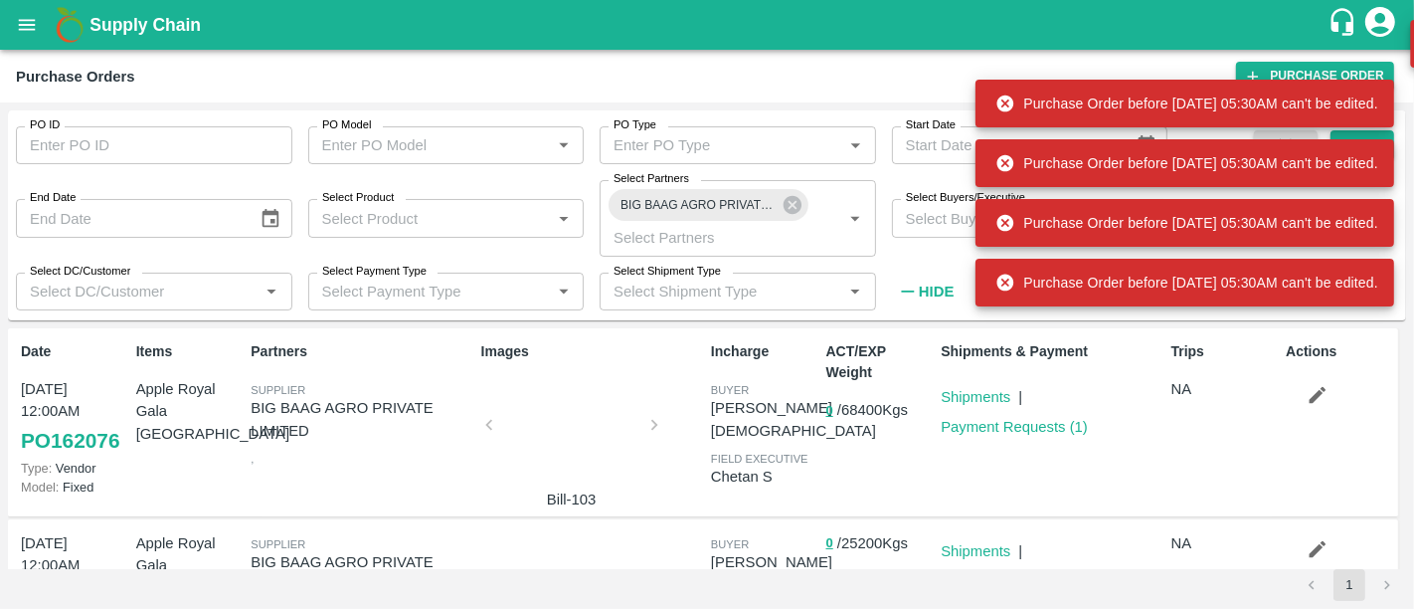
click at [1296, 385] on button "button" at bounding box center [1318, 395] width 64 height 34
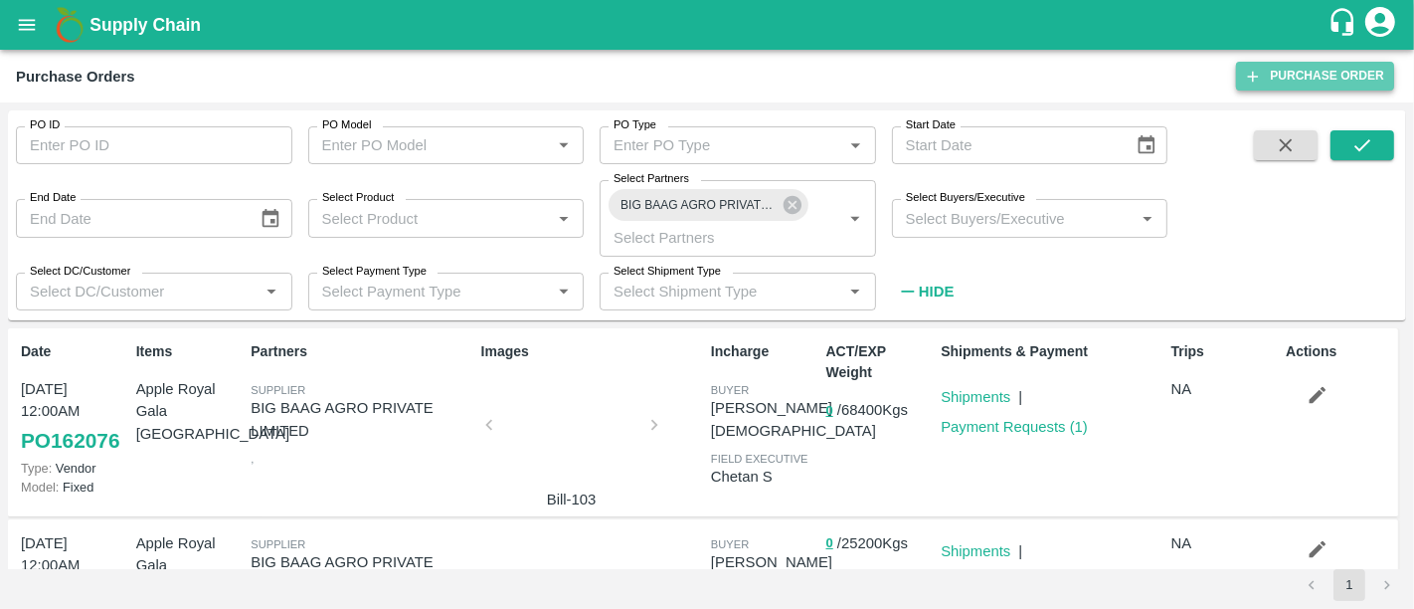
click at [1343, 78] on link "Purchase Order" at bounding box center [1315, 76] width 158 height 29
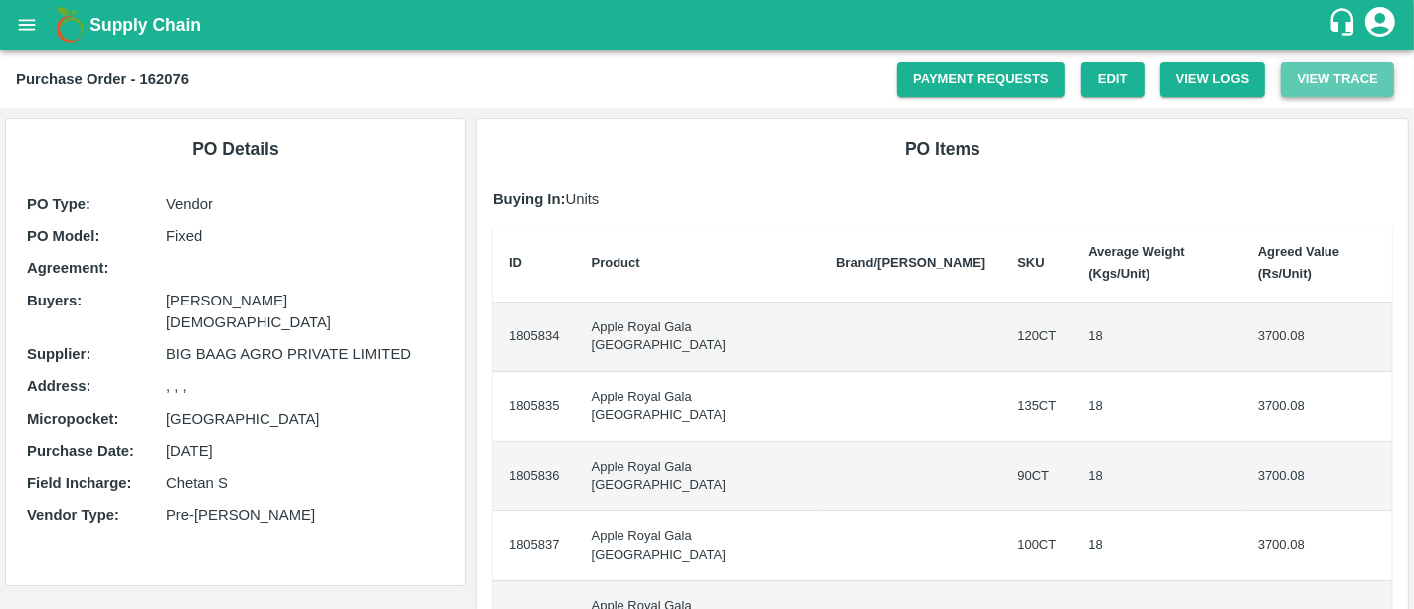
click at [1283, 82] on button "View Trace" at bounding box center [1337, 79] width 113 height 35
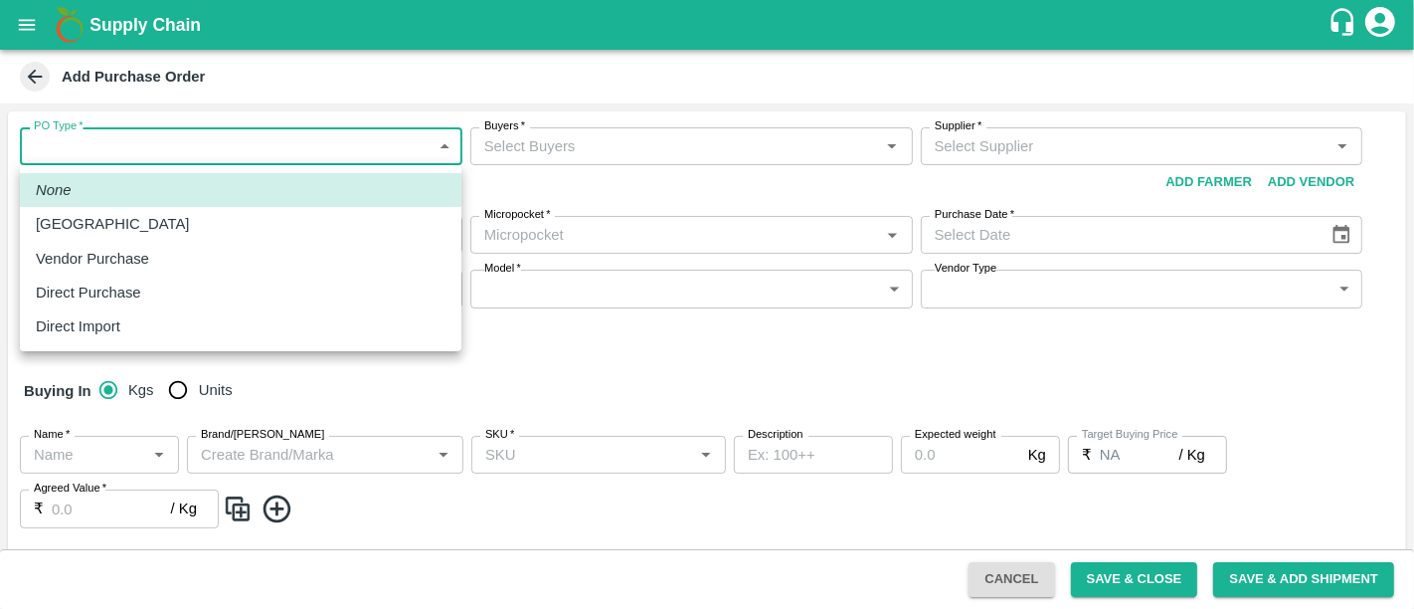
click at [155, 157] on body "Supply Chain Add Purchase Order PO Type   * ​ PO Type Buyers   * Buyers   * Sup…" at bounding box center [707, 304] width 1414 height 609
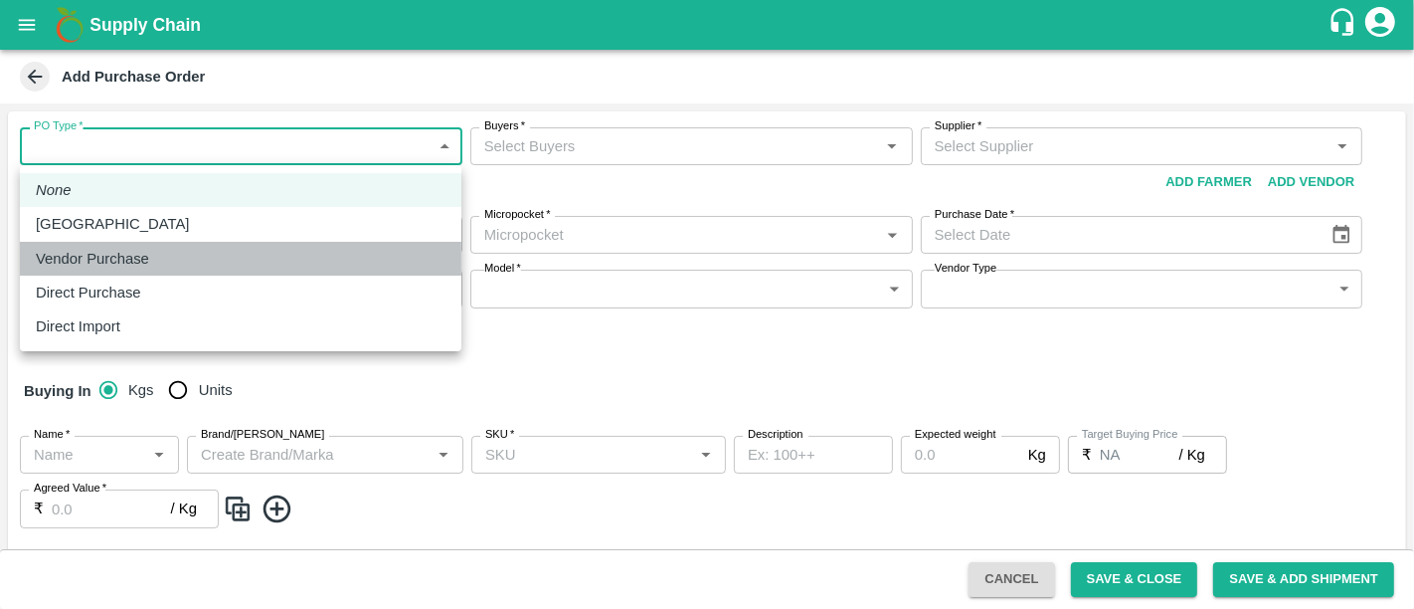
click at [136, 256] on p "Vendor Purchase" at bounding box center [92, 259] width 113 height 22
type input "2"
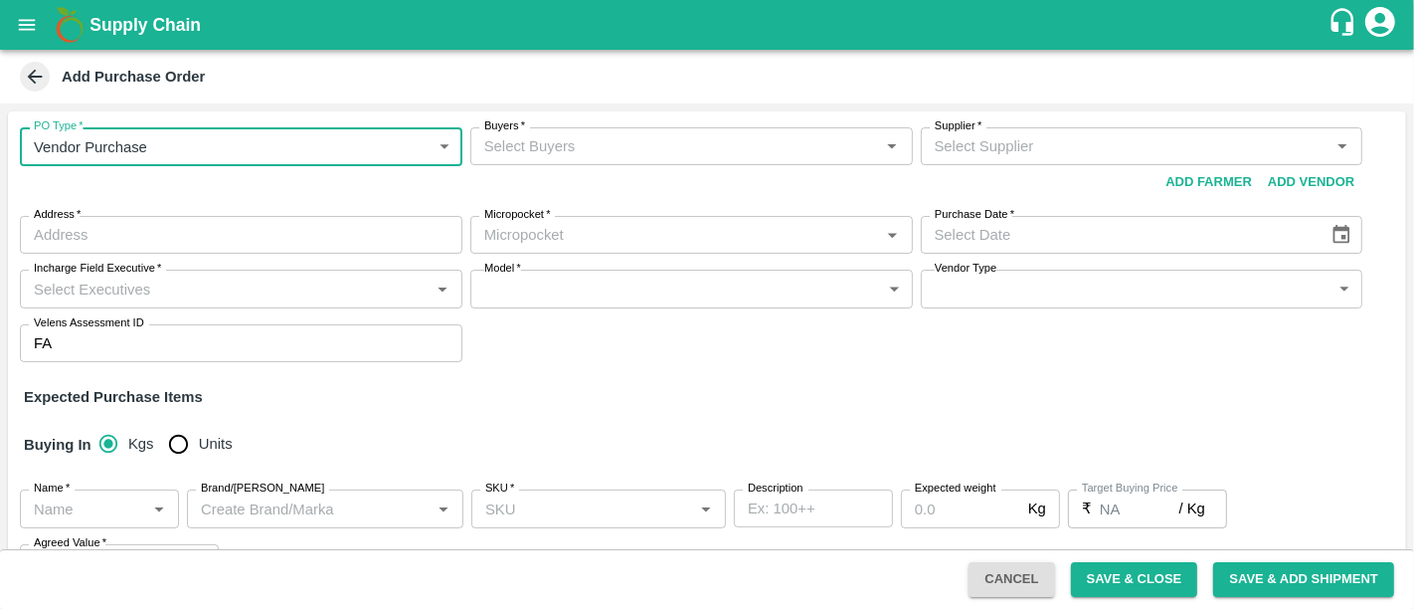
click at [556, 155] on input "Buyers   *" at bounding box center [675, 146] width 398 height 26
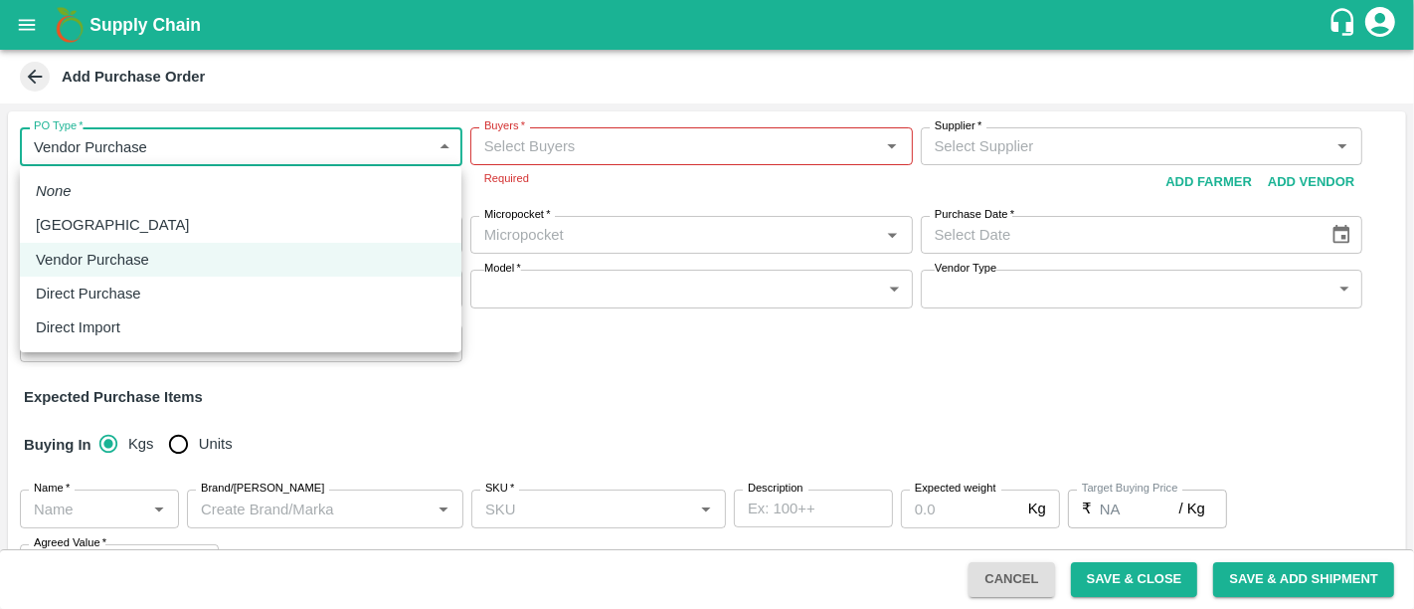
click at [370, 154] on body "Supply Chain Add Purchase Order PO Type   * Vendor Purchase 2 PO Type Buyers   …" at bounding box center [707, 304] width 1414 height 609
click at [370, 154] on div at bounding box center [707, 304] width 1414 height 609
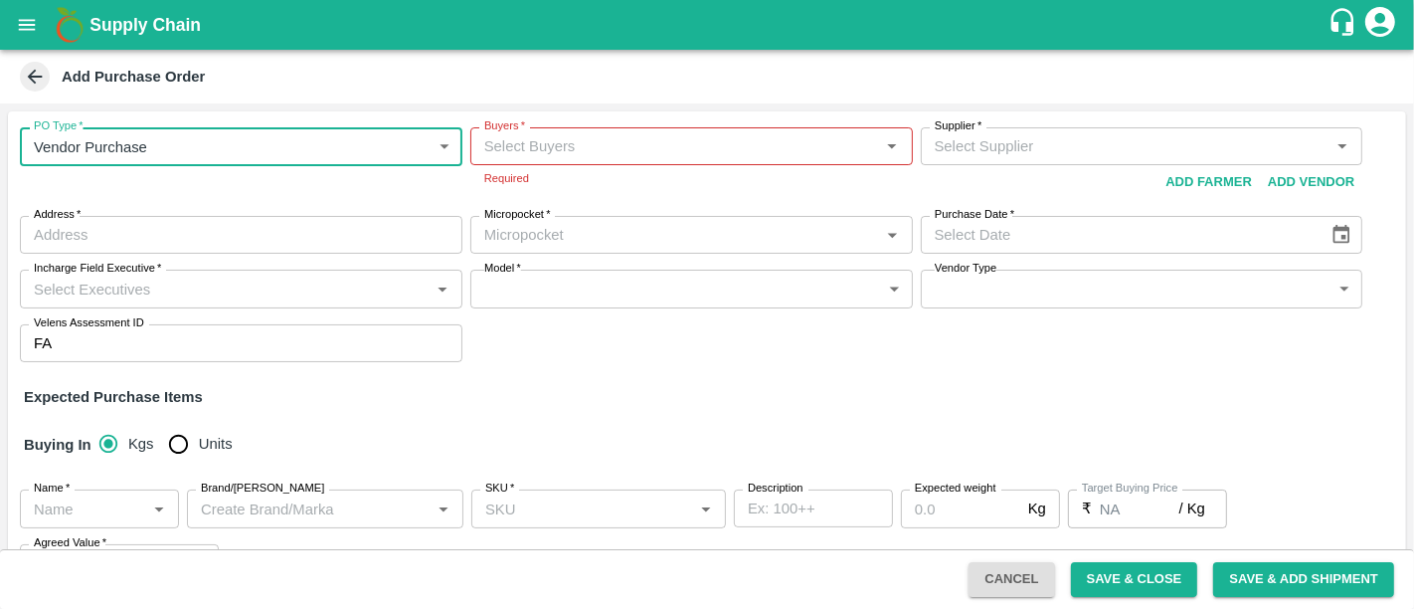
click at [560, 148] on input "Buyers   *" at bounding box center [675, 146] width 398 height 26
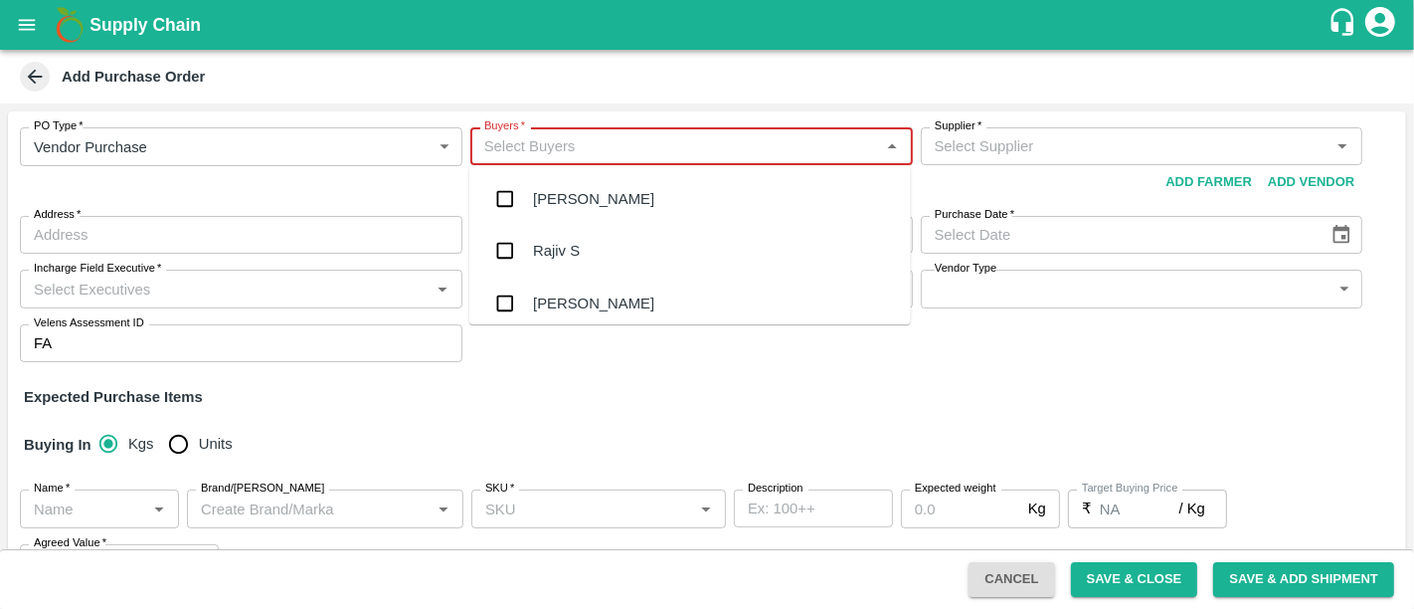
type input "b"
type input "c"
type input "nee"
click at [687, 288] on div "[PERSON_NAME][DEMOGRAPHIC_DATA]" at bounding box center [689, 302] width 441 height 52
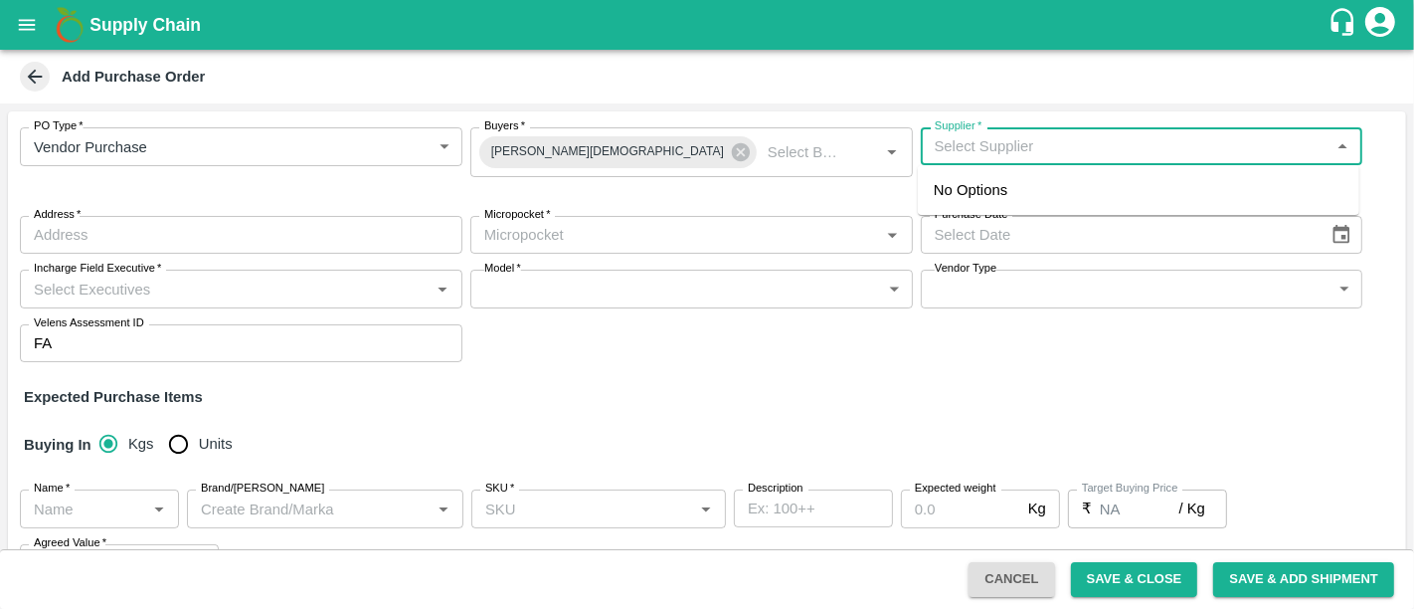
click at [1088, 133] on input "Supplier   *" at bounding box center [1126, 146] width 398 height 26
click at [1008, 206] on div "BIG BAAG AGRO PRIVATE LIMITED-, -9922131988(Supplier)" at bounding box center [1138, 190] width 441 height 34
type input "BIG BAAG AGRO PRIVATE LIMITED-, -9922131988(Supplier)"
type input ", , ,"
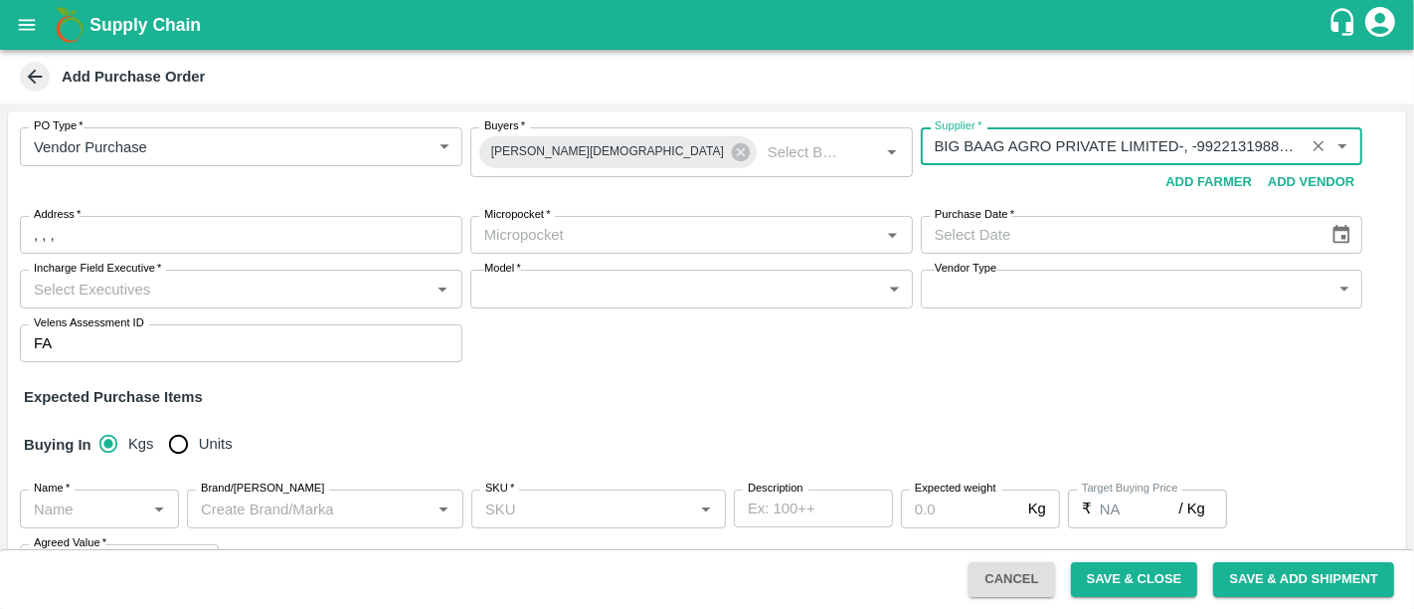
type input "BIG BAAG AGRO PRIVATE LIMITED-, -9922131988(Supplier)"
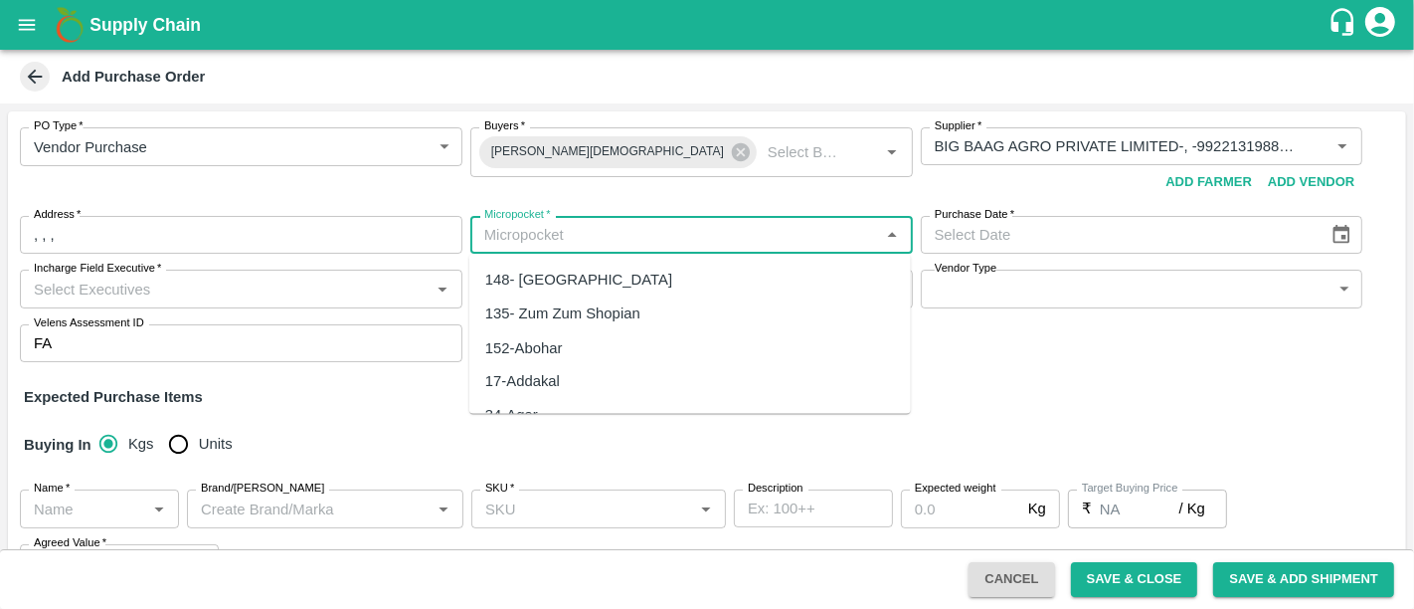
click at [564, 246] on input "Micropocket   *" at bounding box center [675, 235] width 398 height 26
click at [570, 291] on div "82-Mumbai" at bounding box center [689, 280] width 441 height 34
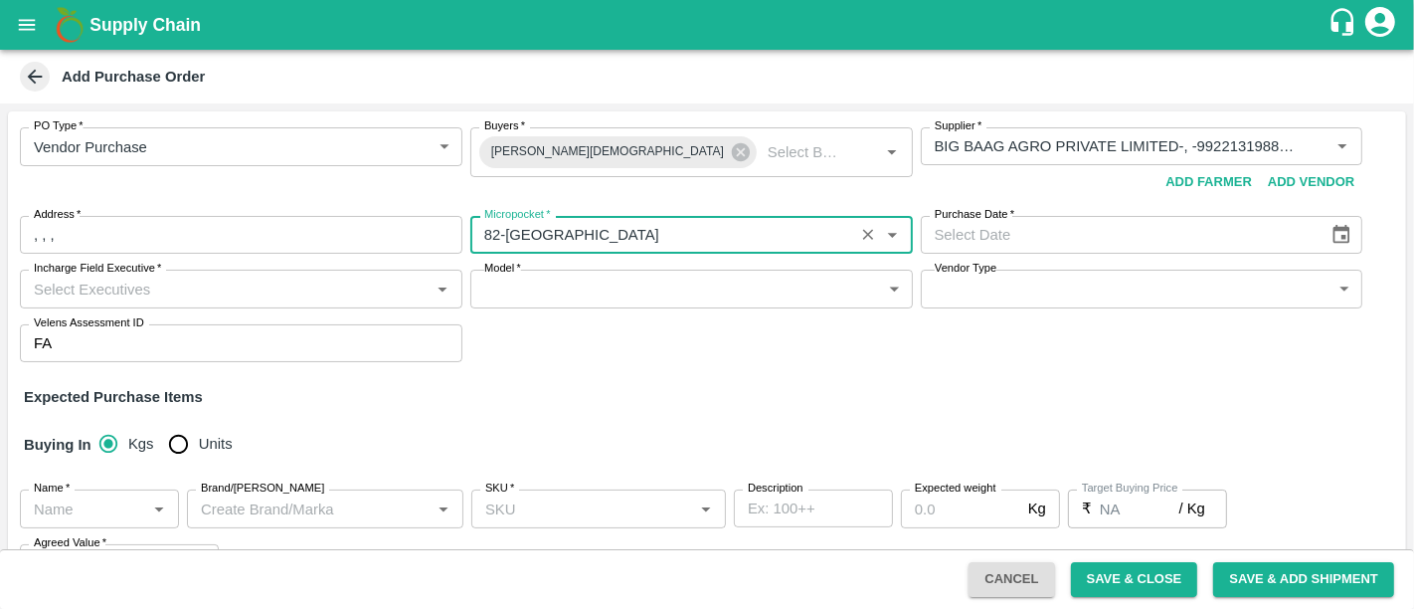
type input "82-Mumbai"
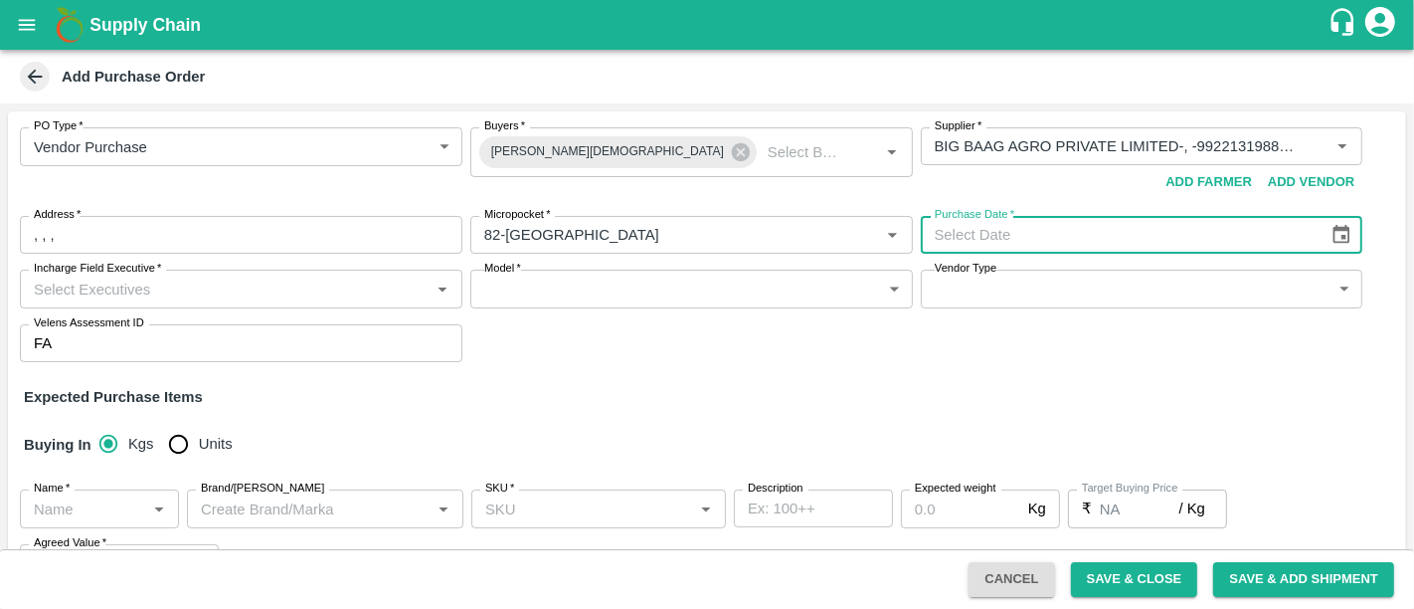
type input "DD/MM/YYYY"
click at [1026, 238] on input "DD/MM/YYYY" at bounding box center [1118, 235] width 395 height 38
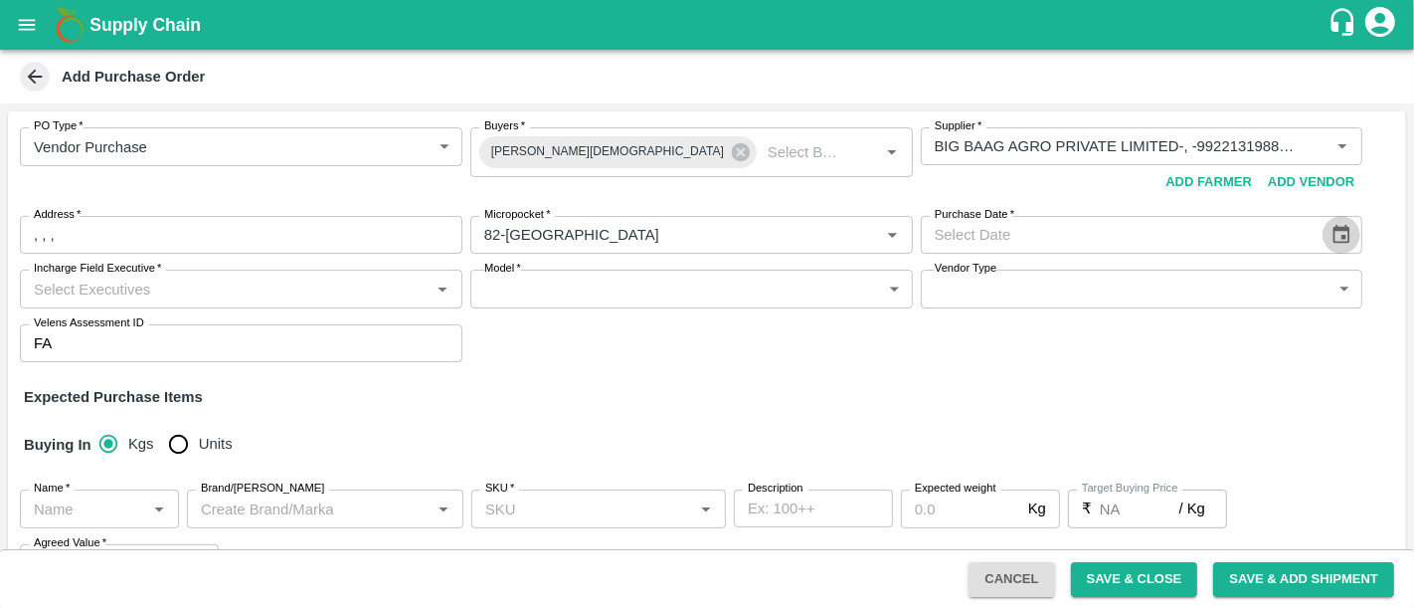
click at [1330, 246] on icon "Choose date" at bounding box center [1341, 235] width 22 height 22
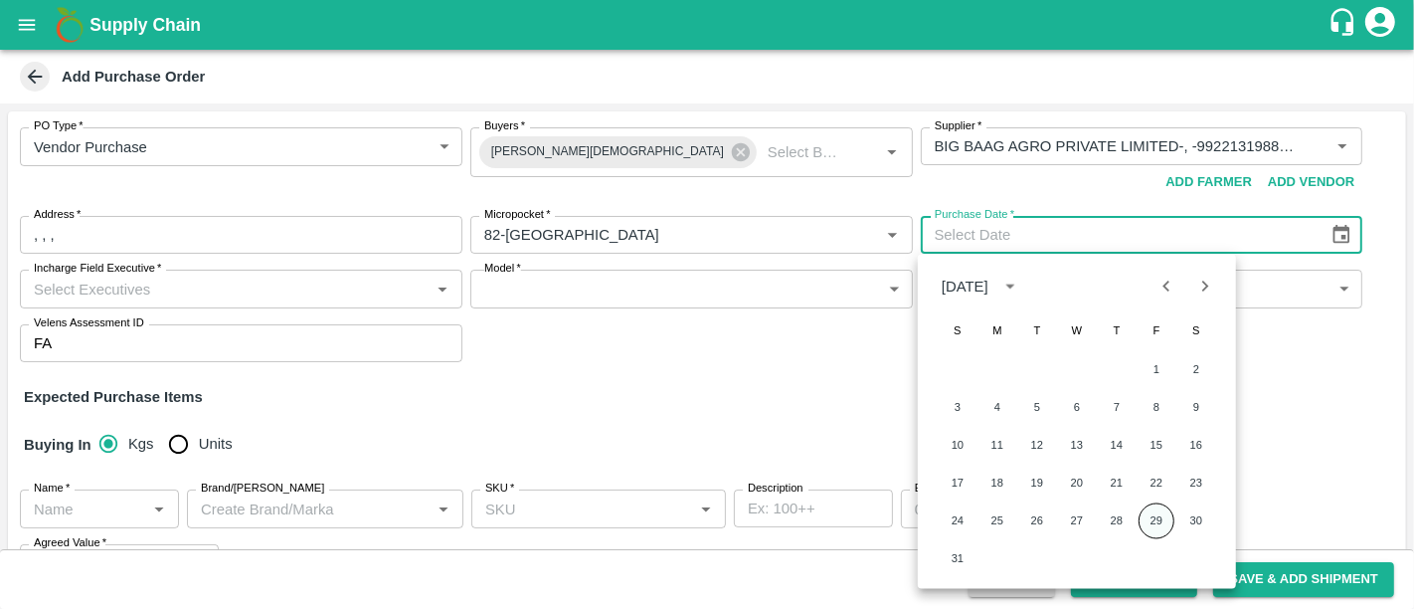
click at [1150, 533] on button "29" at bounding box center [1157, 521] width 36 height 36
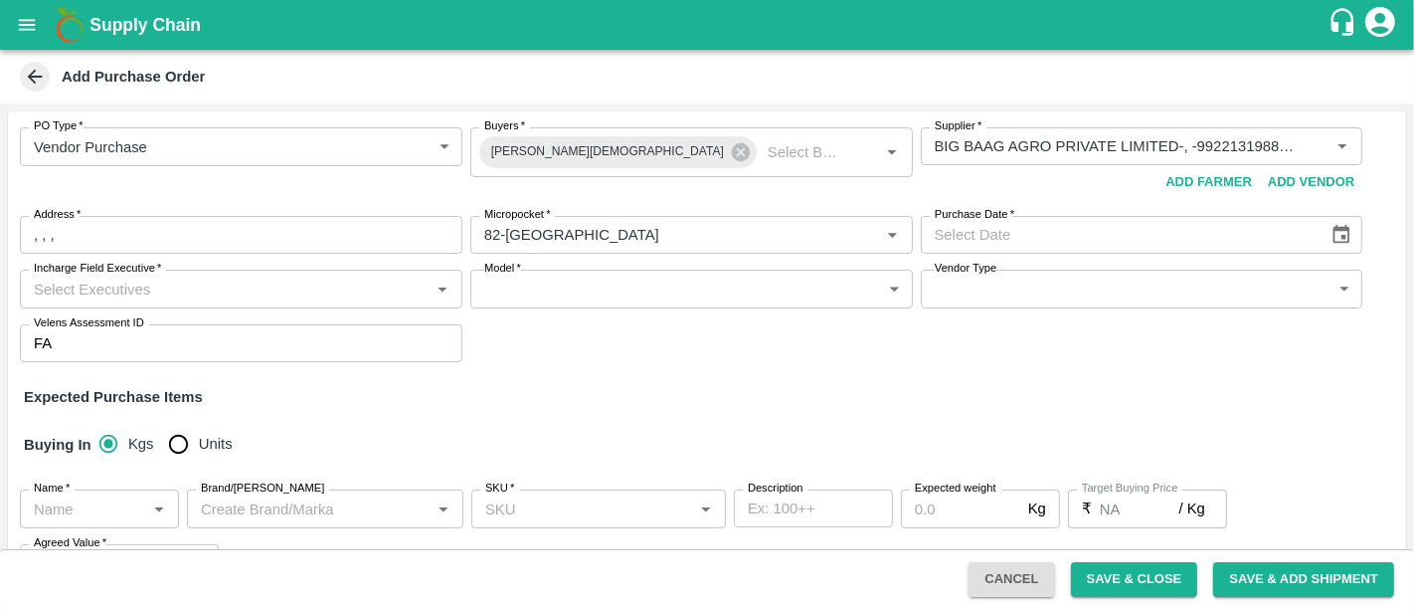
type input "29/08/2025"
click at [354, 298] on input "Incharge Field Executive   *" at bounding box center [225, 288] width 398 height 26
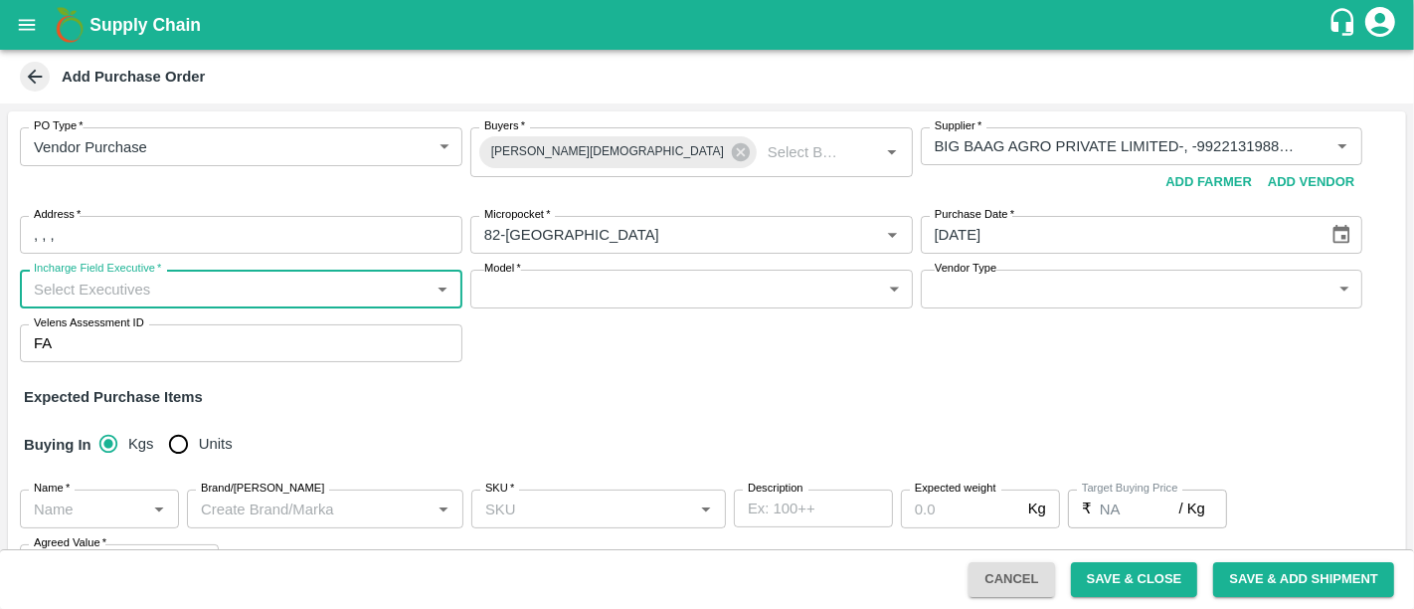
click at [420, 289] on input "Incharge Field Executive   *" at bounding box center [225, 288] width 398 height 26
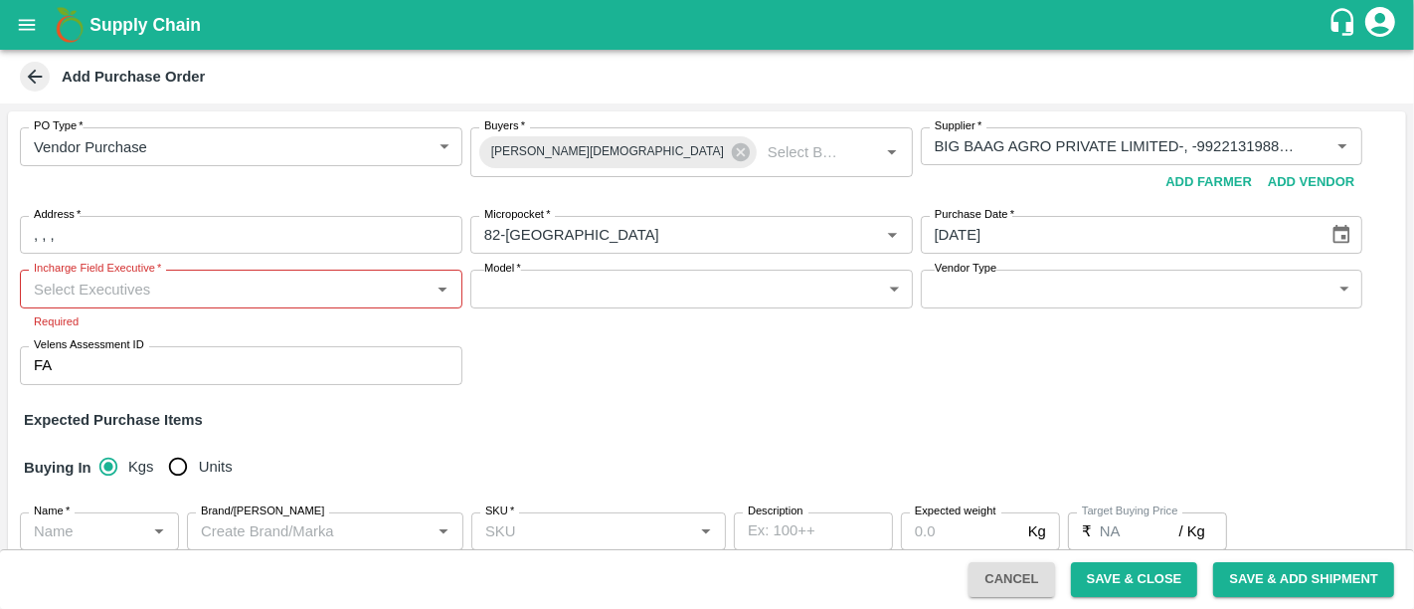
click at [635, 385] on div "PO Type   * Vendor Purchase 2 PO Type Buyers   * Neeti Jain Buyers   * Supplier…" at bounding box center [707, 429] width 1398 height 636
click at [369, 285] on input "Incharge Field Executive   *" at bounding box center [225, 288] width 398 height 26
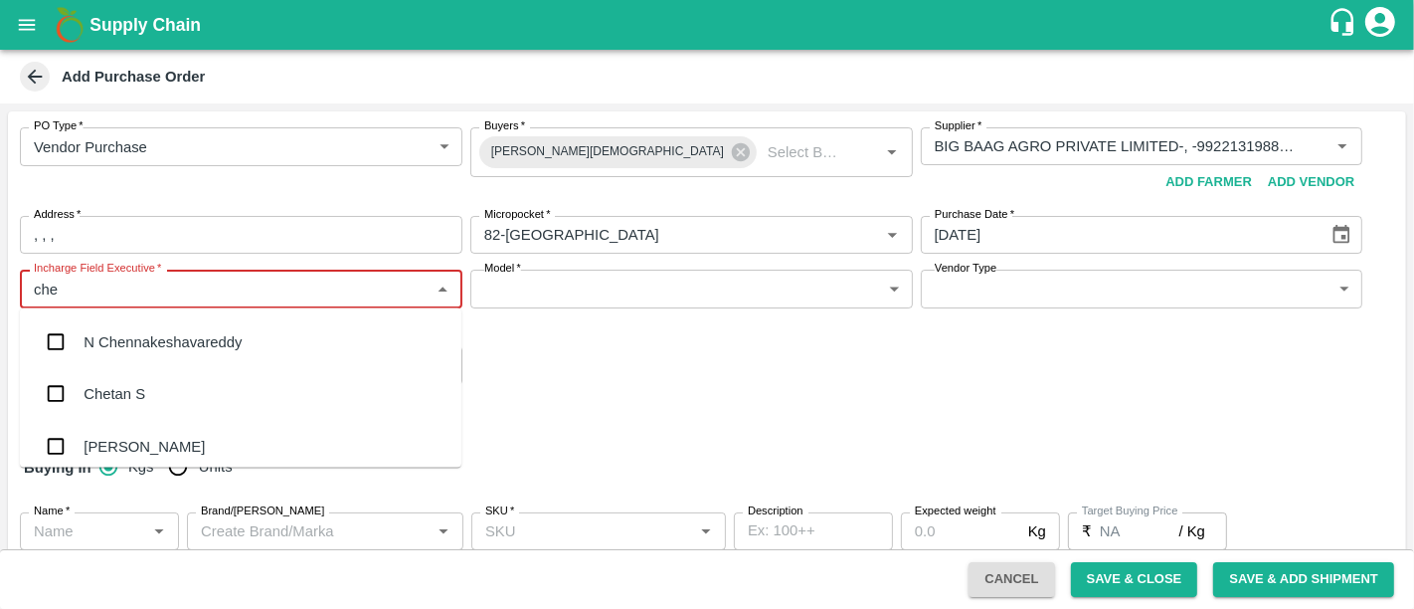
type input "chet"
click at [382, 328] on div "Chetan S" at bounding box center [240, 342] width 441 height 52
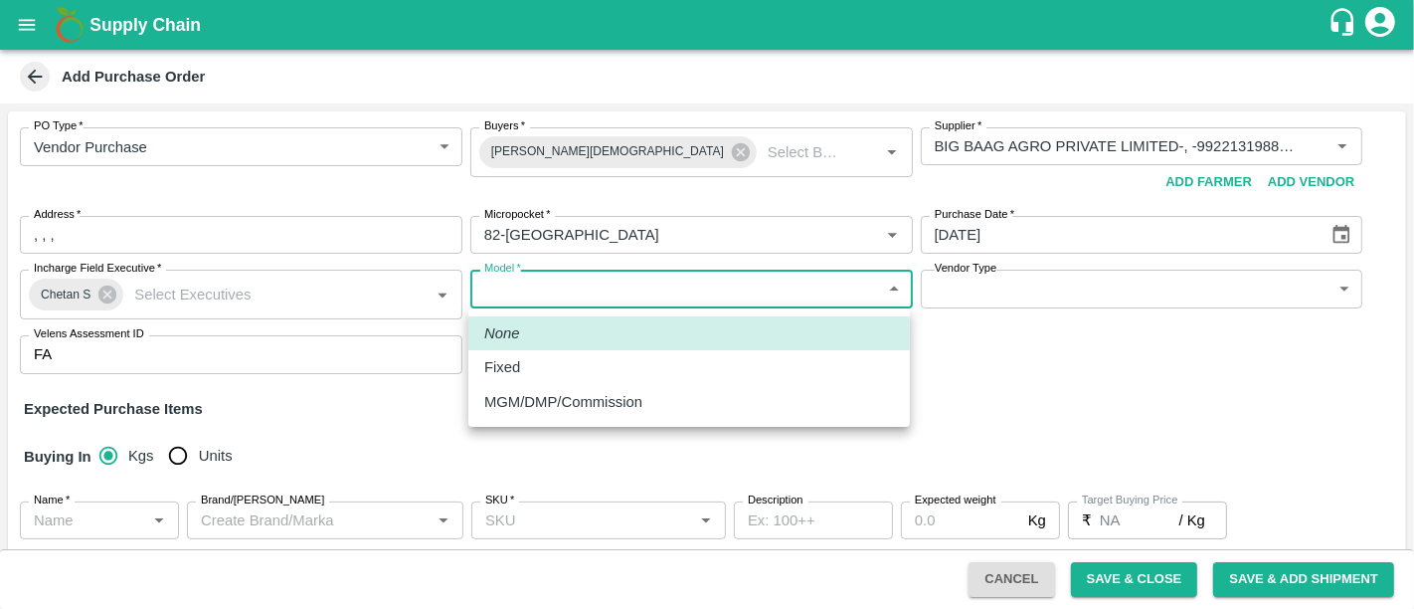
click at [570, 286] on body "Supply Chain Add Purchase Order PO Type   * Vendor Purchase 2 PO Type Buyers   …" at bounding box center [707, 304] width 1414 height 609
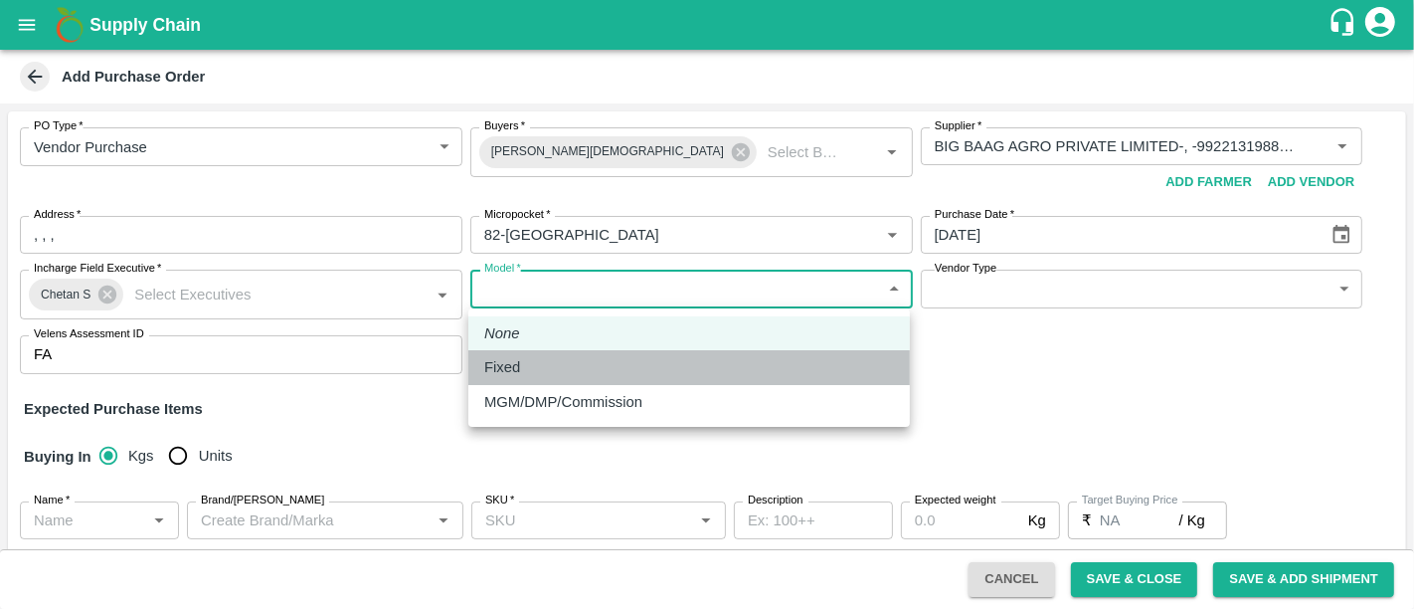
click at [565, 364] on div "Fixed" at bounding box center [689, 367] width 410 height 22
type input "Fixed"
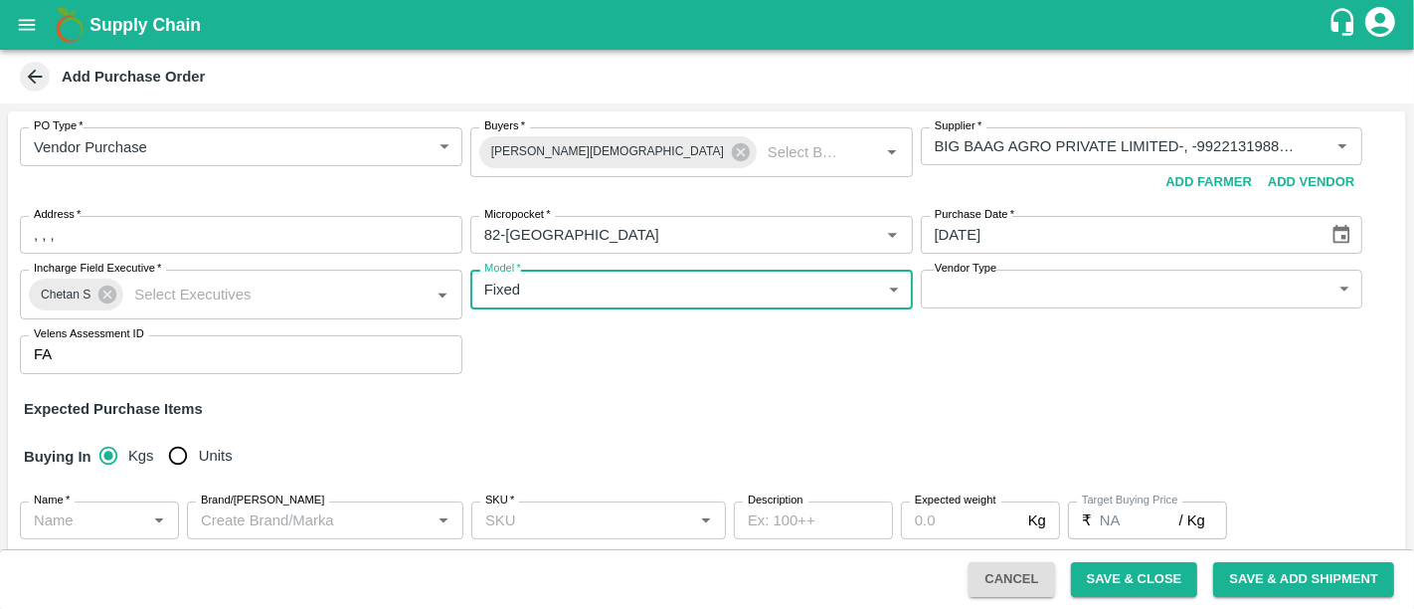
click at [1052, 287] on body "Supply Chain Add Purchase Order PO Type   * Vendor Purchase 2 PO Type Buyers   …" at bounding box center [707, 304] width 1414 height 609
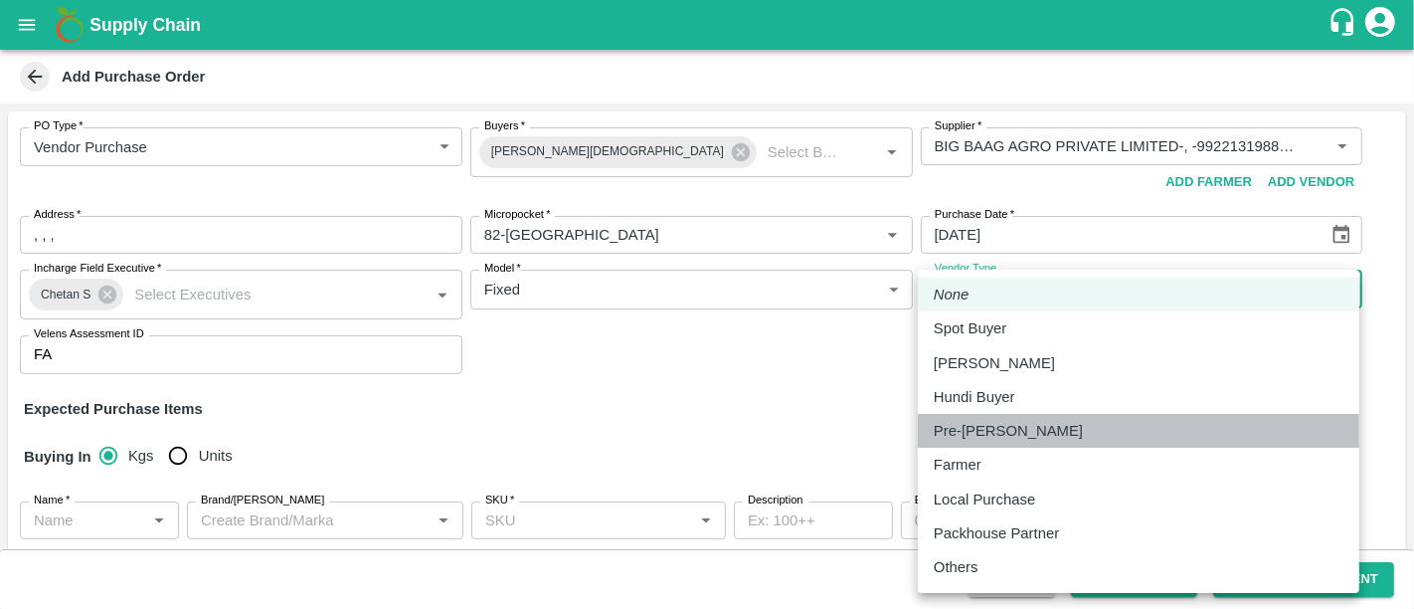
click at [1024, 442] on li "Pre-Booker" at bounding box center [1138, 431] width 441 height 34
type input "PRE_BOOKER"
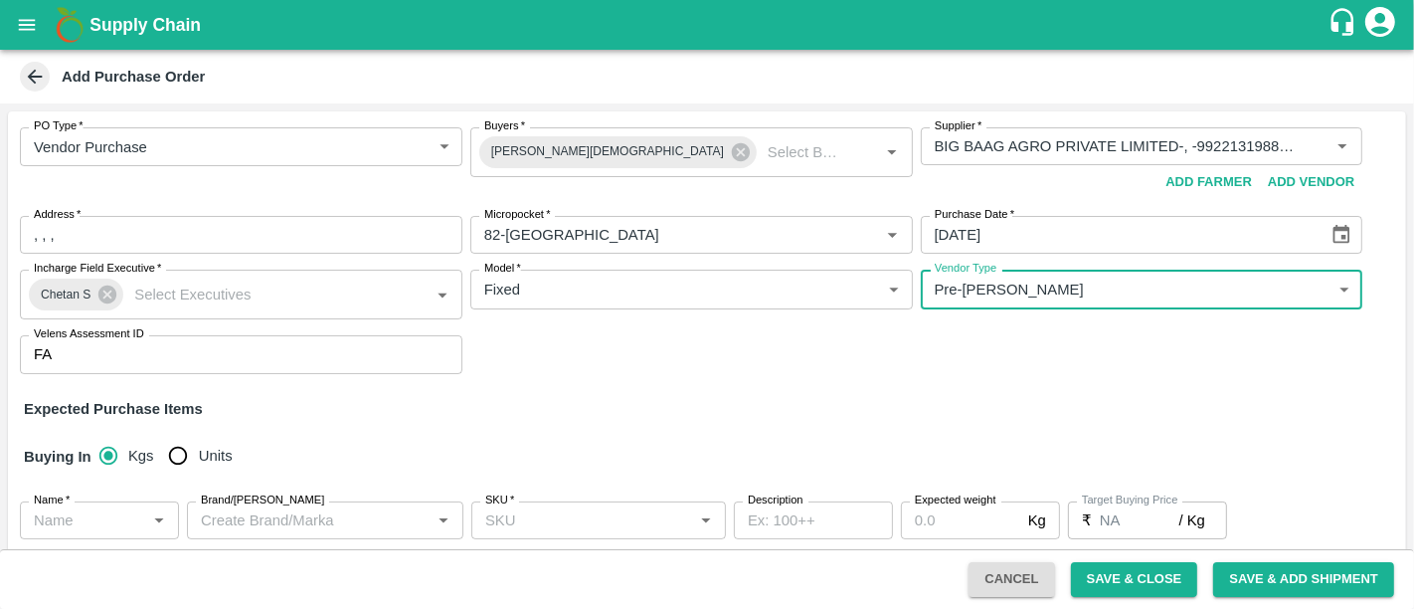
scroll to position [194, 0]
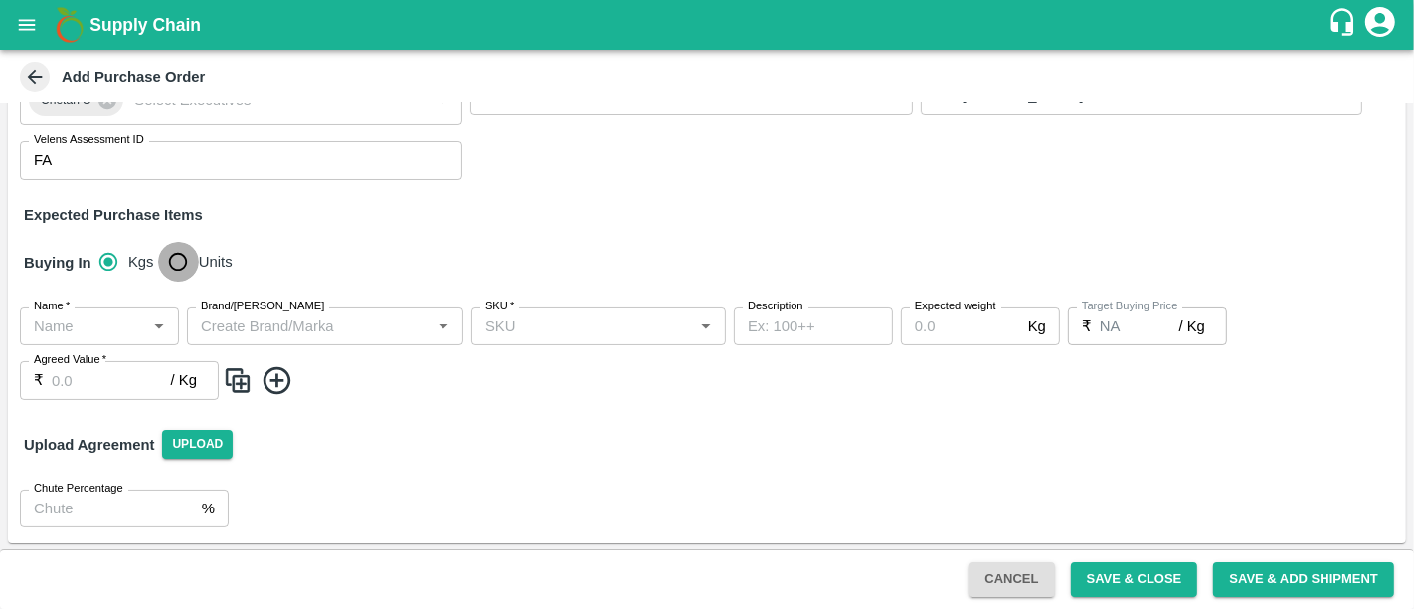
click at [177, 264] on input "Units" at bounding box center [178, 262] width 40 height 40
radio input "true"
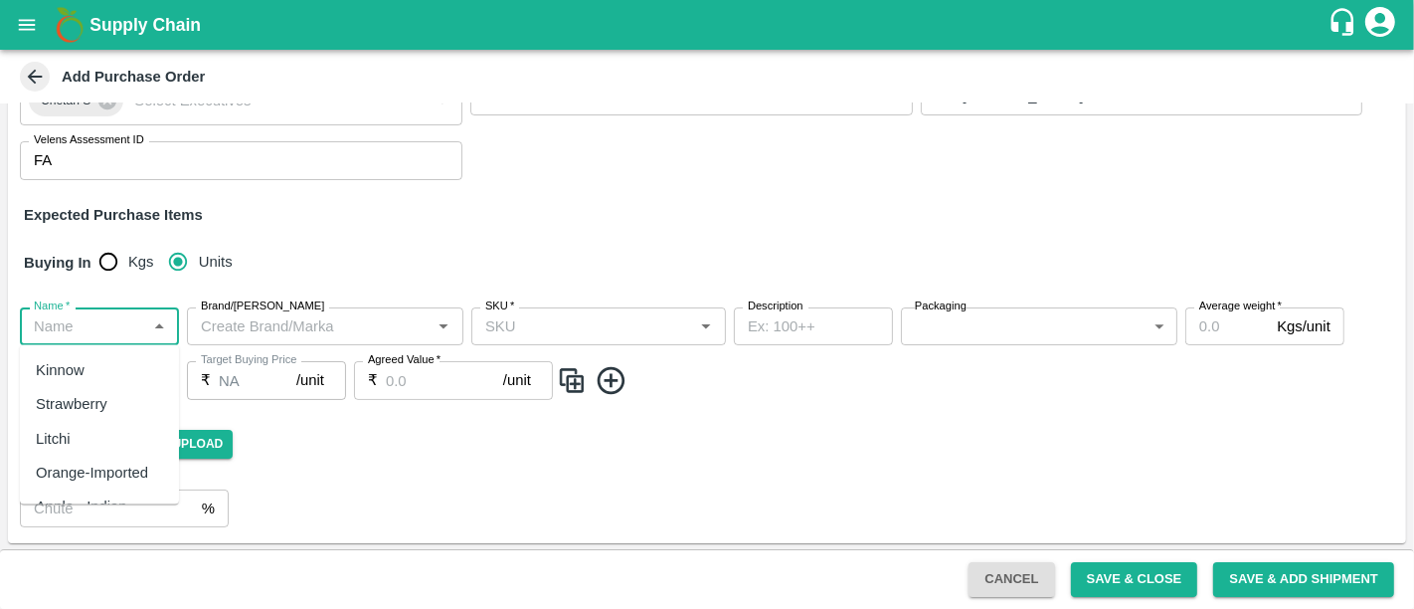
click at [129, 318] on input "Name   *" at bounding box center [83, 326] width 114 height 26
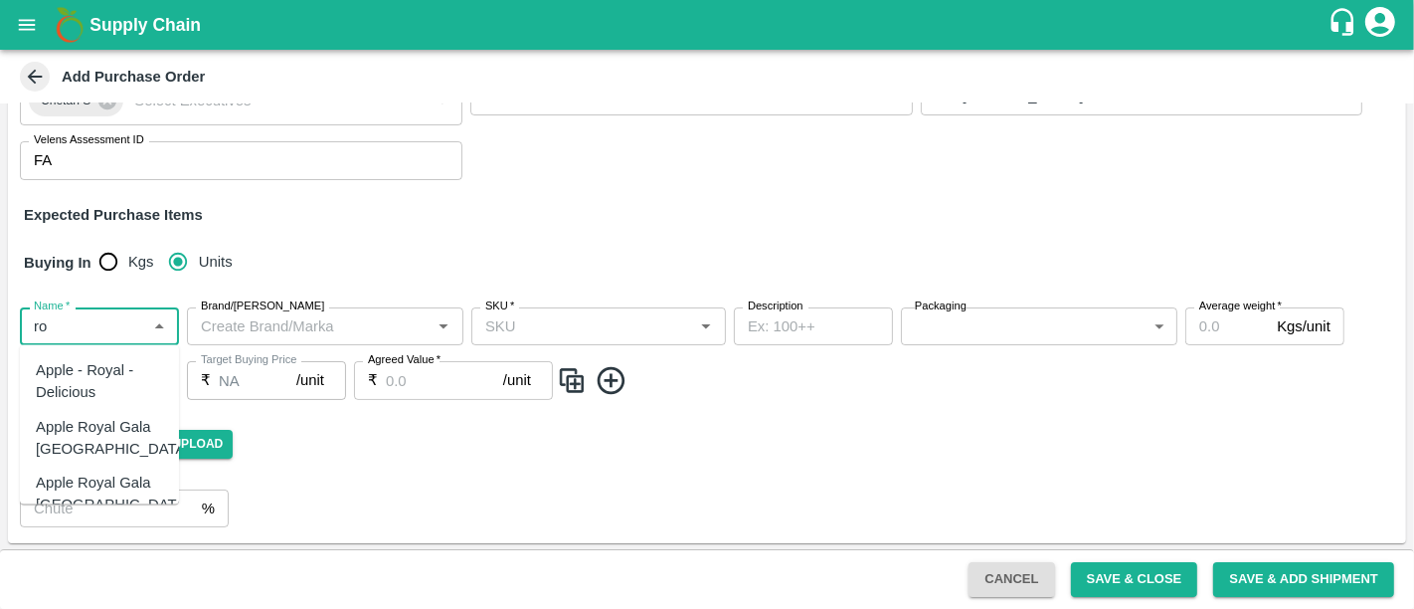
type input "ro"
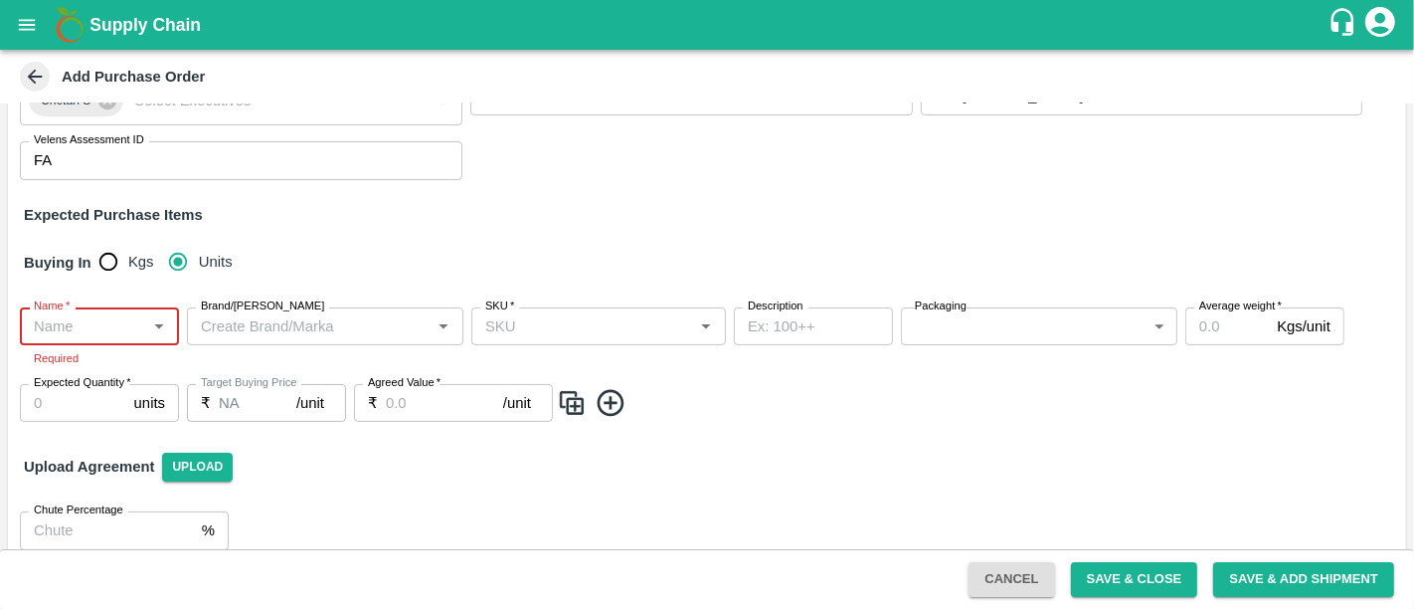
click at [867, 159] on div "PO Type   * Vendor Purchase 2 PO Type Buyers   * Neeti Jain Buyers   * Supplier…" at bounding box center [707, 56] width 1398 height 278
click at [69, 315] on input "Name   *" at bounding box center [83, 326] width 114 height 26
click at [86, 386] on div "Apple Royal Gala [GEOGRAPHIC_DATA]" at bounding box center [113, 381] width 154 height 45
type input "Apple Royal Gala [GEOGRAPHIC_DATA]"
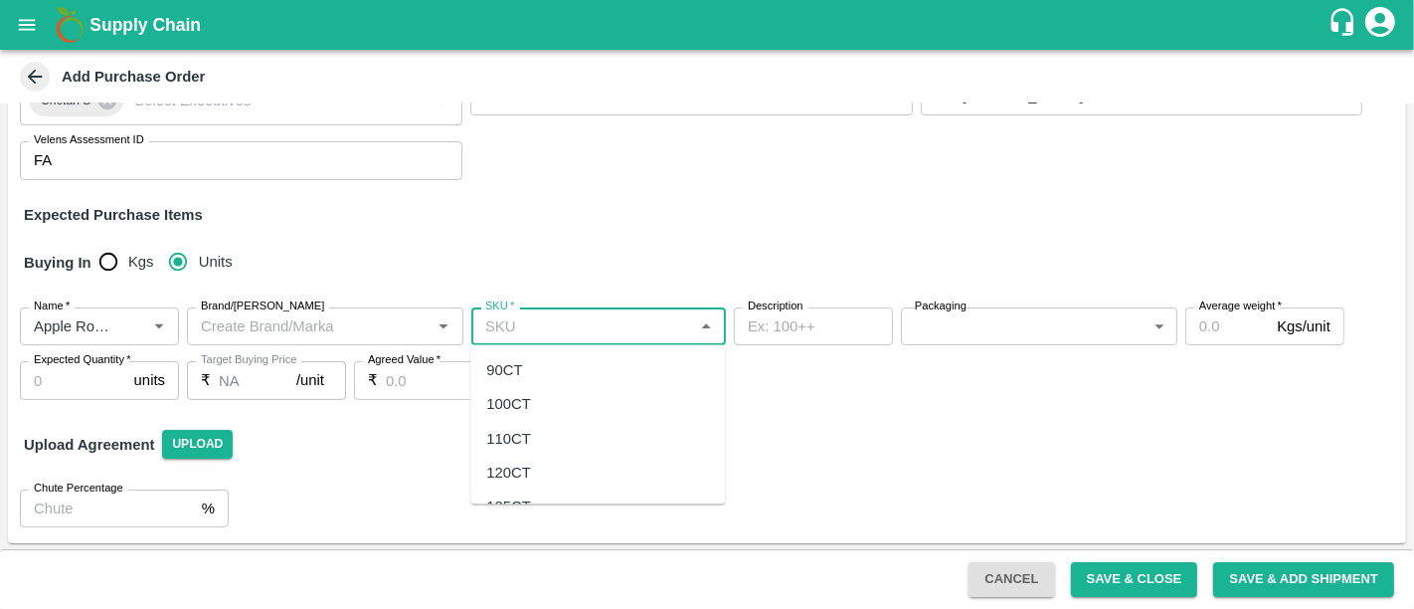
click at [539, 337] on input "SKU   *" at bounding box center [582, 326] width 210 height 26
click at [572, 397] on div "100CT" at bounding box center [597, 404] width 255 height 34
type input "100CT"
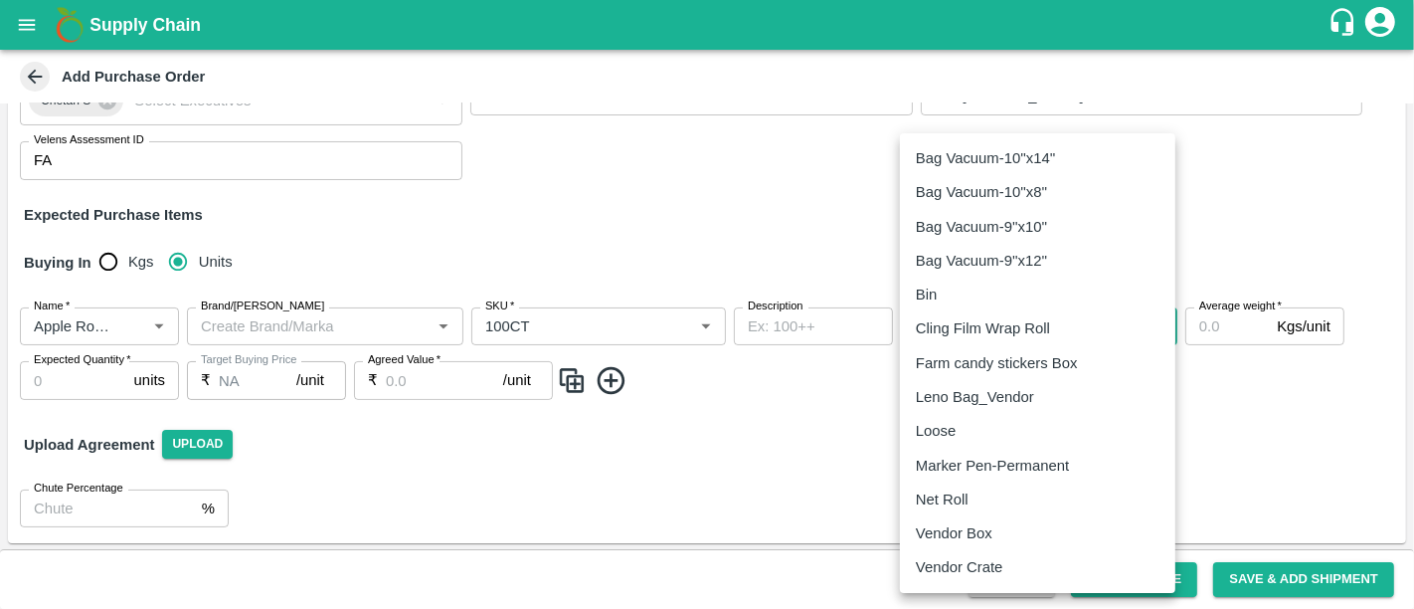
click at [980, 334] on body "Supply Chain Add Purchase Order PO Type   * Vendor Purchase 2 PO Type Buyers   …" at bounding box center [707, 304] width 1414 height 609
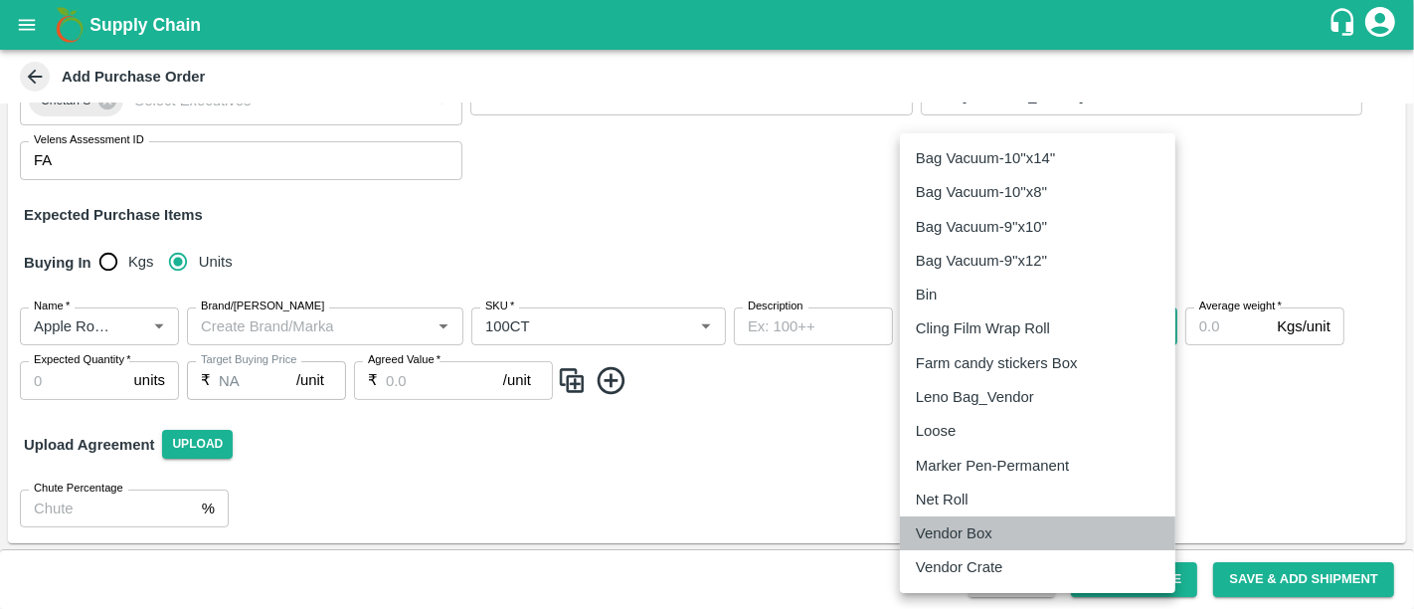
click at [979, 522] on p "Vendor Box" at bounding box center [954, 533] width 77 height 22
type input "276"
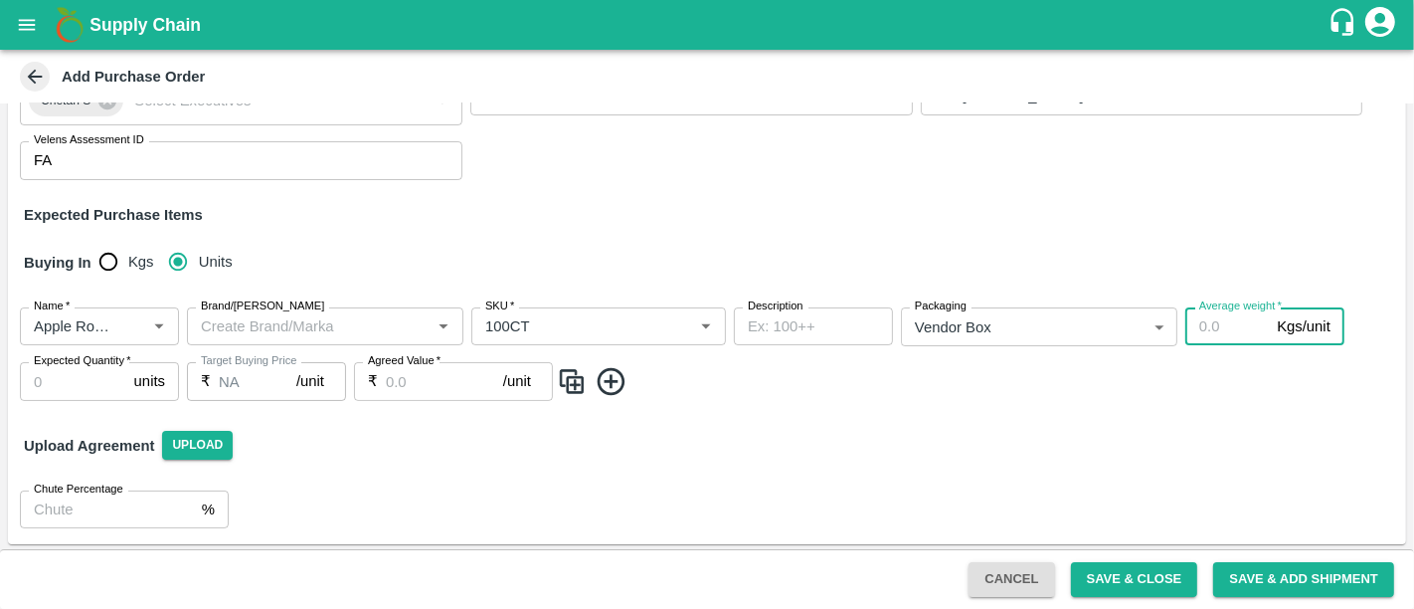
click at [1213, 326] on input "Average weight   *" at bounding box center [1227, 326] width 84 height 38
type input "18"
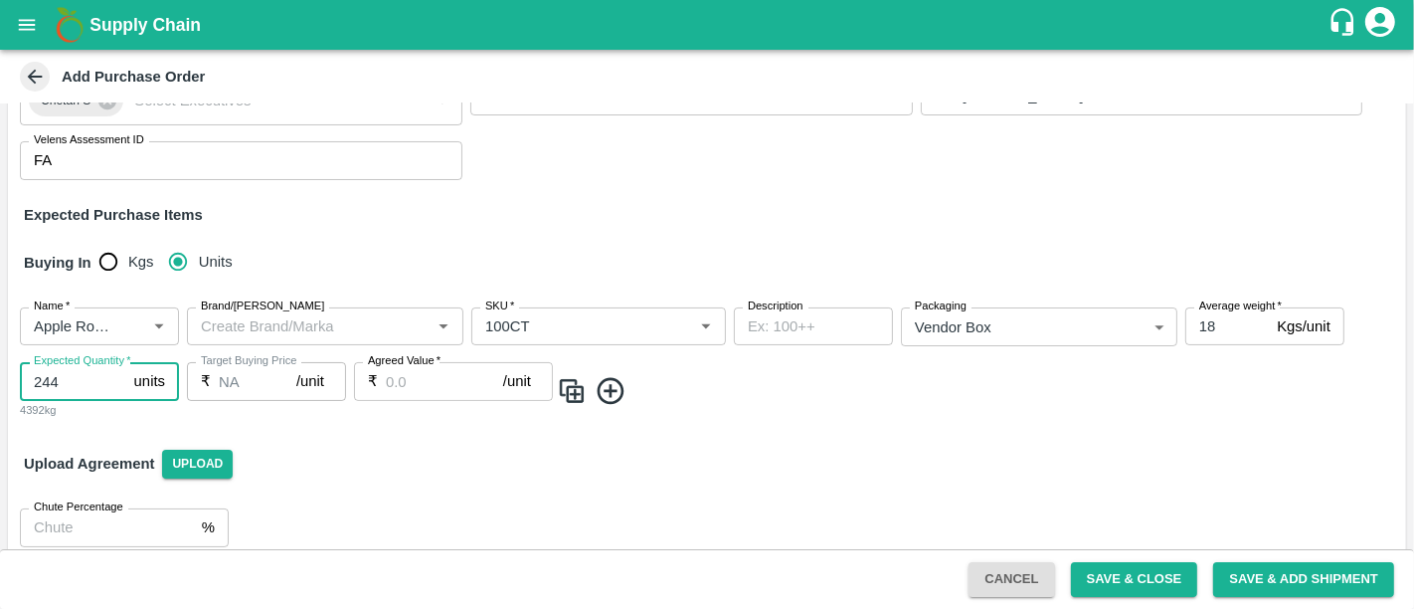
type input "244"
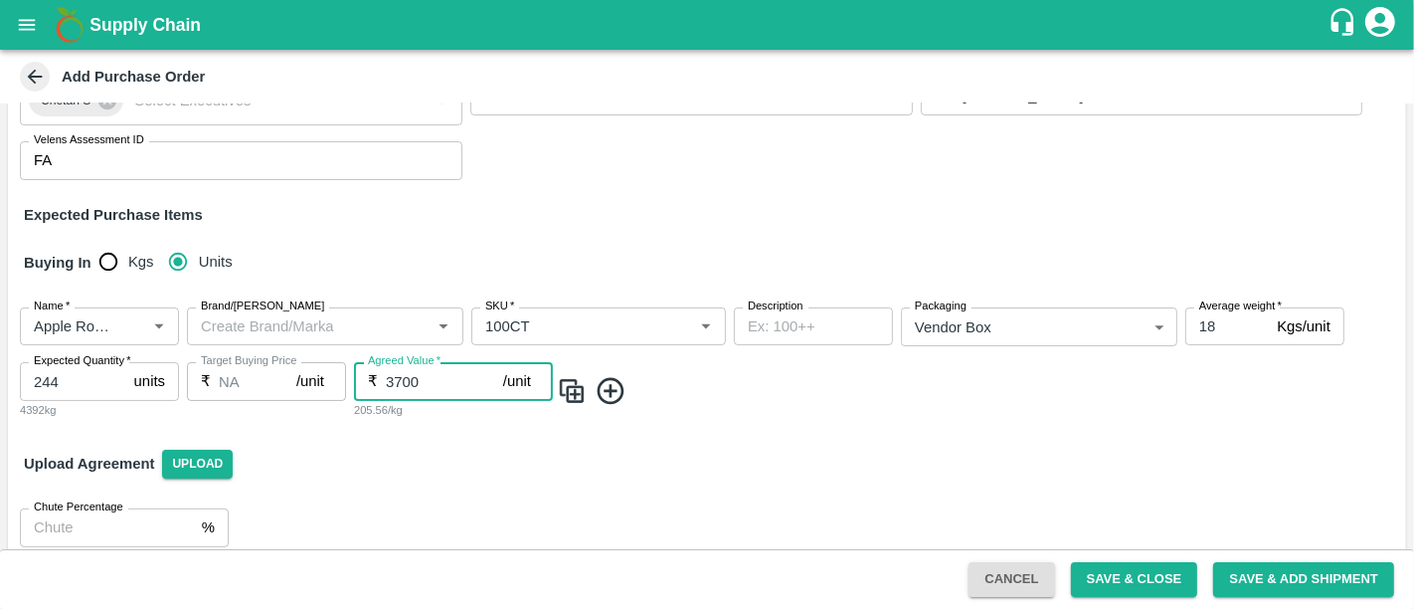
type input "3700"
click at [582, 385] on img at bounding box center [572, 391] width 30 height 33
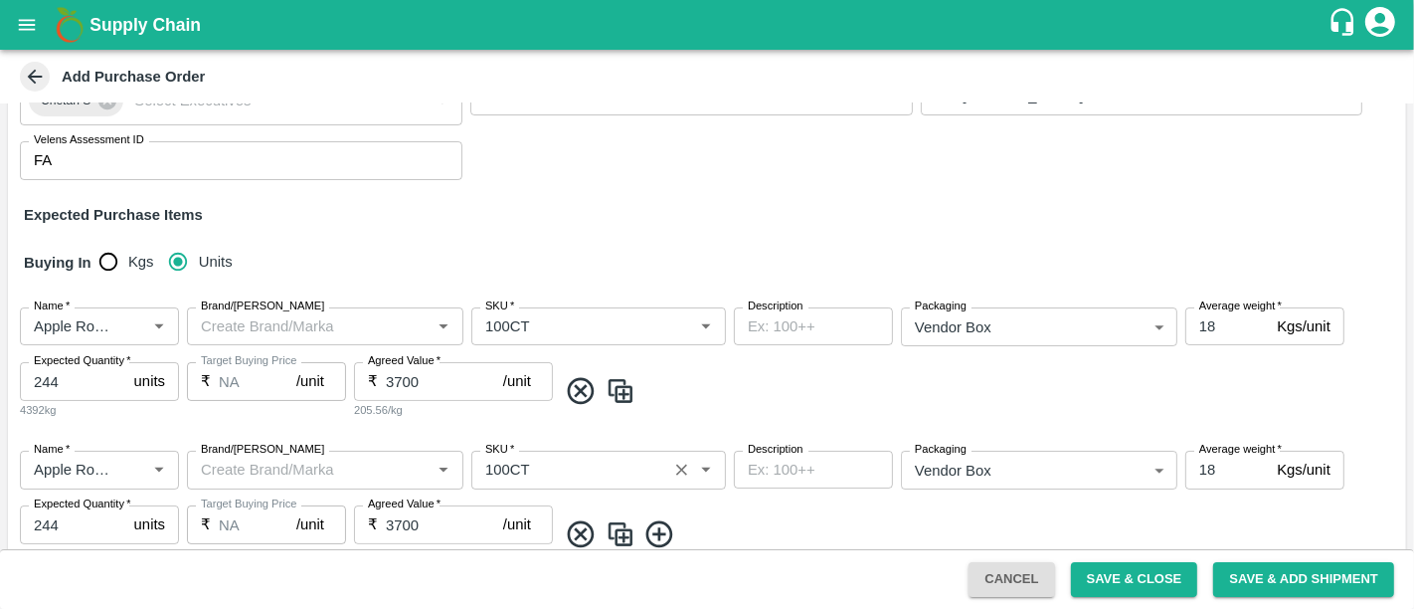
scroll to position [312, 0]
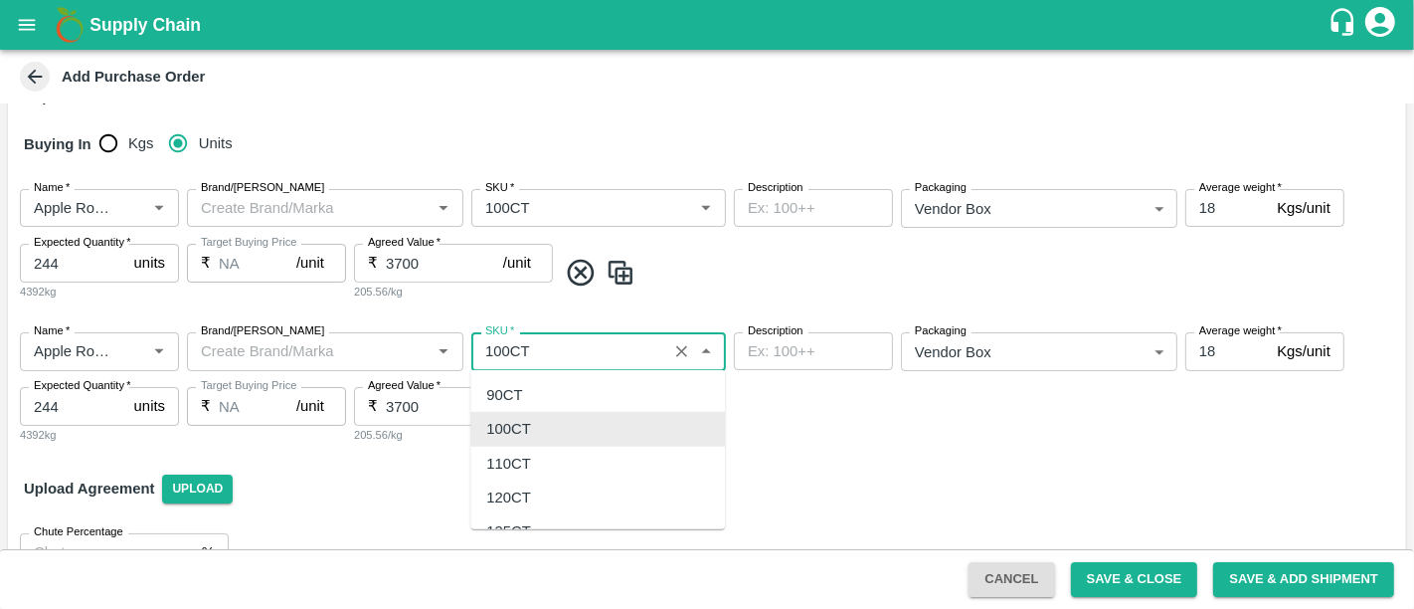
click at [547, 351] on input "SKU   *" at bounding box center [569, 351] width 184 height 26
click at [554, 471] on div "110CT" at bounding box center [597, 462] width 255 height 34
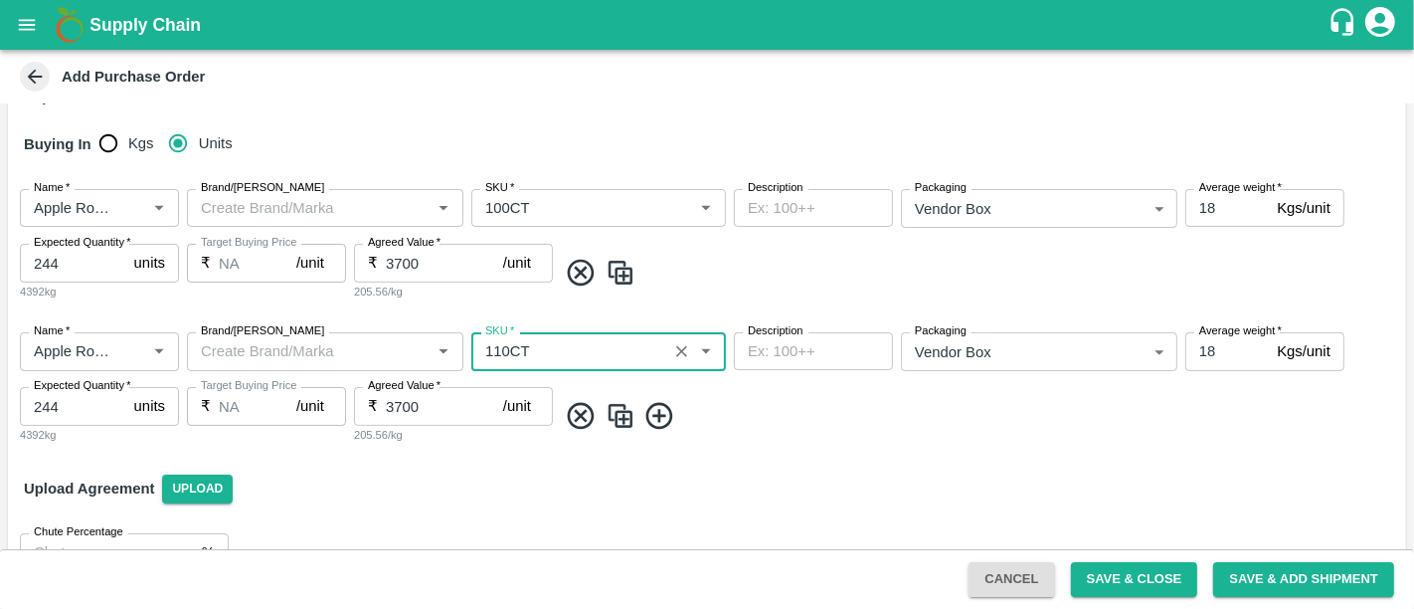
type input "110CT"
click at [618, 422] on img at bounding box center [621, 416] width 30 height 33
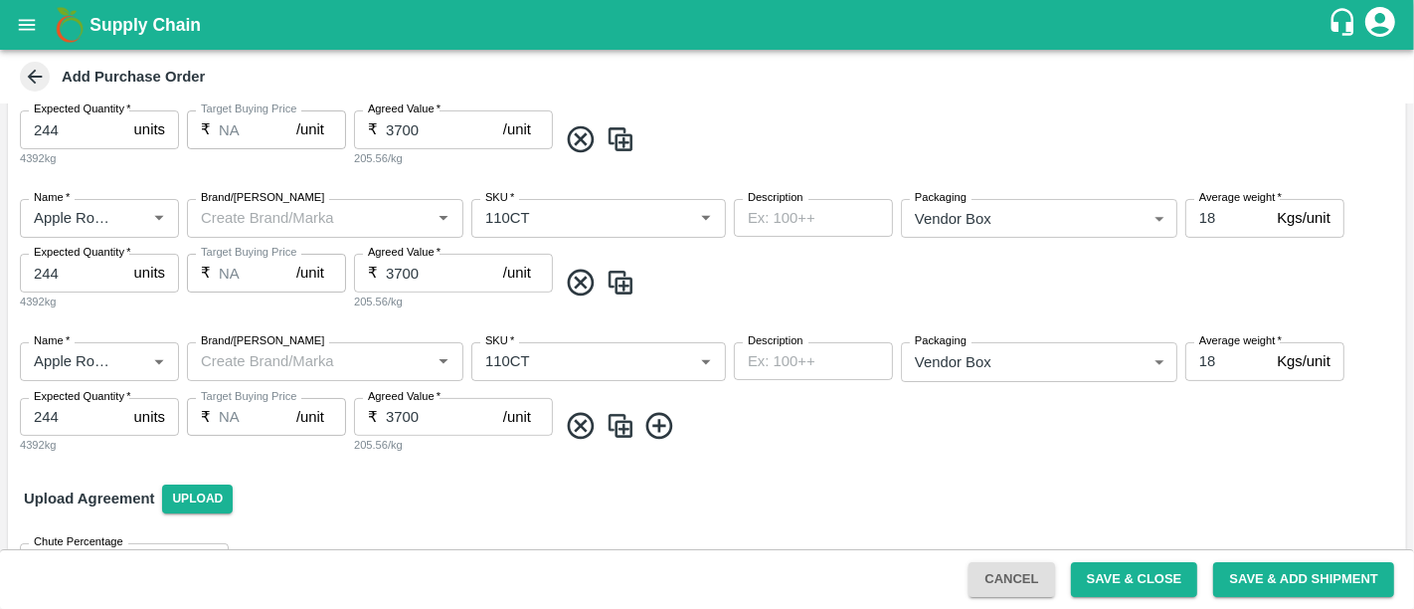
scroll to position [447, 0]
drag, startPoint x: 72, startPoint y: 265, endPoint x: 0, endPoint y: 278, distance: 72.7
click at [0, 278] on div "PO Type   * Vendor Purchase 2 PO Type Buyers   * Neeti Jain Buyers   * Supplier…" at bounding box center [707, 325] width 1414 height 445
type input "110"
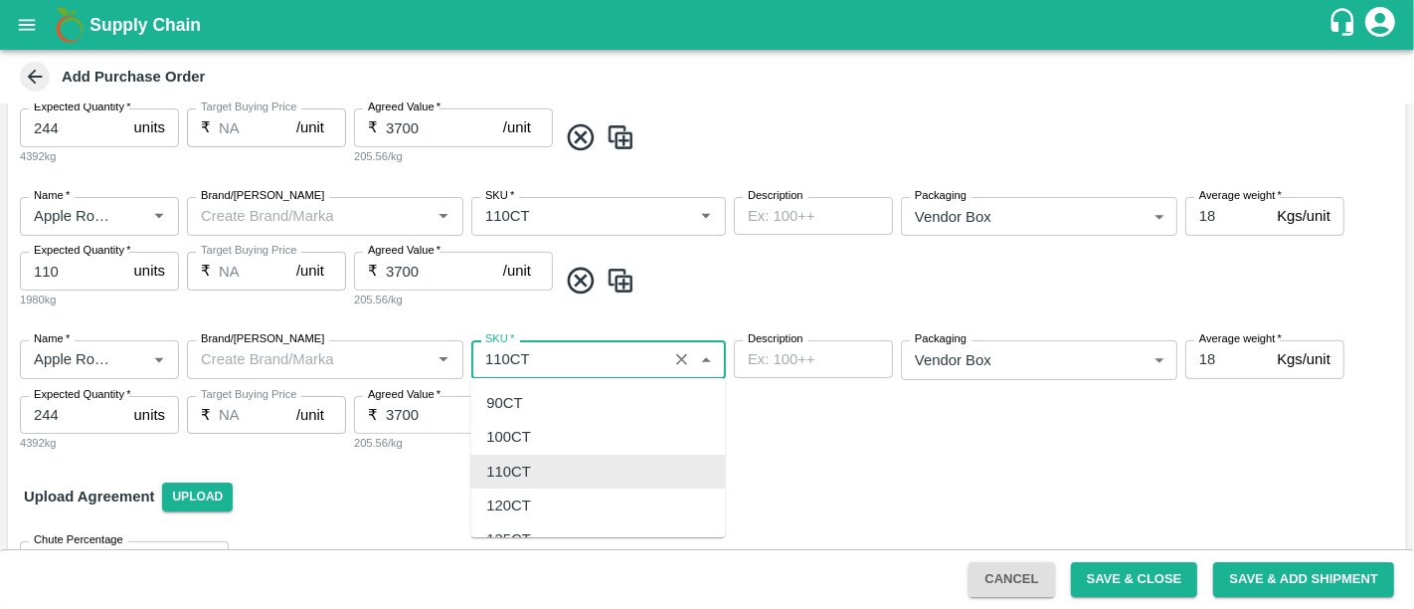
click at [505, 355] on input "SKU   *" at bounding box center [569, 359] width 184 height 26
click at [568, 501] on div "120CT" at bounding box center [597, 505] width 255 height 34
type input "120CT"
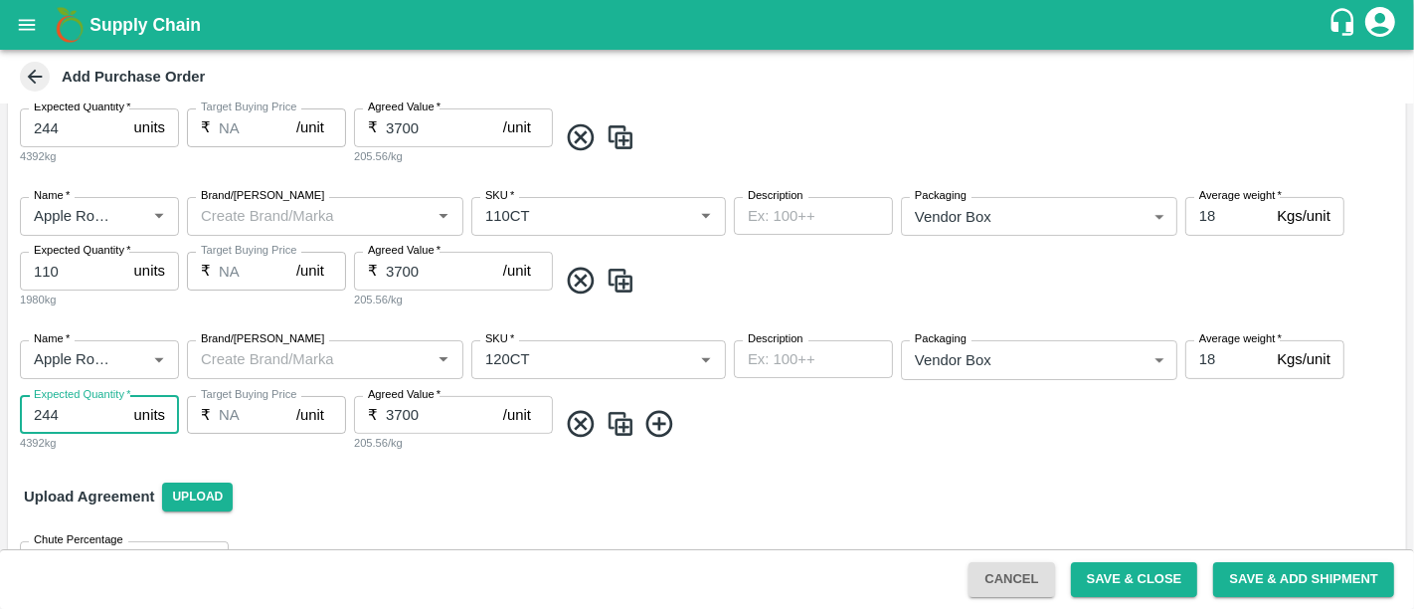
drag, startPoint x: 72, startPoint y: 418, endPoint x: 18, endPoint y: 415, distance: 53.8
click at [18, 415] on div "Name   * Name   * Brand/Marka Brand/Marka SKU   * SKU   * Description x Descrip…" at bounding box center [707, 395] width 1398 height 143
type input "393"
click at [664, 436] on icon at bounding box center [659, 424] width 33 height 33
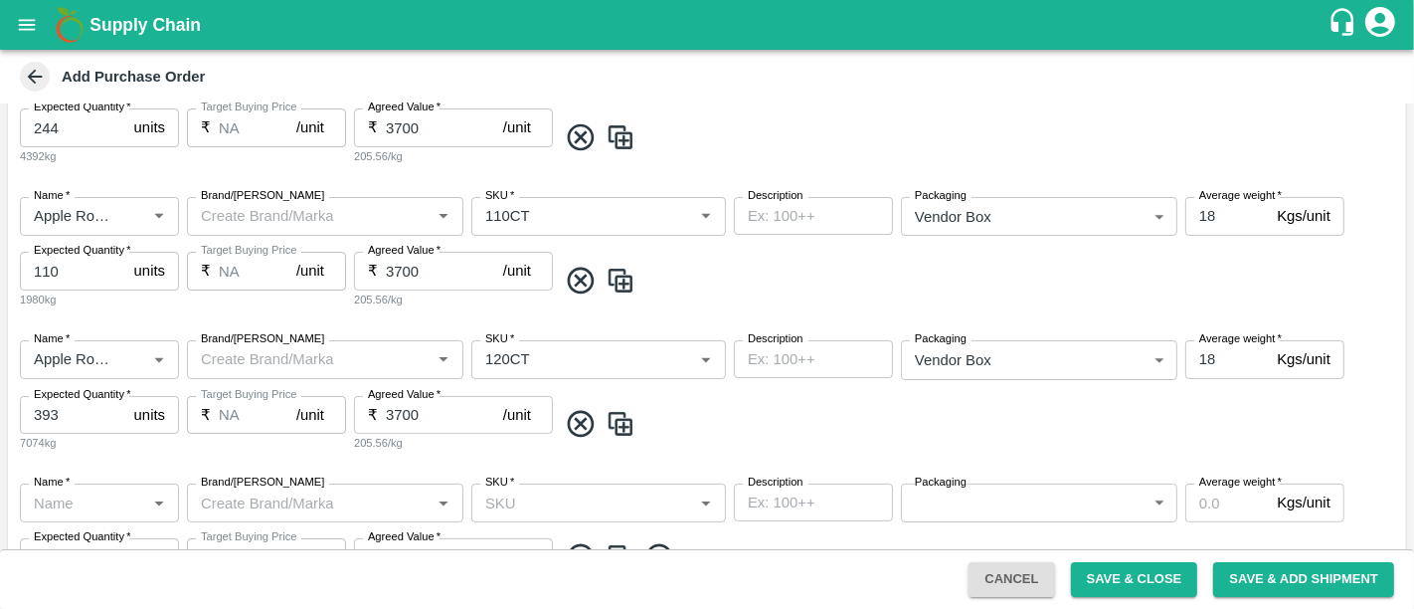
scroll to position [560, 0]
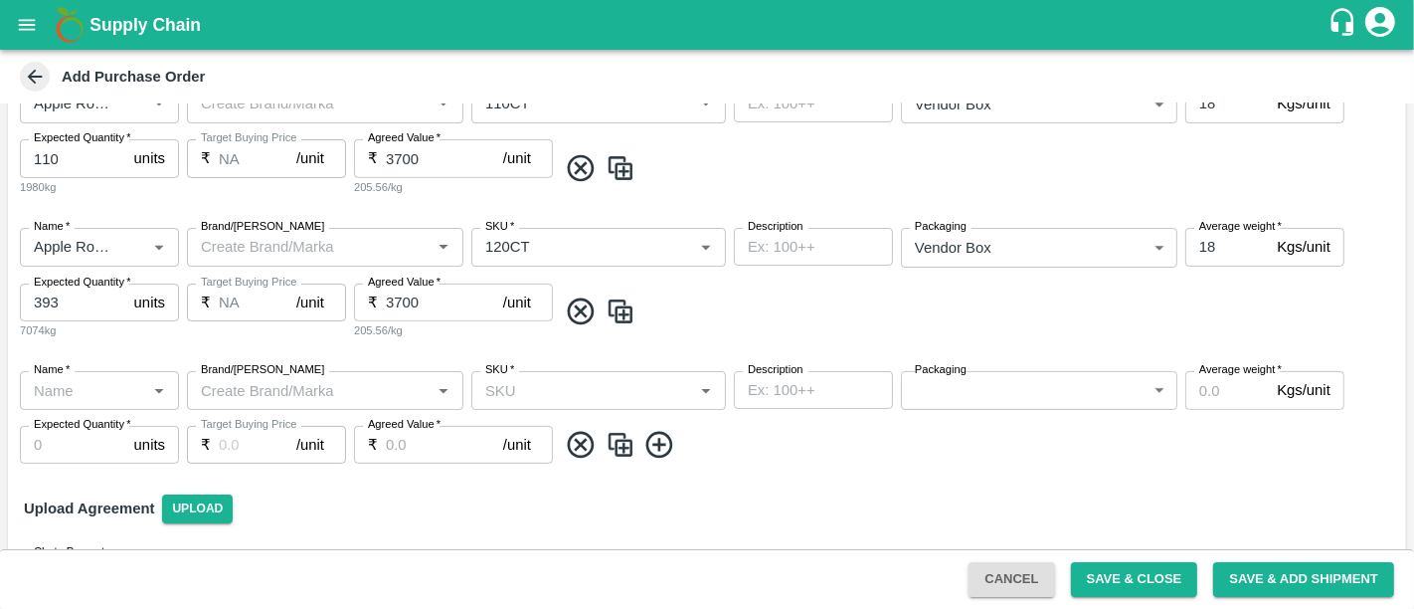
click at [584, 447] on icon at bounding box center [581, 444] width 27 height 27
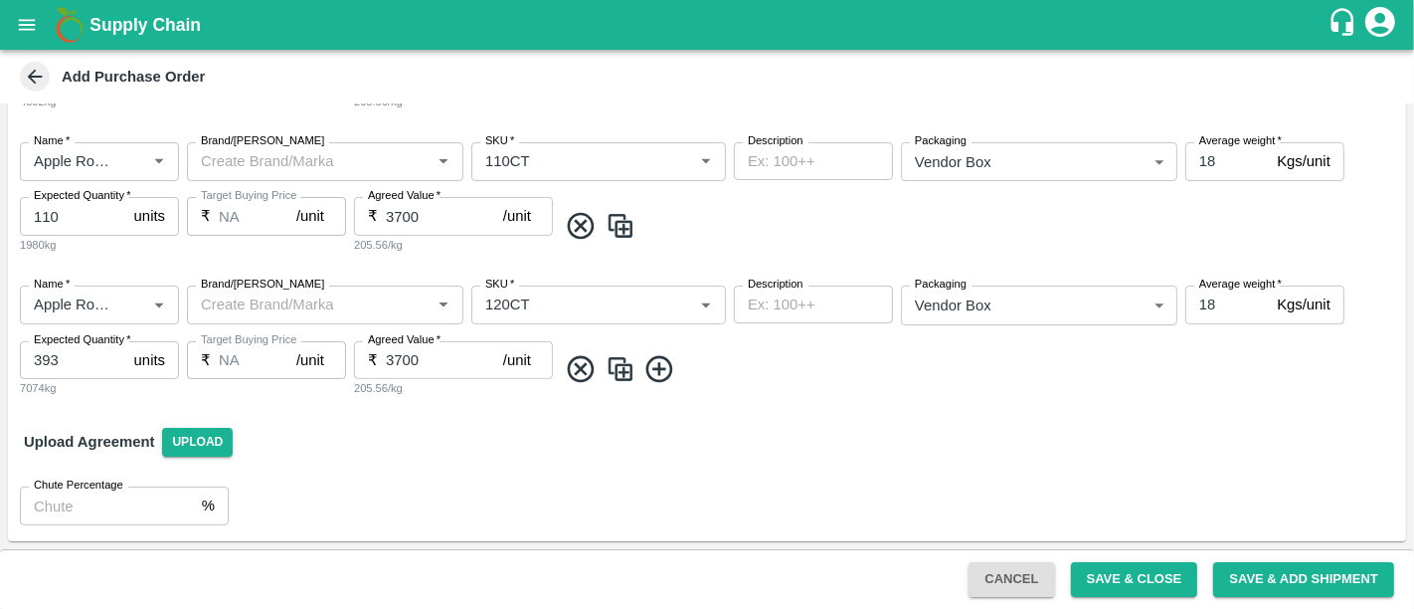
scroll to position [500, 0]
click at [620, 384] on img at bounding box center [621, 371] width 30 height 33
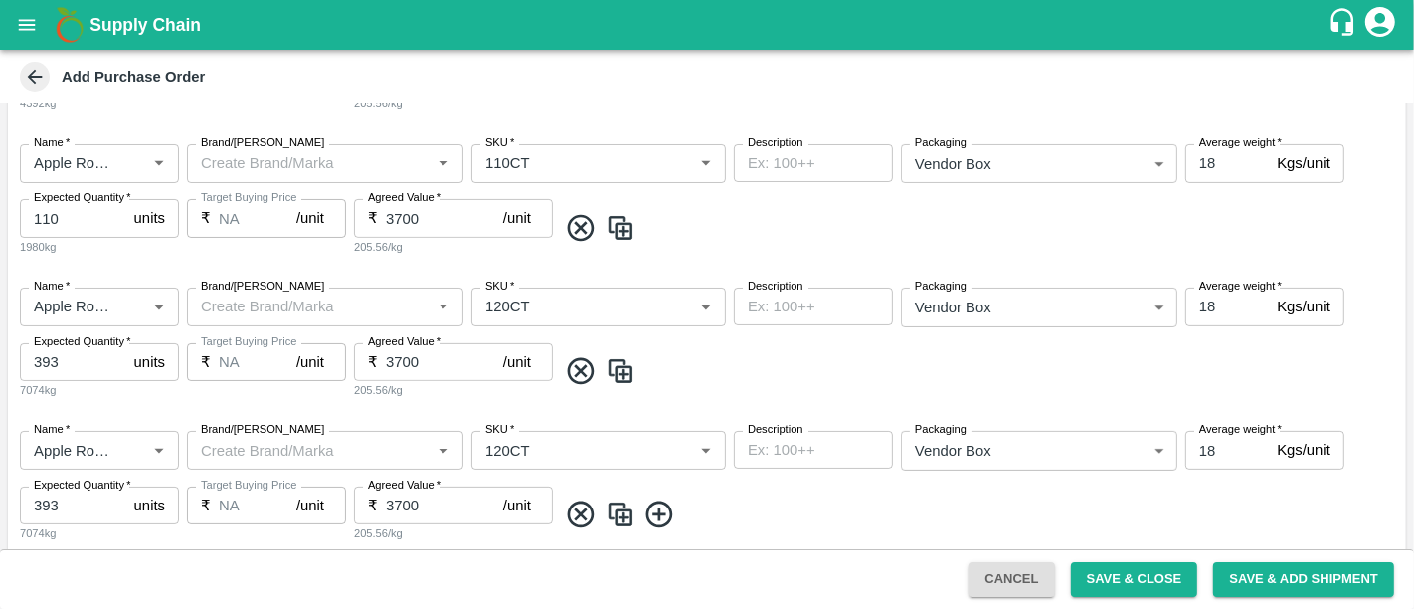
scroll to position [560, 0]
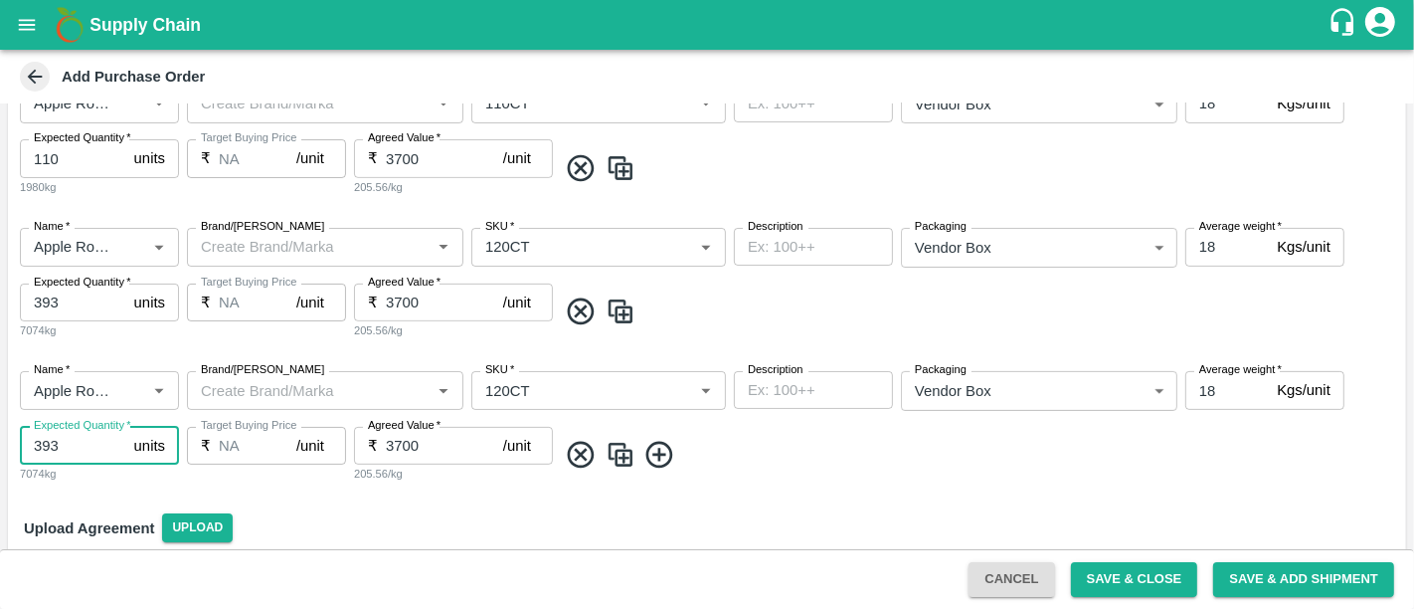
drag, startPoint x: 56, startPoint y: 463, endPoint x: 62, endPoint y: 452, distance: 12.5
click at [62, 452] on div "Expected Quantity   * 393 units Expected Quantity 7074kg" at bounding box center [99, 455] width 159 height 57
drag, startPoint x: 62, startPoint y: 452, endPoint x: 0, endPoint y: 448, distance: 61.8
click at [0, 448] on div "PO Type   * Vendor Purchase 2 PO Type Buyers   * Neeti Jain Buyers   * Supplier…" at bounding box center [707, 325] width 1414 height 445
type input "244"
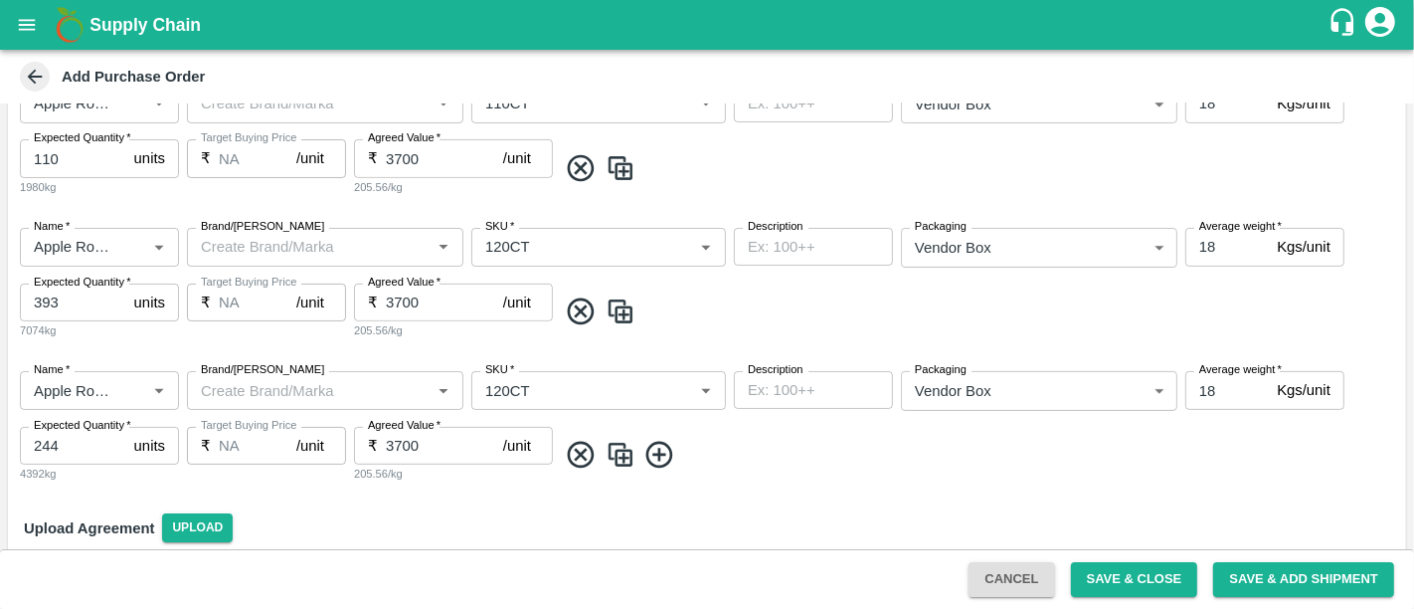
click at [496, 558] on div "Cancel Save & Close Save & Add Shipment" at bounding box center [707, 579] width 1414 height 60
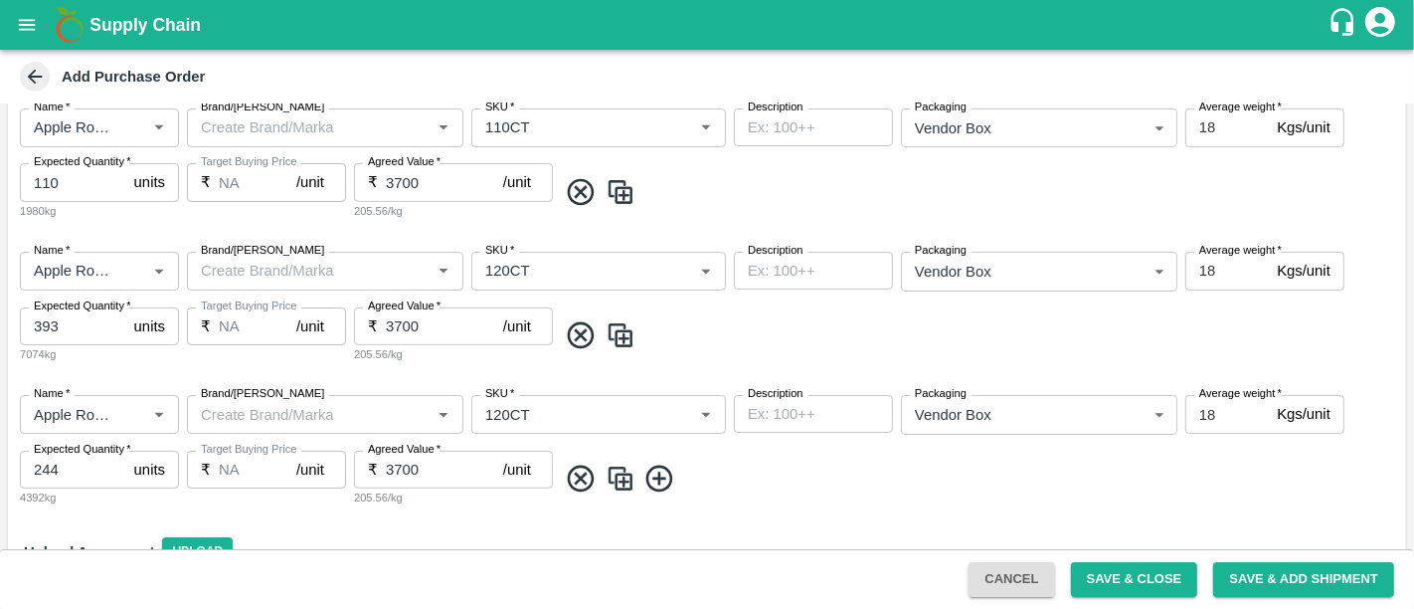
scroll to position [641, 0]
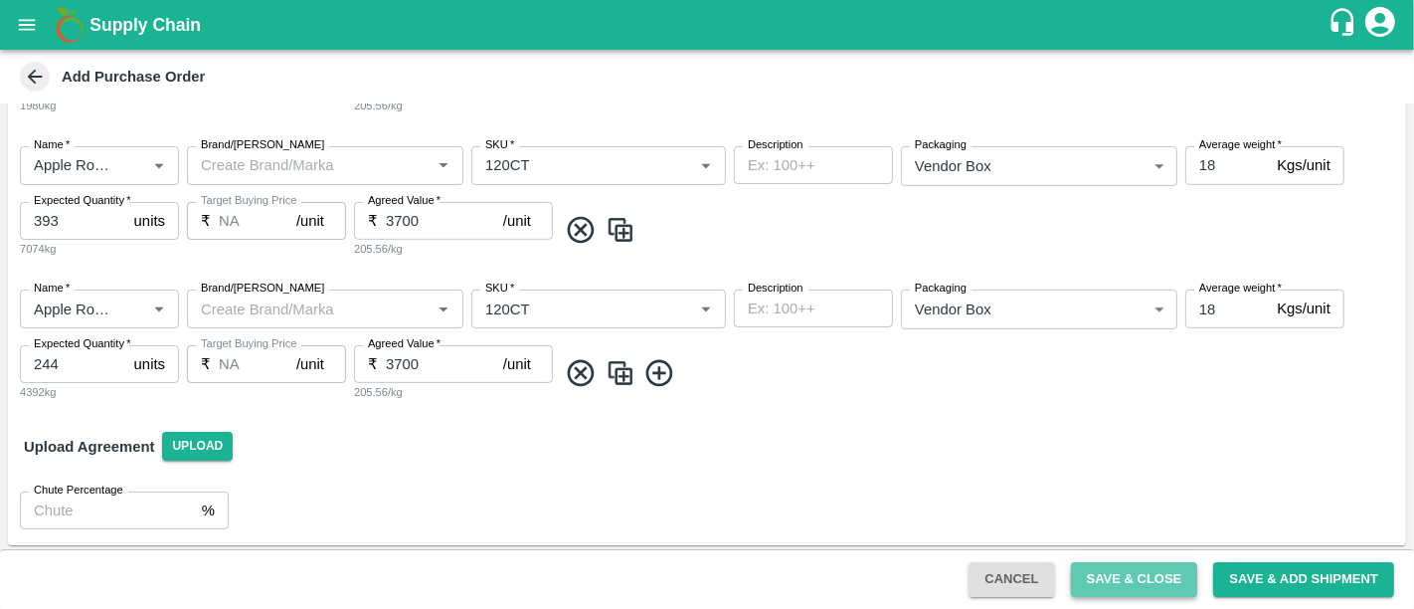
click at [1079, 572] on button "Save & Close" at bounding box center [1134, 579] width 127 height 35
